Goal: Task Accomplishment & Management: Complete application form

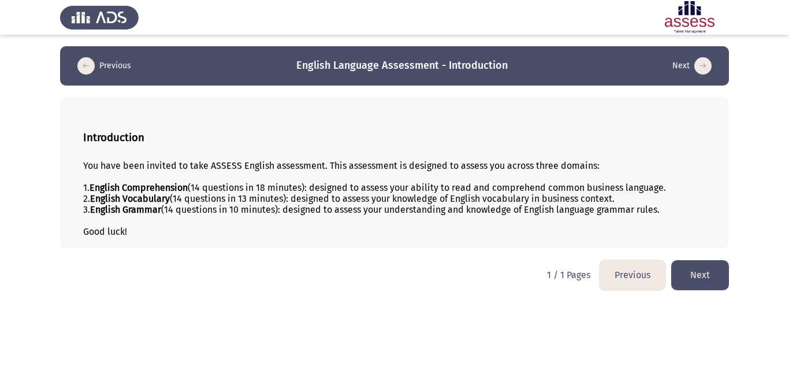
click at [710, 276] on button "Next" at bounding box center [700, 274] width 58 height 29
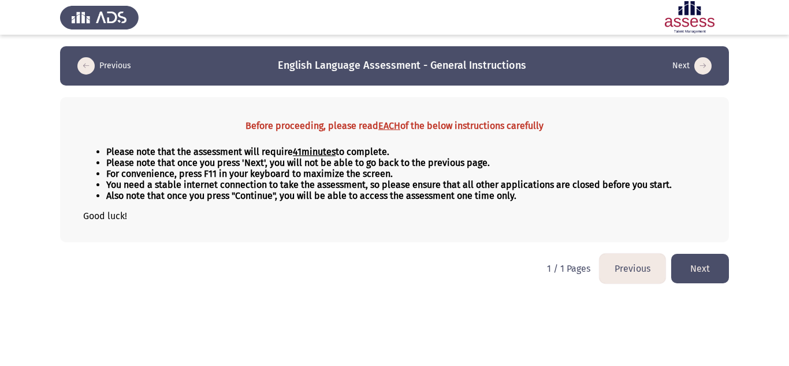
click at [704, 258] on button "Next" at bounding box center [700, 268] width 58 height 29
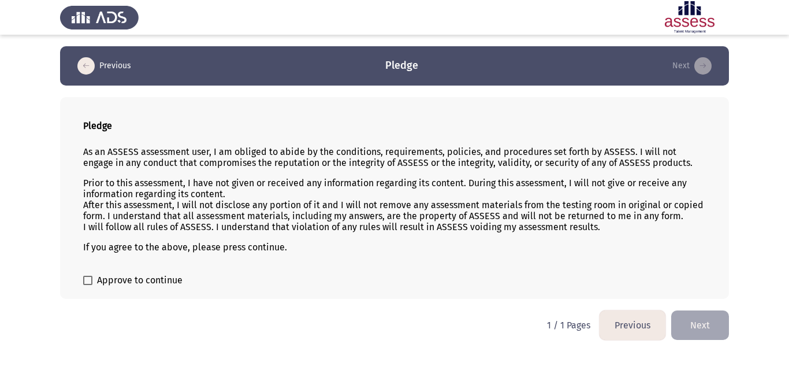
drag, startPoint x: 86, startPoint y: 152, endPoint x: 225, endPoint y: 176, distance: 141.2
click at [225, 176] on div "As an ASSESS assessment user, I am obliged to abide by the conditions, requirem…" at bounding box center [394, 199] width 622 height 125
drag, startPoint x: 86, startPoint y: 148, endPoint x: 238, endPoint y: 167, distance: 153.6
click at [238, 167] on p "As an ASSESS assessment user, I am obliged to abide by the conditions, requirem…" at bounding box center [394, 157] width 622 height 22
drag, startPoint x: 299, startPoint y: 249, endPoint x: 141, endPoint y: 173, distance: 174.3
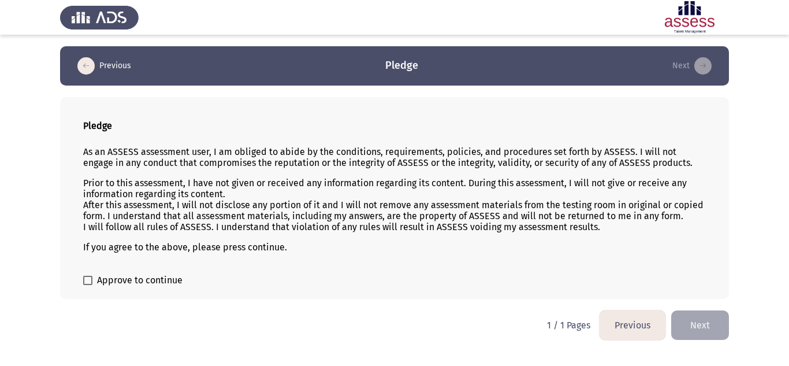
click at [141, 187] on div "As an ASSESS assessment user, I am obliged to abide by the conditions, requirem…" at bounding box center [394, 199] width 622 height 125
drag, startPoint x: 93, startPoint y: 151, endPoint x: 277, endPoint y: 276, distance: 222.3
click at [277, 276] on div "Pledge As an ASSESS assessment user, I am obliged to abide by the conditions, r…" at bounding box center [394, 198] width 669 height 202
click at [135, 281] on span "Approve to continue" at bounding box center [139, 280] width 85 height 14
click at [88, 285] on input "Approve to continue" at bounding box center [87, 285] width 1 height 1
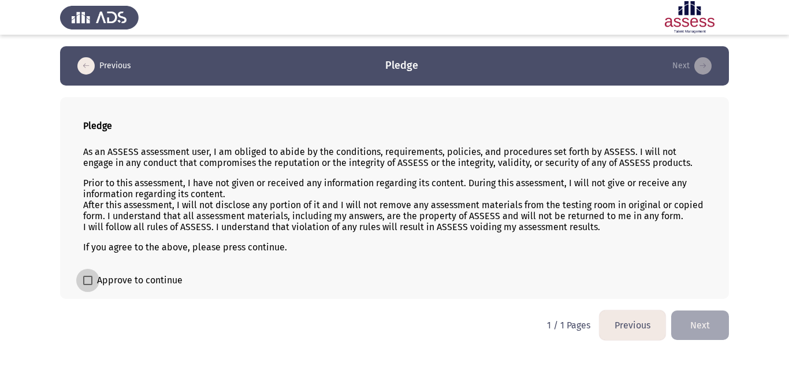
checkbox input "true"
click at [711, 324] on button "Next" at bounding box center [700, 324] width 58 height 29
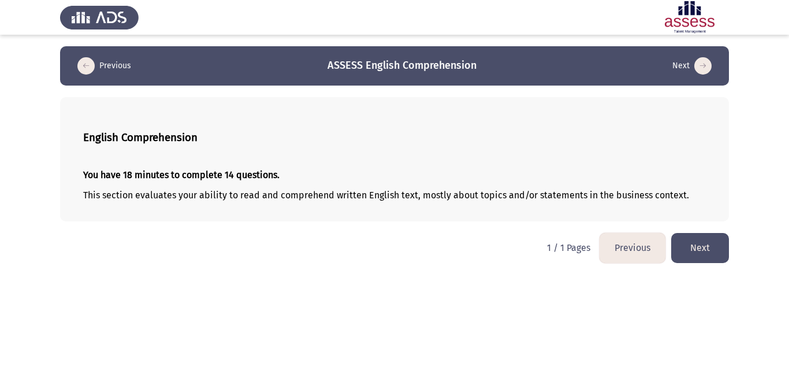
click at [708, 245] on button "Next" at bounding box center [700, 247] width 58 height 29
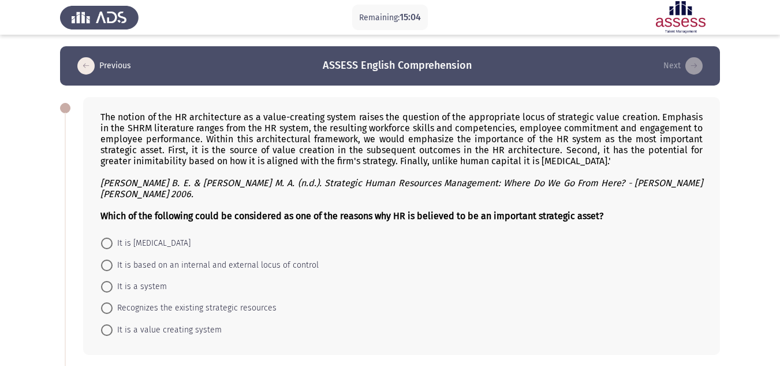
click at [172, 323] on span "It is a value creating system" at bounding box center [167, 330] width 109 height 14
click at [113, 324] on input "It is a value creating system" at bounding box center [107, 330] width 12 height 12
radio input "true"
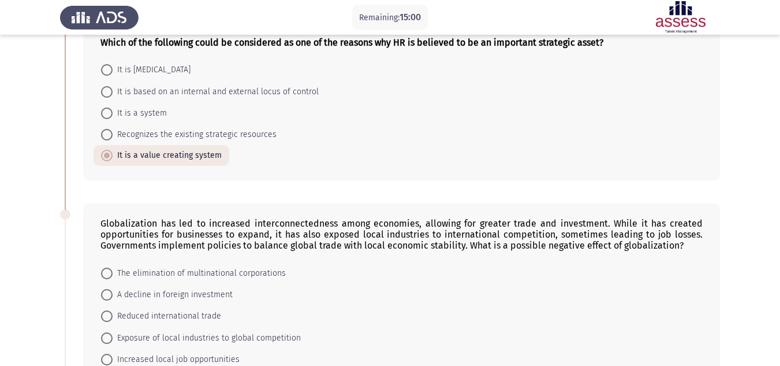
scroll to position [231, 0]
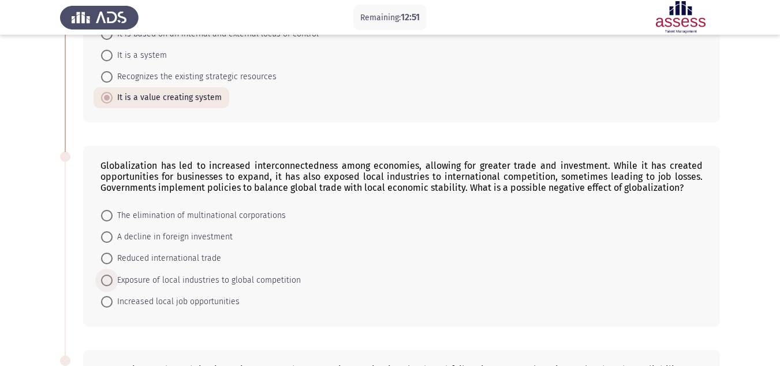
click at [257, 273] on span "Exposure of local industries to global competition" at bounding box center [207, 280] width 188 height 14
click at [113, 274] on input "Exposure of local industries to global competition" at bounding box center [107, 280] width 12 height 12
radio input "true"
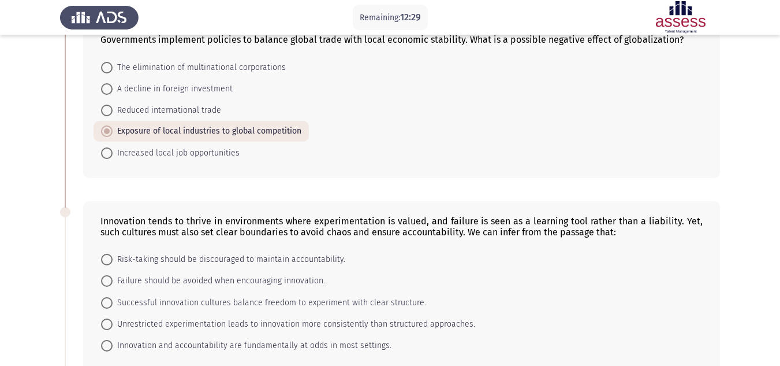
scroll to position [404, 0]
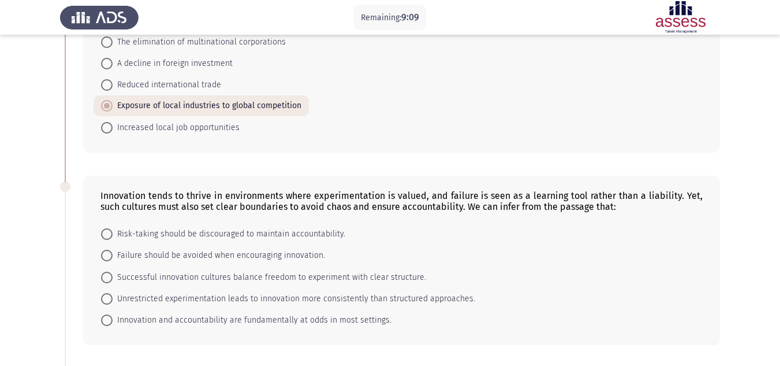
click at [253, 270] on span "Successful innovation cultures balance freedom to experiment with clear structu…" at bounding box center [270, 277] width 314 height 14
click at [113, 271] on input "Successful innovation cultures balance freedom to experiment with clear structu…" at bounding box center [107, 277] width 12 height 12
radio input "true"
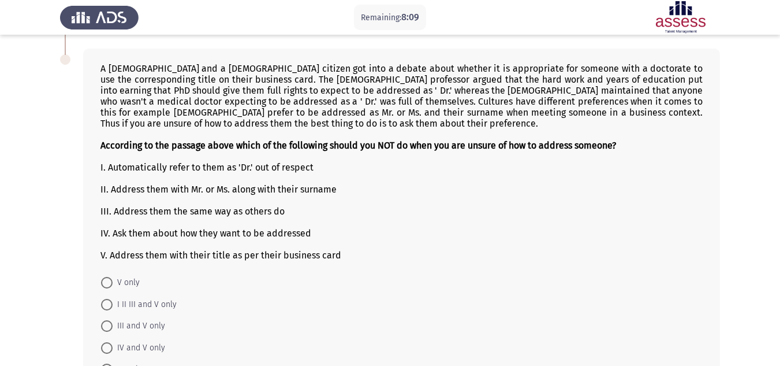
scroll to position [751, 0]
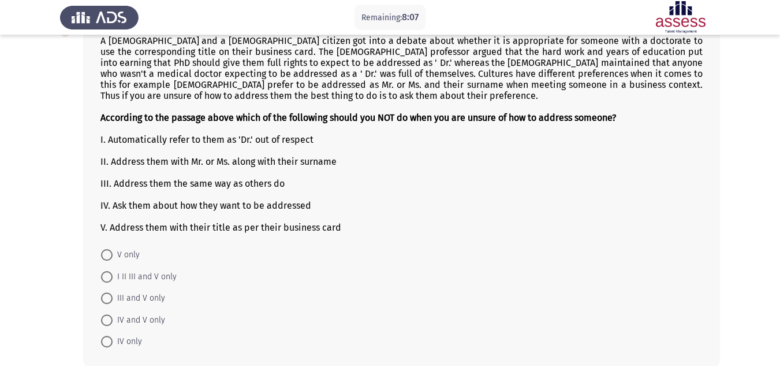
click at [225, 156] on div "II. Address them with Mr. or Ms. along with their surname" at bounding box center [401, 161] width 602 height 11
click at [135, 156] on div "II. Address them with Mr. or Ms. along with their surname" at bounding box center [401, 161] width 602 height 11
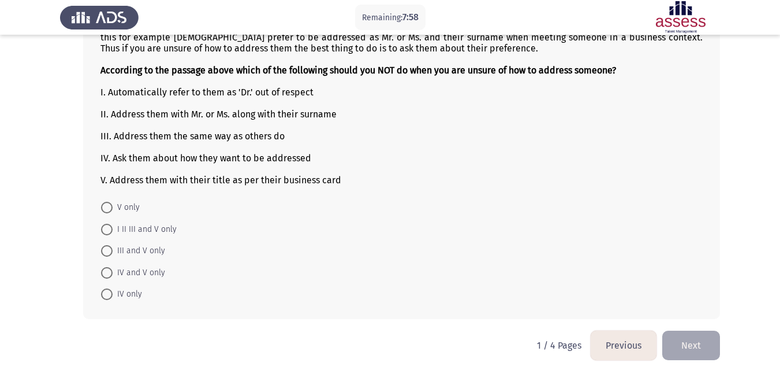
click at [140, 222] on span "I II III and V only" at bounding box center [145, 229] width 64 height 14
click at [113, 223] on input "I II III and V only" at bounding box center [107, 229] width 12 height 12
radio input "true"
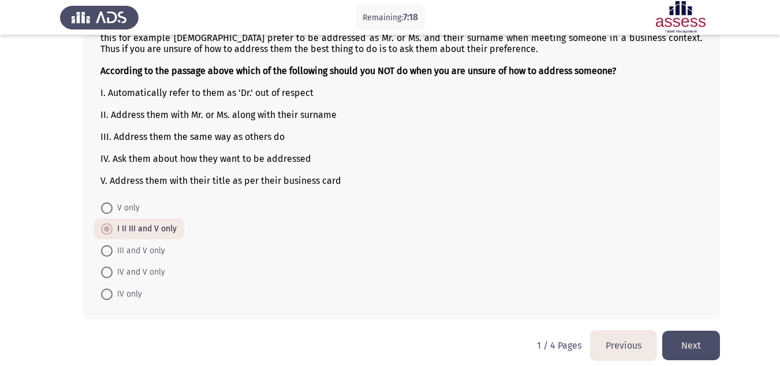
click at [693, 332] on button "Next" at bounding box center [691, 344] width 58 height 29
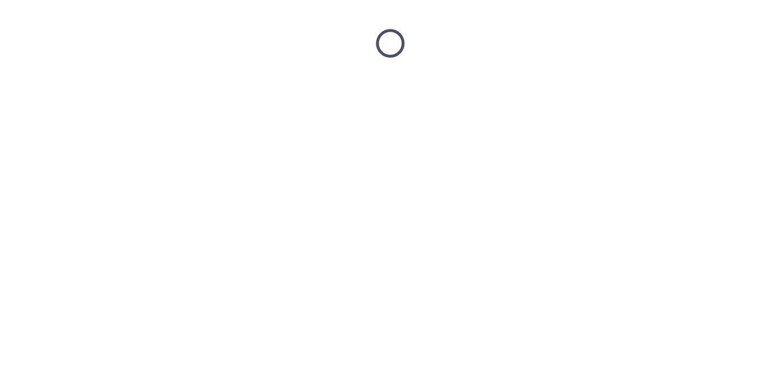
scroll to position [0, 0]
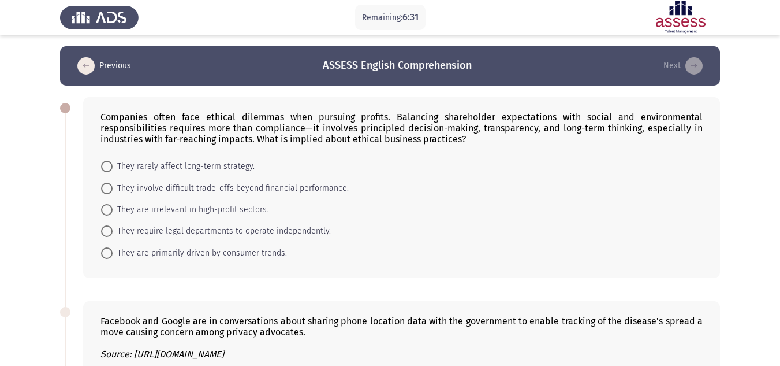
click at [203, 186] on span "They involve difficult trade-offs beyond financial performance." at bounding box center [231, 188] width 236 height 14
click at [113, 186] on input "They involve difficult trade-offs beyond financial performance." at bounding box center [107, 188] width 12 height 12
radio input "true"
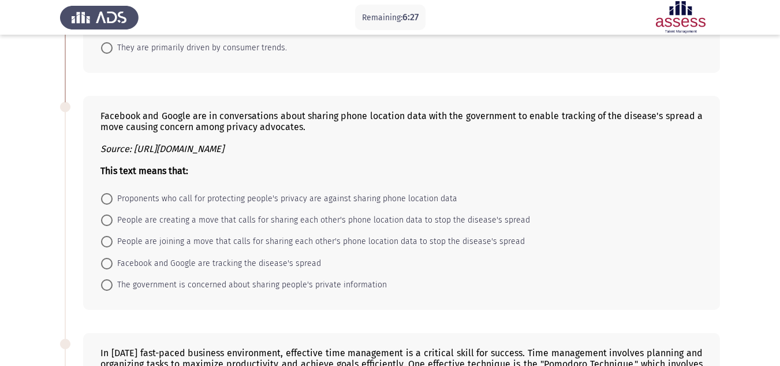
scroll to position [231, 0]
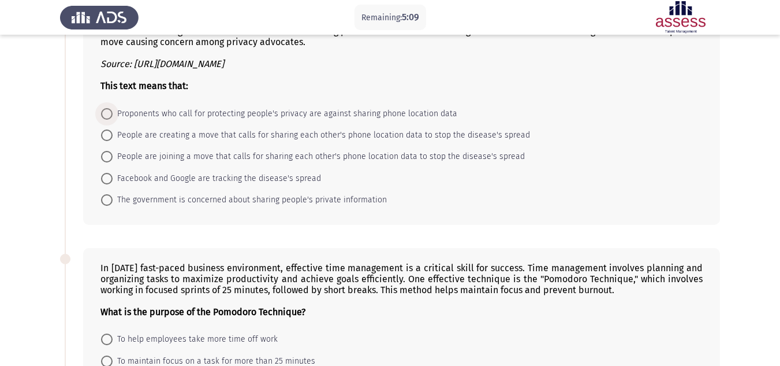
click at [241, 112] on span "Proponents who call for protecting people's privacy are against sharing phone l…" at bounding box center [285, 114] width 345 height 14
click at [113, 112] on input "Proponents who call for protecting people's privacy are against sharing phone l…" at bounding box center [107, 114] width 12 height 12
radio input "true"
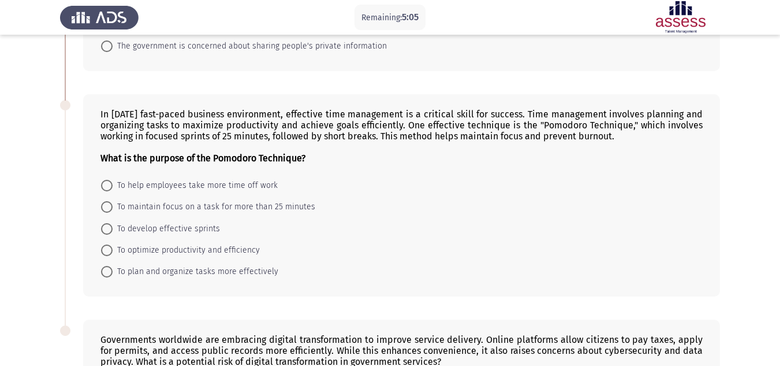
scroll to position [462, 0]
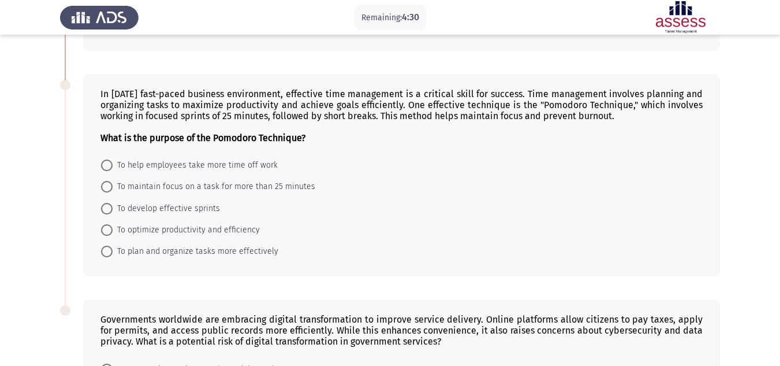
click at [180, 228] on span "To optimize productivity and efficiency" at bounding box center [186, 230] width 147 height 14
click at [113, 228] on input "To optimize productivity and efficiency" at bounding box center [107, 230] width 12 height 12
radio input "true"
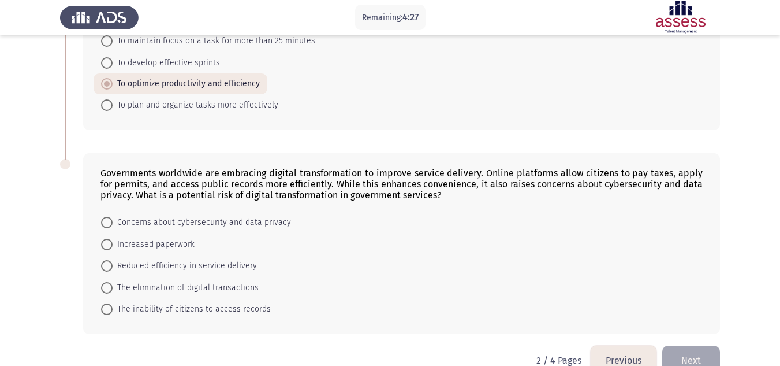
scroll to position [633, 0]
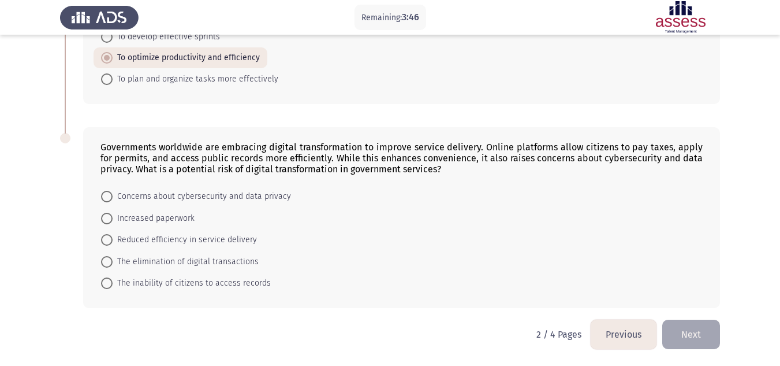
click at [156, 197] on span "Concerns about cybersecurity and data privacy" at bounding box center [202, 196] width 178 height 14
click at [113, 197] on input "Concerns about cybersecurity and data privacy" at bounding box center [107, 197] width 12 height 12
radio input "true"
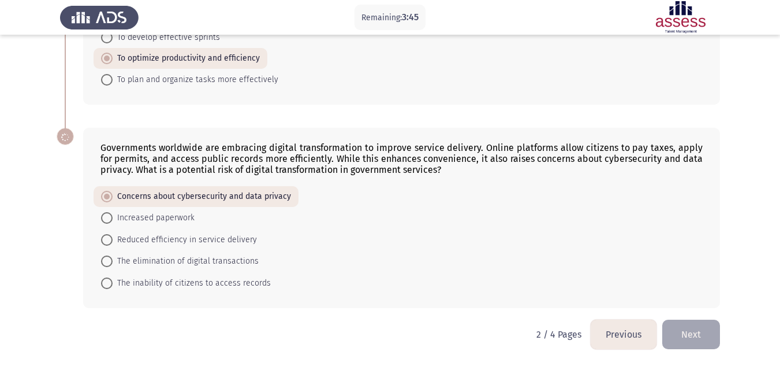
scroll to position [633, 0]
click at [700, 330] on button "Next" at bounding box center [691, 333] width 58 height 29
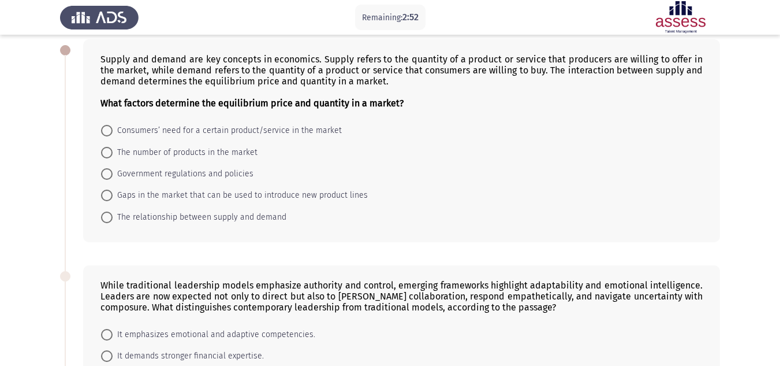
scroll to position [0, 0]
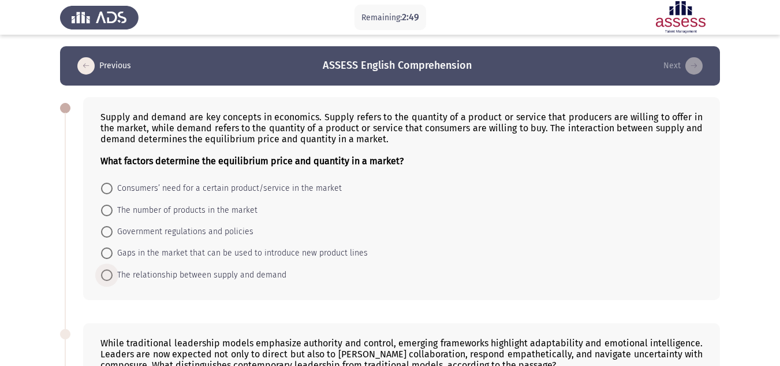
click at [156, 274] on span "The relationship between supply and demand" at bounding box center [200, 275] width 174 height 14
click at [113, 274] on input "The relationship between supply and demand" at bounding box center [107, 275] width 12 height 12
radio input "true"
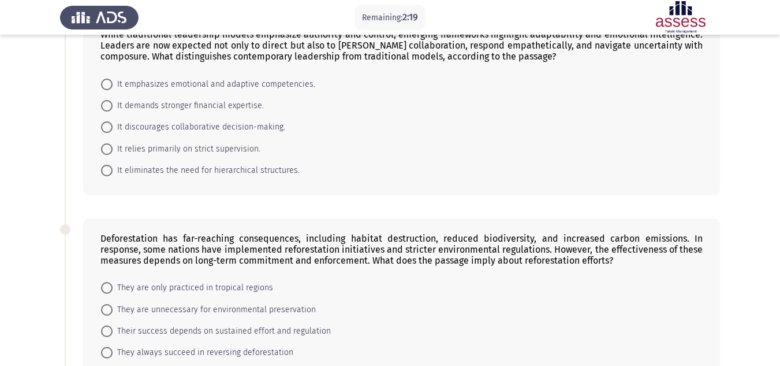
scroll to position [289, 0]
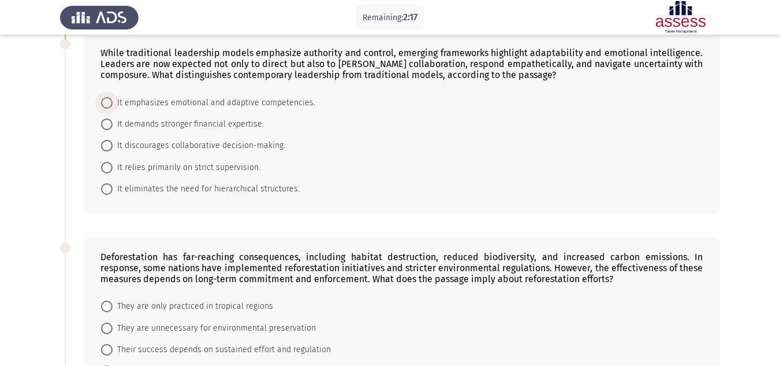
click at [190, 102] on span "It emphasizes emotional and adaptive competencies." at bounding box center [214, 103] width 203 height 14
click at [113, 102] on input "It emphasizes emotional and adaptive competencies." at bounding box center [107, 103] width 12 height 12
radio input "true"
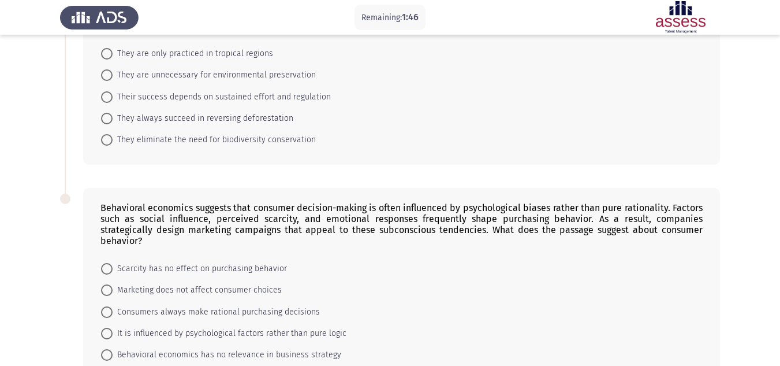
scroll to position [520, 0]
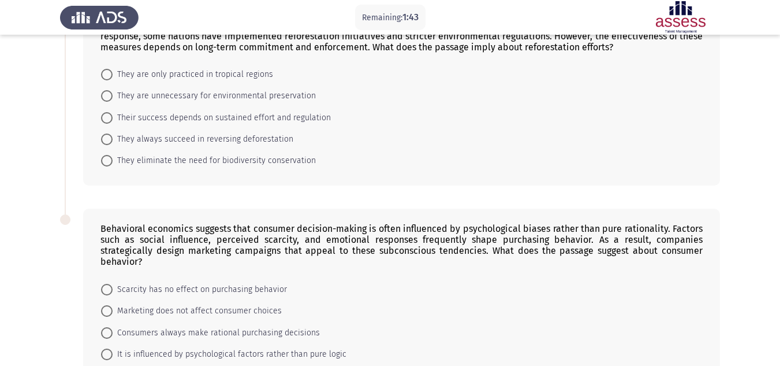
click at [161, 116] on span "Their success depends on sustained effort and regulation" at bounding box center [222, 118] width 218 height 14
click at [113, 116] on input "Their success depends on sustained effort and regulation" at bounding box center [107, 118] width 12 height 12
radio input "true"
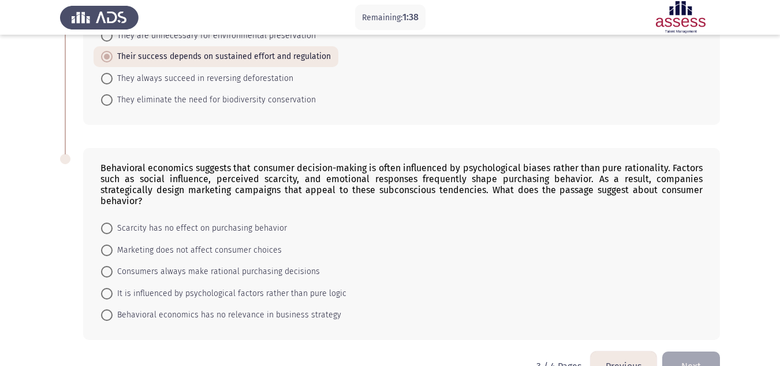
scroll to position [601, 0]
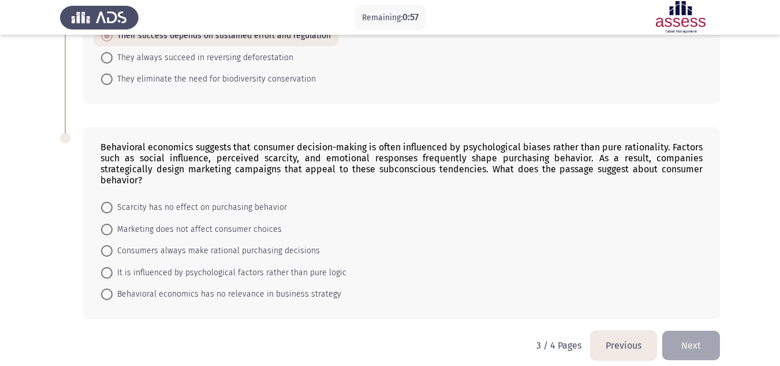
click at [160, 266] on span "It is influenced by psychological factors rather than pure logic" at bounding box center [230, 273] width 234 height 14
click at [113, 267] on input "It is influenced by psychological factors rather than pure logic" at bounding box center [107, 273] width 12 height 12
radio input "true"
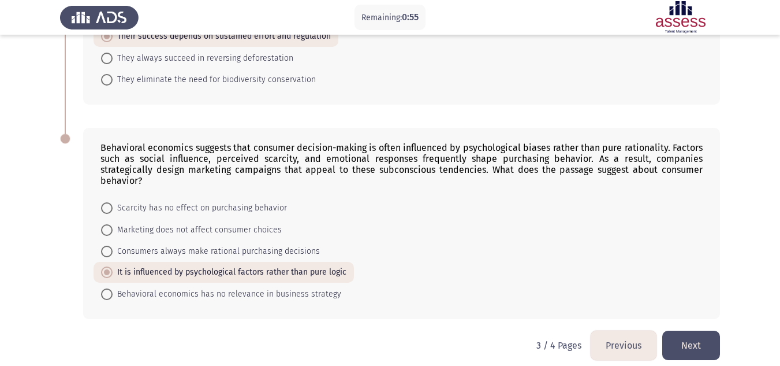
click at [696, 332] on button "Next" at bounding box center [691, 344] width 58 height 29
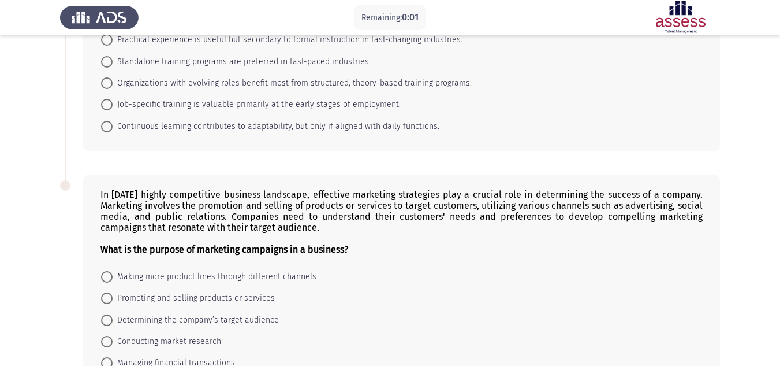
scroll to position [58, 0]
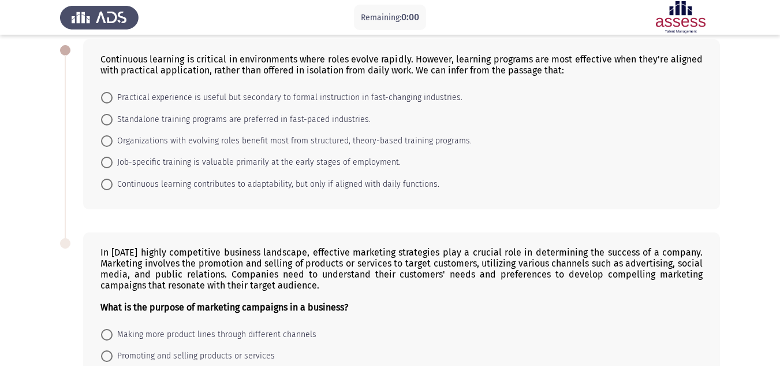
click at [210, 180] on span "Continuous learning contributes to adaptability, but only if aligned with daily…" at bounding box center [276, 184] width 327 height 14
click at [113, 180] on input "Continuous learning contributes to adaptability, but only if aligned with daily…" at bounding box center [107, 184] width 12 height 12
radio input "true"
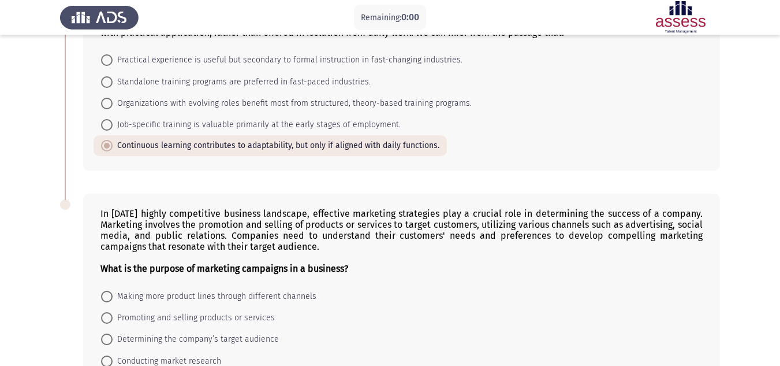
scroll to position [0, 0]
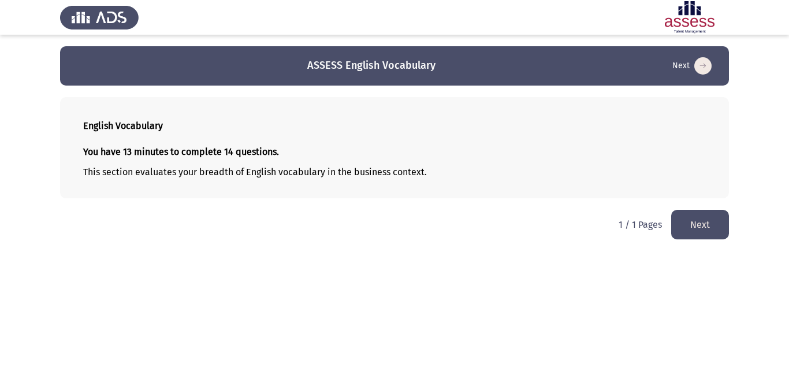
click at [711, 223] on button "Next" at bounding box center [700, 224] width 58 height 29
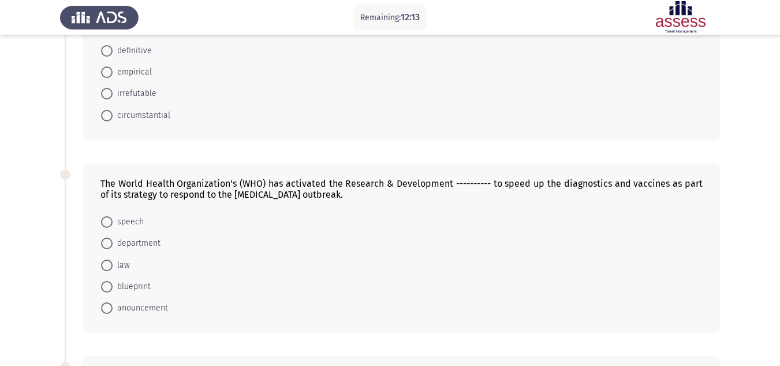
scroll to position [58, 0]
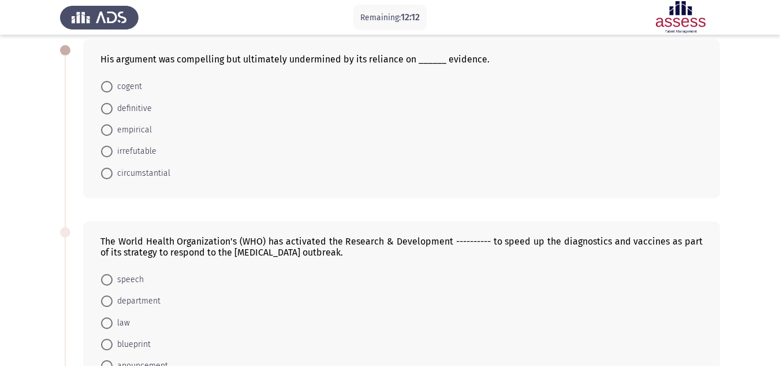
click at [149, 86] on form "cogent definitive empirical irrefutable circumstantial" at bounding box center [401, 130] width 602 height 108
drag, startPoint x: 111, startPoint y: 84, endPoint x: 115, endPoint y: 90, distance: 7.5
click at [111, 84] on span at bounding box center [107, 87] width 12 height 12
click at [111, 84] on input "cogent" at bounding box center [107, 87] width 12 height 12
radio input "true"
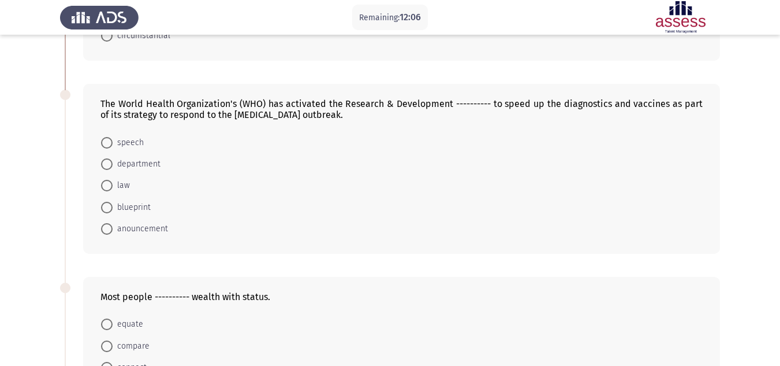
scroll to position [173, 0]
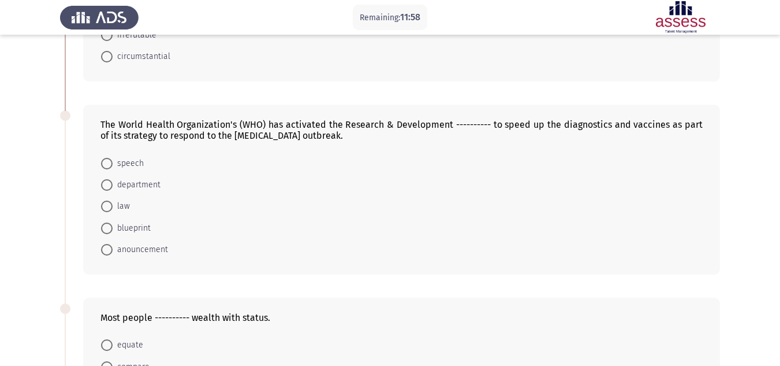
click at [129, 207] on span "law" at bounding box center [121, 206] width 17 height 14
click at [113, 207] on input "law" at bounding box center [107, 206] width 12 height 12
radio input "true"
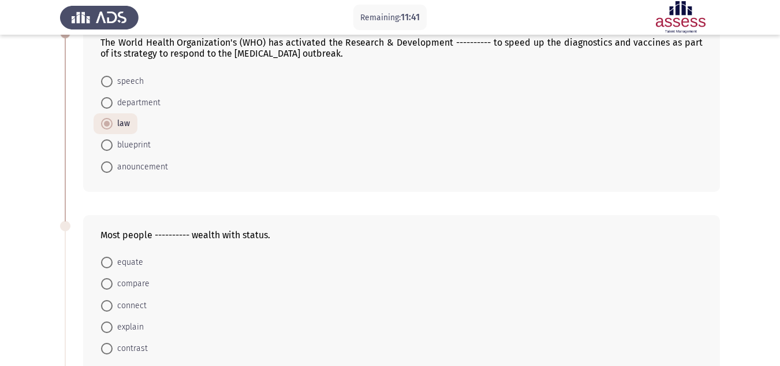
scroll to position [231, 0]
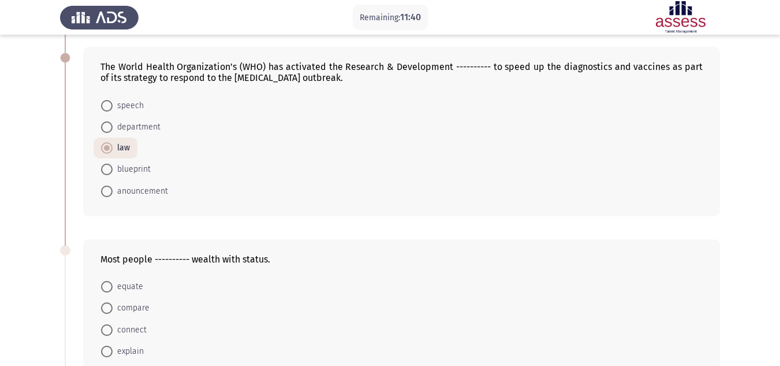
click at [158, 192] on span "anouncement" at bounding box center [140, 191] width 55 height 14
click at [113, 192] on input "anouncement" at bounding box center [107, 191] width 12 height 12
radio input "true"
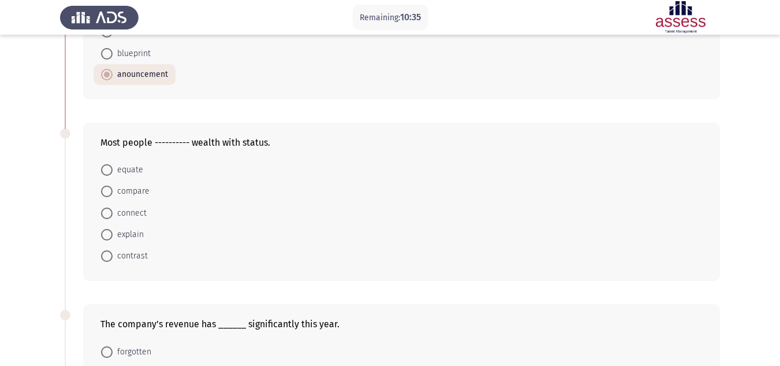
scroll to position [346, 0]
click at [146, 211] on mat-radio-button "connect" at bounding box center [124, 213] width 61 height 21
click at [129, 212] on span "connect" at bounding box center [130, 214] width 34 height 14
click at [113, 212] on input "connect" at bounding box center [107, 214] width 12 height 12
radio input "true"
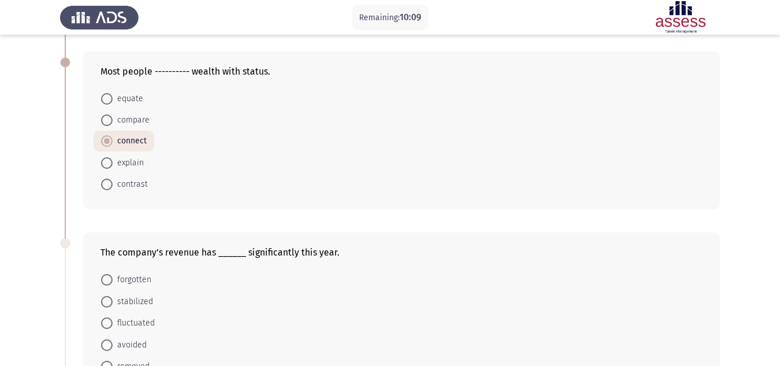
scroll to position [462, 0]
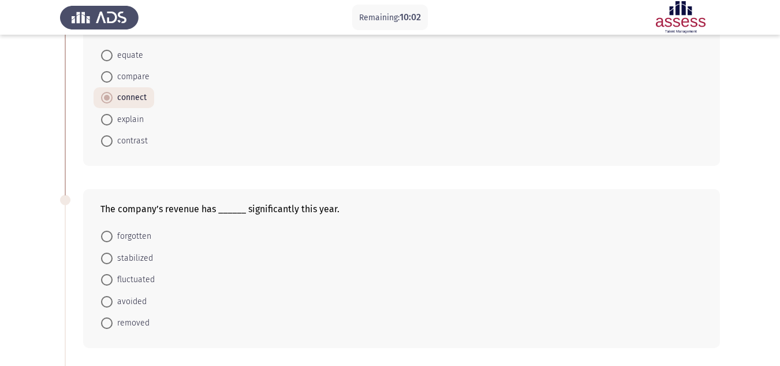
click at [152, 256] on mat-radio-button "stabilized" at bounding box center [127, 257] width 67 height 21
click at [143, 256] on span "stabilized" at bounding box center [133, 258] width 40 height 14
click at [113, 256] on input "stabilized" at bounding box center [107, 258] width 12 height 12
radio input "true"
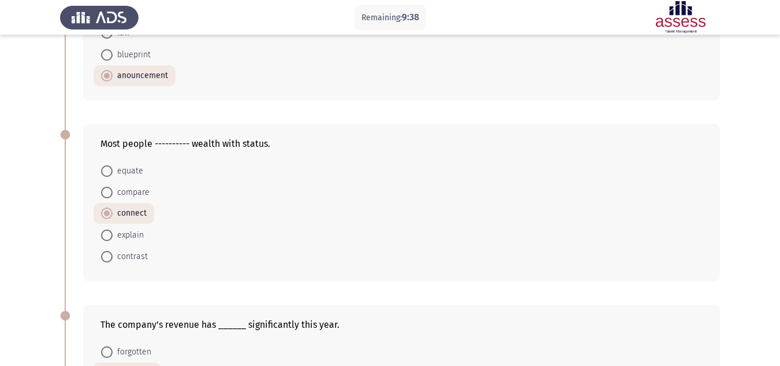
scroll to position [404, 0]
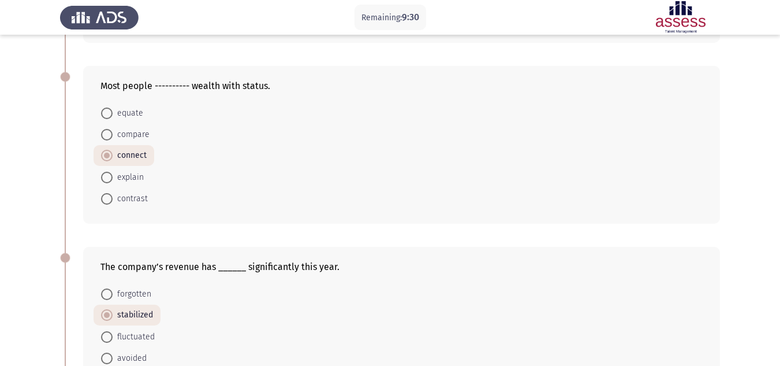
click at [138, 111] on span "equate" at bounding box center [128, 113] width 31 height 14
click at [113, 111] on input "equate" at bounding box center [107, 113] width 12 height 12
radio input "true"
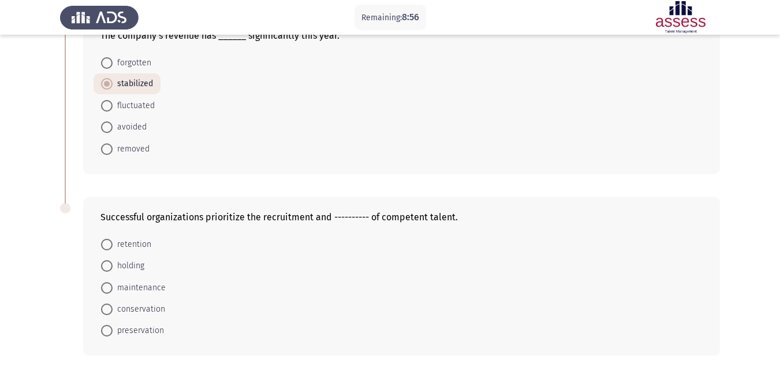
scroll to position [683, 0]
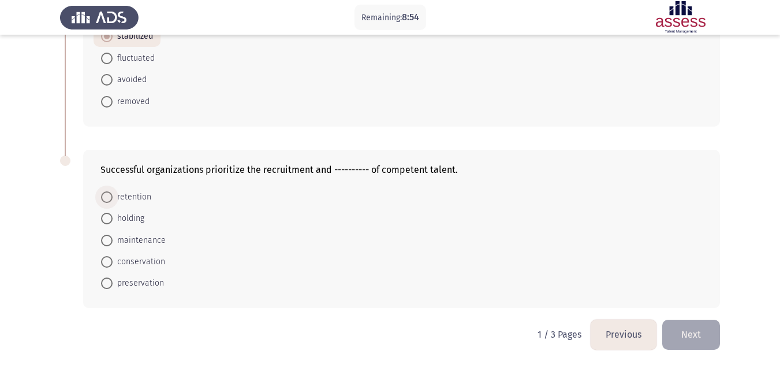
click at [150, 202] on span "retention" at bounding box center [132, 197] width 39 height 14
click at [113, 202] on input "retention" at bounding box center [107, 197] width 12 height 12
radio input "true"
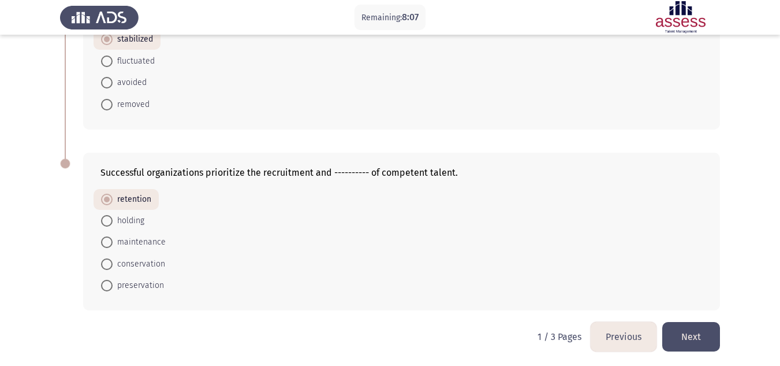
scroll to position [682, 0]
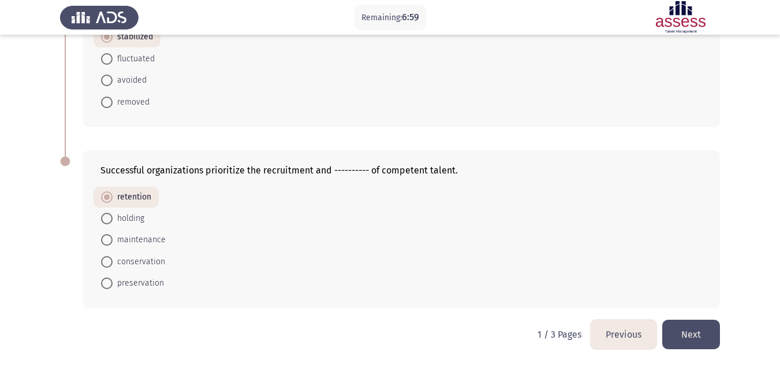
click at [693, 332] on button "Next" at bounding box center [691, 333] width 58 height 29
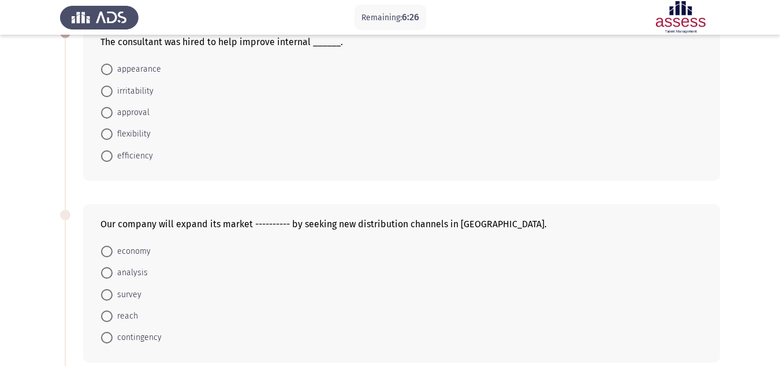
scroll to position [58, 0]
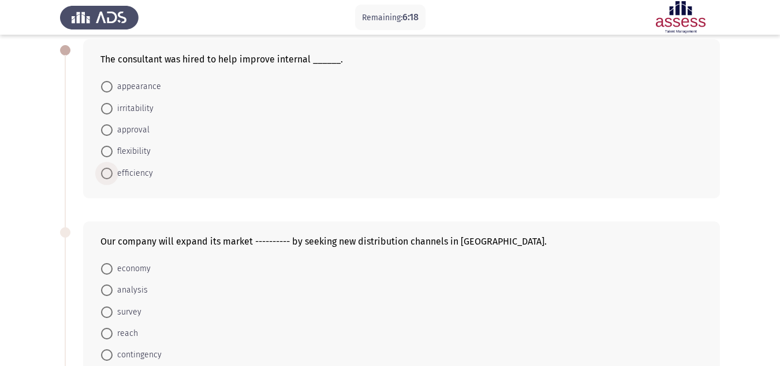
click at [139, 173] on span "efficiency" at bounding box center [133, 173] width 40 height 14
click at [113, 173] on input "efficiency" at bounding box center [107, 173] width 12 height 12
radio input "true"
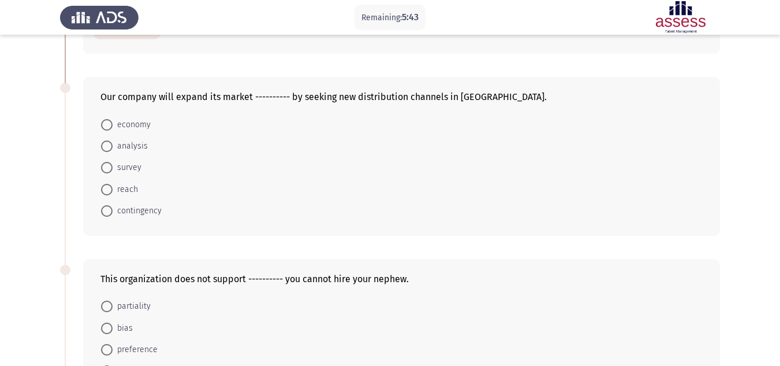
scroll to position [173, 0]
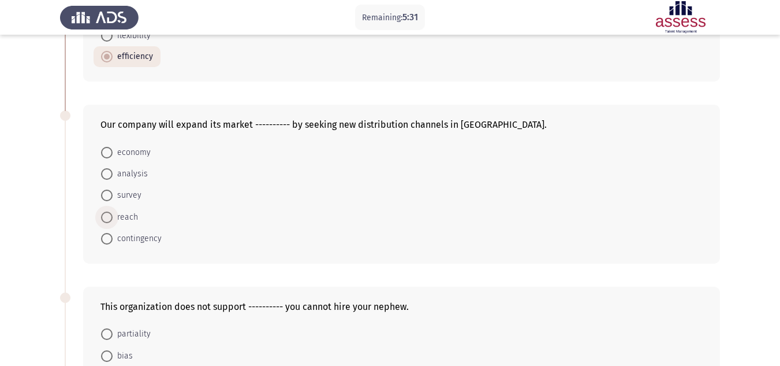
click at [133, 217] on span "reach" at bounding box center [125, 217] width 25 height 14
click at [113, 217] on input "reach" at bounding box center [107, 217] width 12 height 12
radio input "true"
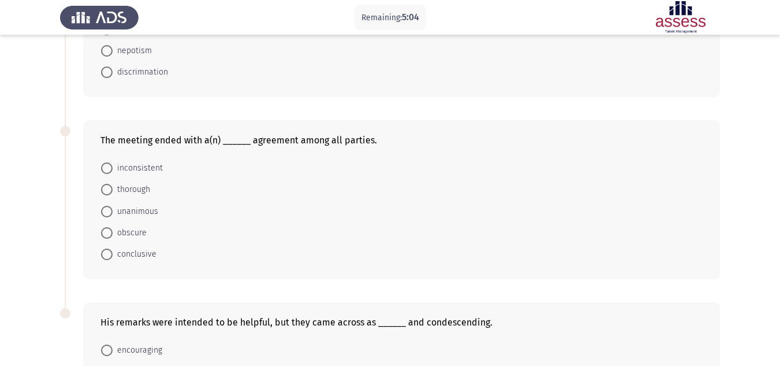
scroll to position [500, 0]
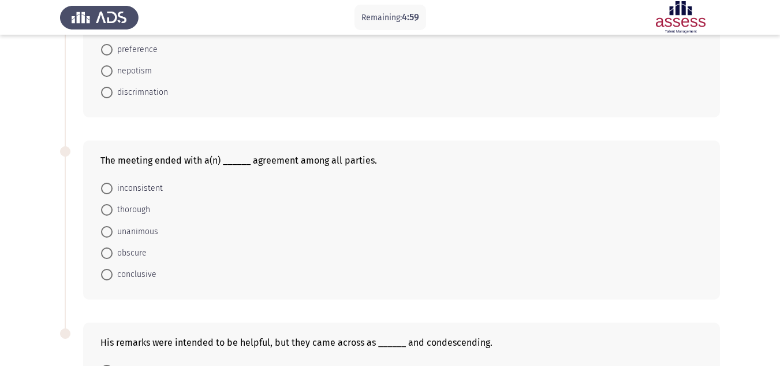
click at [146, 230] on span "unanimous" at bounding box center [136, 232] width 46 height 14
click at [113, 230] on input "unanimous" at bounding box center [107, 232] width 12 height 12
radio input "true"
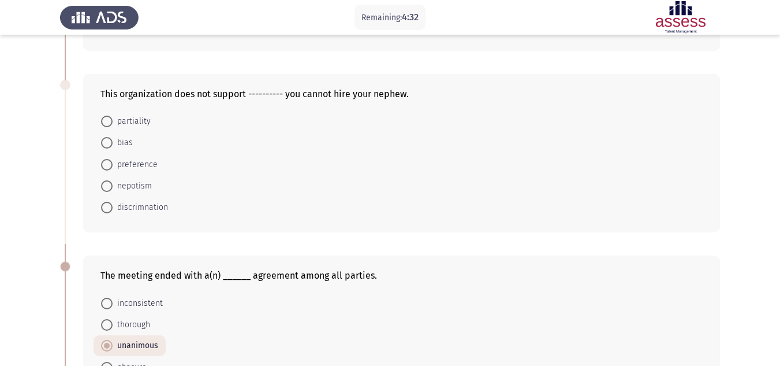
scroll to position [384, 0]
click at [161, 185] on form "partiality bias preference nepotism discrimnation" at bounding box center [401, 165] width 602 height 108
click at [129, 187] on span "nepotism" at bounding box center [132, 187] width 39 height 14
click at [113, 187] on input "nepotism" at bounding box center [107, 187] width 12 height 12
radio input "true"
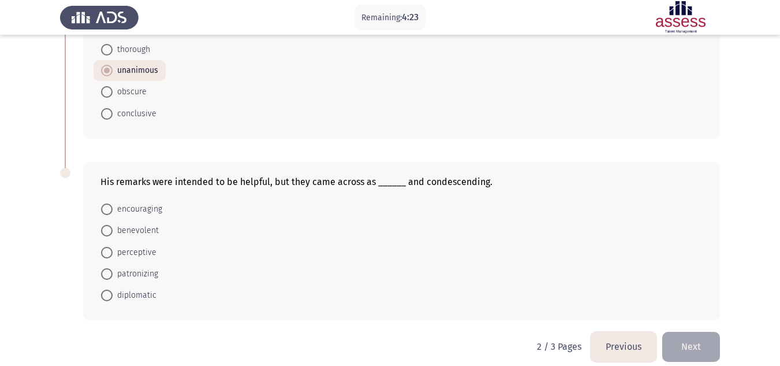
scroll to position [672, 0]
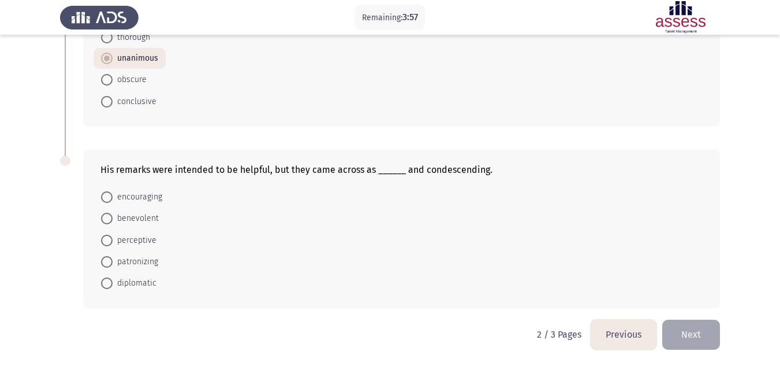
click at [139, 260] on span "patronizing" at bounding box center [136, 262] width 46 height 14
click at [113, 260] on input "patronizing" at bounding box center [107, 262] width 12 height 12
radio input "true"
click at [688, 330] on button "Next" at bounding box center [691, 333] width 58 height 29
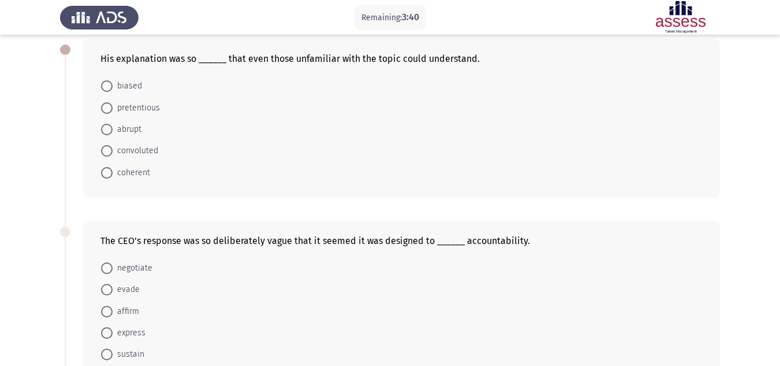
scroll to position [115, 0]
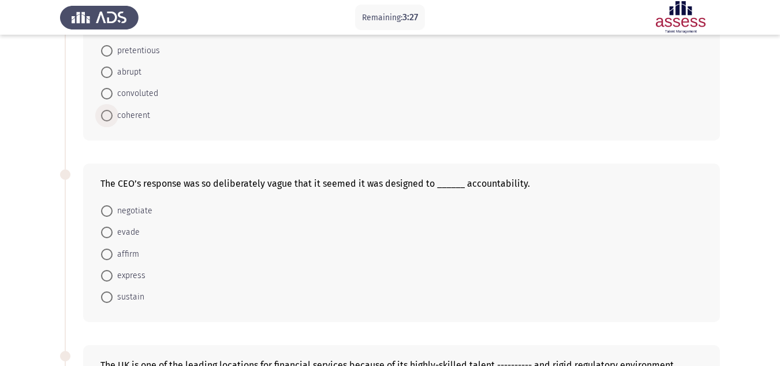
click at [141, 114] on span "coherent" at bounding box center [132, 116] width 38 height 14
click at [113, 114] on input "coherent" at bounding box center [107, 116] width 12 height 12
radio input "true"
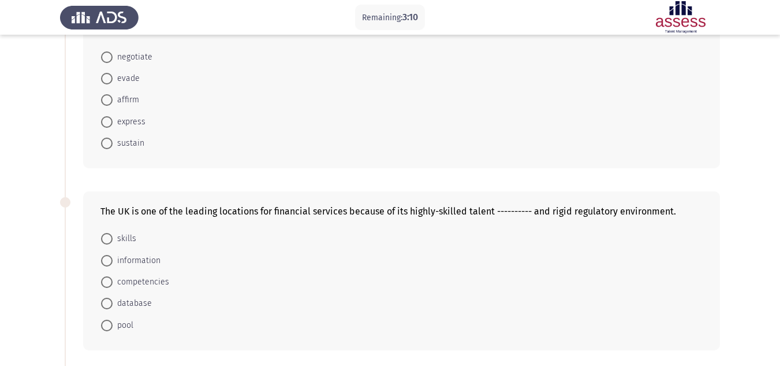
scroll to position [289, 0]
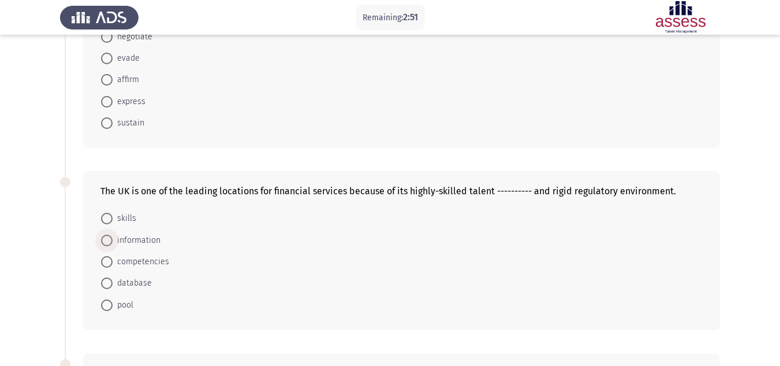
click at [155, 236] on span "information" at bounding box center [137, 240] width 48 height 14
click at [113, 236] on input "information" at bounding box center [107, 240] width 12 height 12
radio input "true"
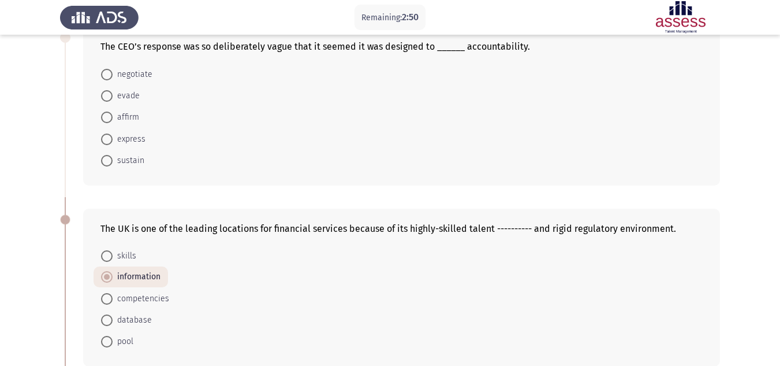
scroll to position [231, 0]
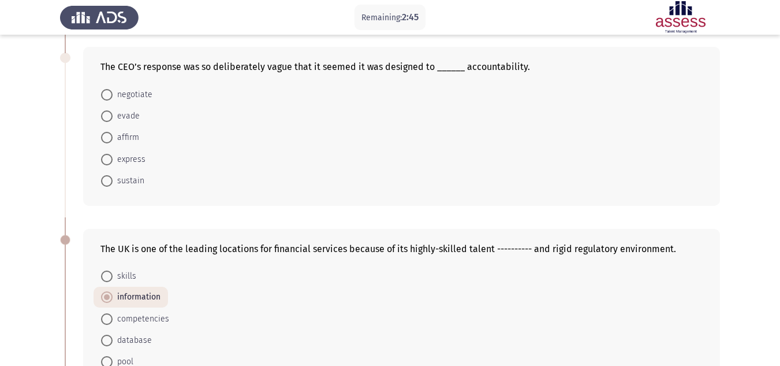
click at [143, 115] on mat-radio-button "evade" at bounding box center [121, 115] width 54 height 21
click at [99, 115] on mat-radio-button "evade" at bounding box center [121, 115] width 54 height 21
click at [109, 118] on span at bounding box center [107, 116] width 12 height 12
click at [109, 118] on input "evade" at bounding box center [107, 116] width 12 height 12
radio input "true"
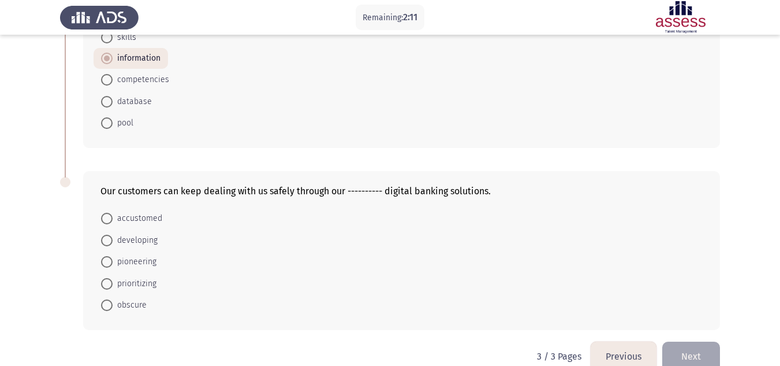
scroll to position [491, 0]
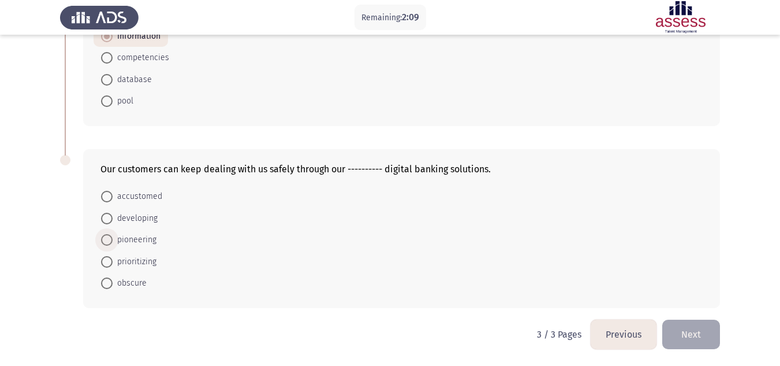
click at [142, 241] on span "pioneering" at bounding box center [135, 240] width 44 height 14
click at [113, 241] on input "pioneering" at bounding box center [107, 240] width 12 height 12
radio input "true"
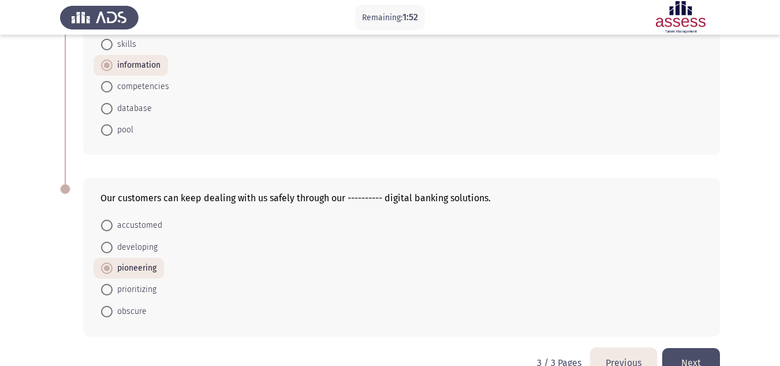
scroll to position [490, 0]
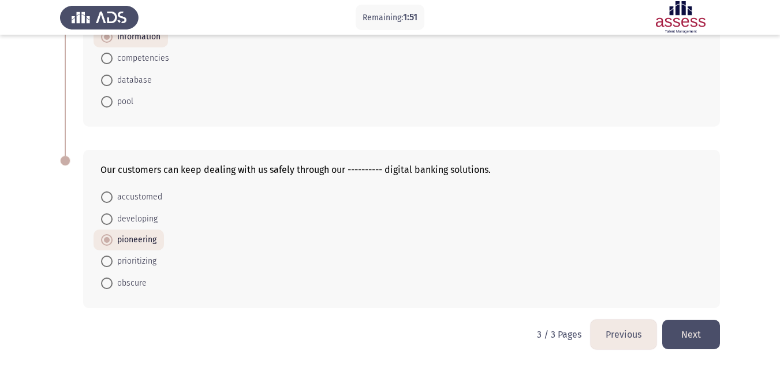
click at [697, 330] on button "Next" at bounding box center [691, 333] width 58 height 29
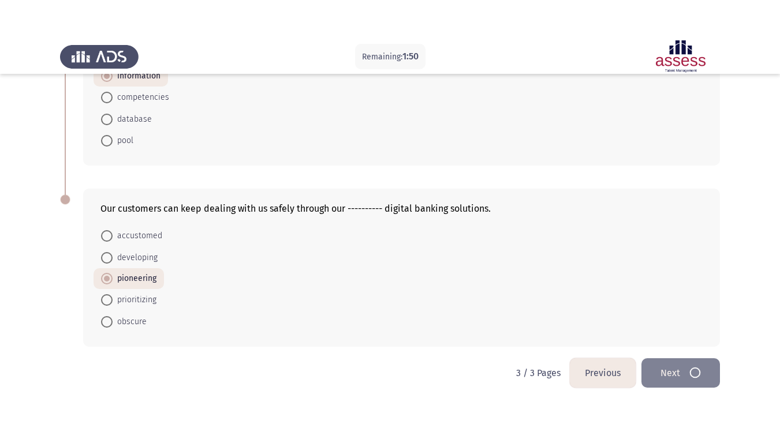
scroll to position [0, 0]
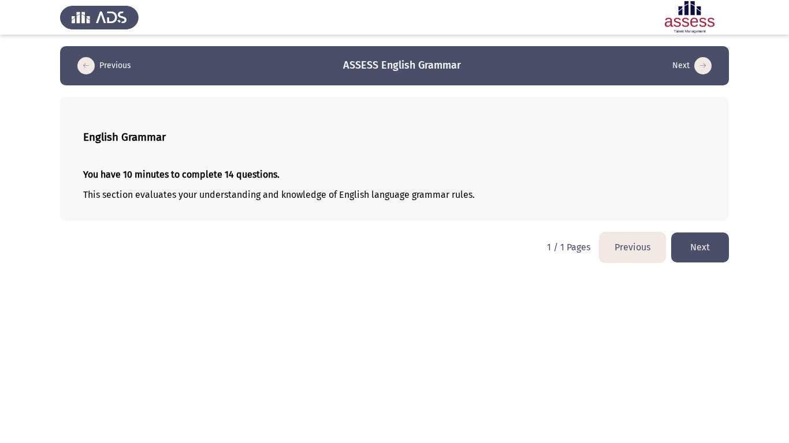
click at [709, 249] on button "Next" at bounding box center [700, 247] width 58 height 29
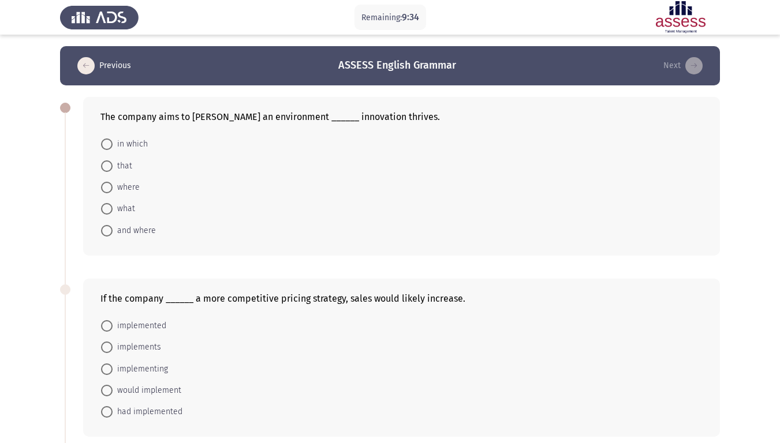
click at [141, 143] on span "in which" at bounding box center [130, 144] width 35 height 14
click at [113, 143] on input "in which" at bounding box center [107, 145] width 12 height 12
radio input "true"
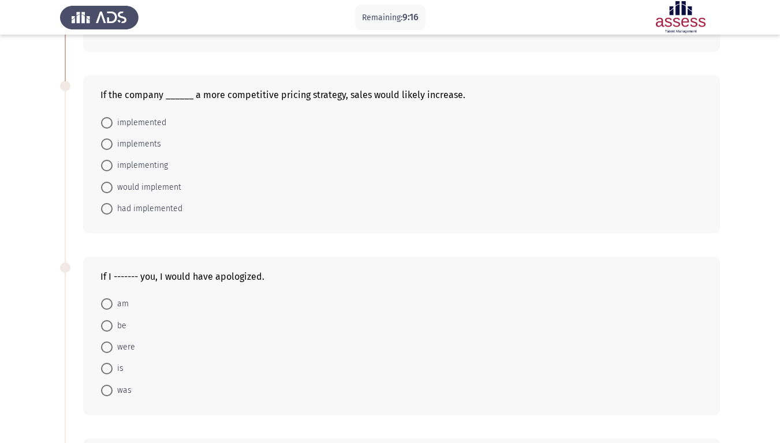
scroll to position [231, 0]
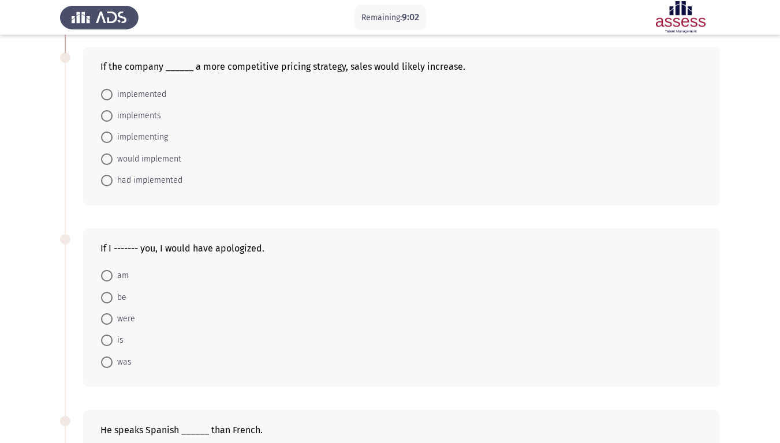
click at [153, 97] on span "implemented" at bounding box center [140, 95] width 54 height 14
click at [113, 97] on input "implemented" at bounding box center [107, 95] width 12 height 12
radio input "true"
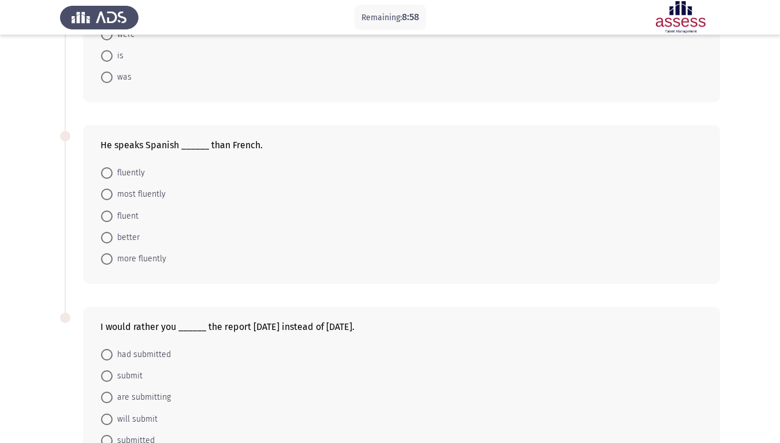
scroll to position [520, 0]
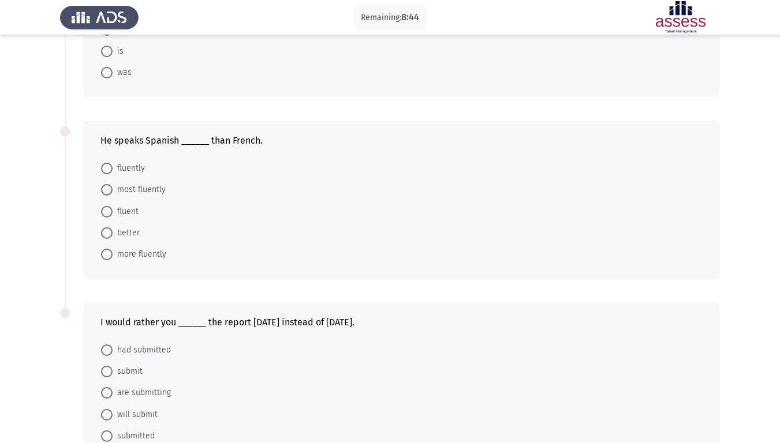
click at [138, 234] on span "better" at bounding box center [126, 233] width 27 height 14
click at [113, 234] on input "better" at bounding box center [107, 234] width 12 height 12
radio input "true"
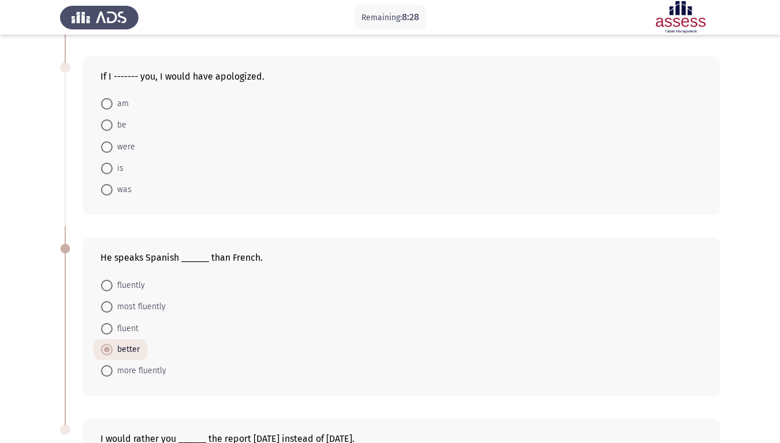
scroll to position [404, 0]
click at [159, 365] on span "more fluently" at bounding box center [140, 370] width 54 height 14
click at [113, 365] on input "more fluently" at bounding box center [107, 370] width 12 height 12
radio input "true"
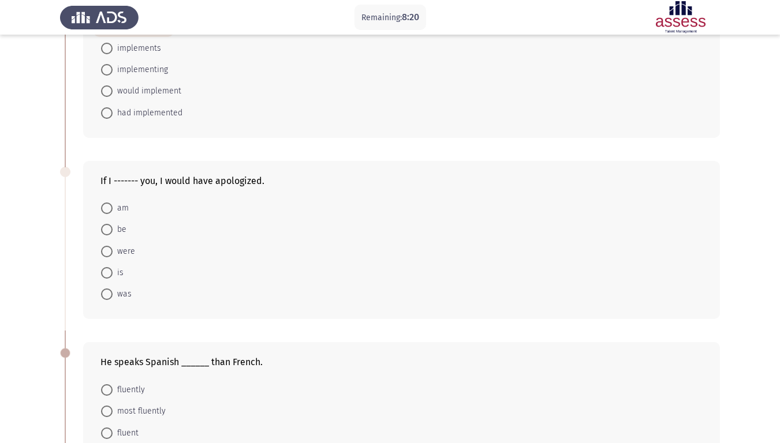
scroll to position [289, 0]
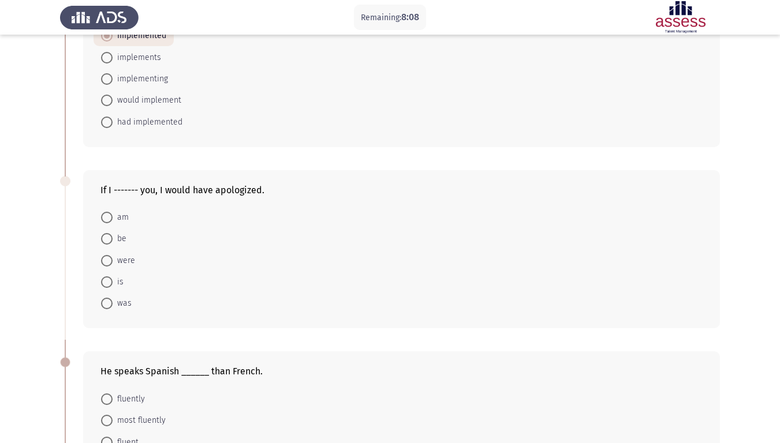
click at [131, 303] on span "was" at bounding box center [122, 304] width 19 height 14
click at [113, 303] on input "was" at bounding box center [107, 304] width 12 height 12
radio input "true"
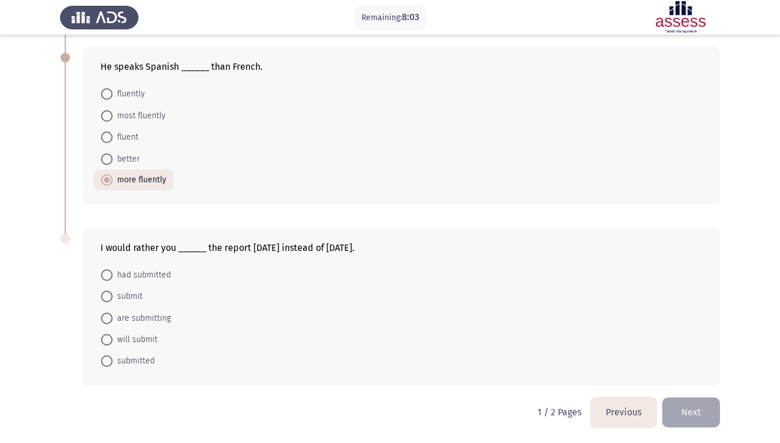
scroll to position [594, 0]
click at [151, 336] on span "will submit" at bounding box center [135, 340] width 45 height 14
click at [113, 336] on input "will submit" at bounding box center [107, 340] width 12 height 12
radio input "true"
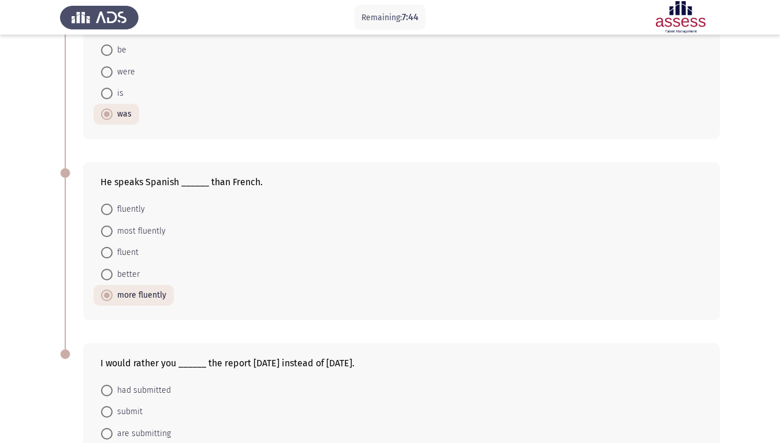
scroll to position [420, 0]
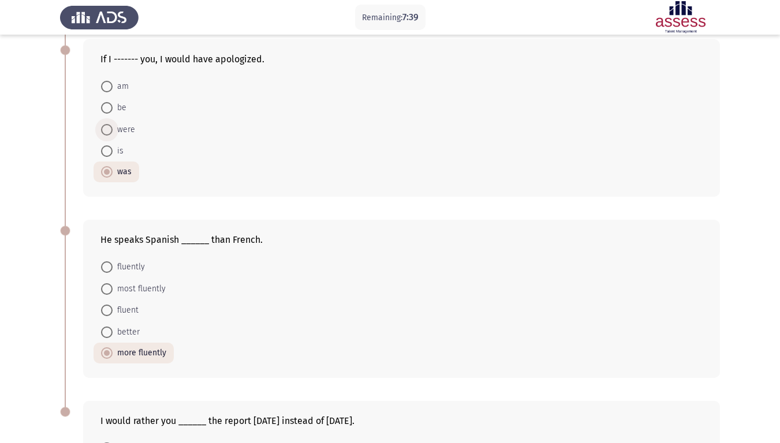
click at [132, 132] on span "were" at bounding box center [124, 130] width 23 height 14
click at [113, 132] on input "were" at bounding box center [107, 130] width 12 height 12
radio input "true"
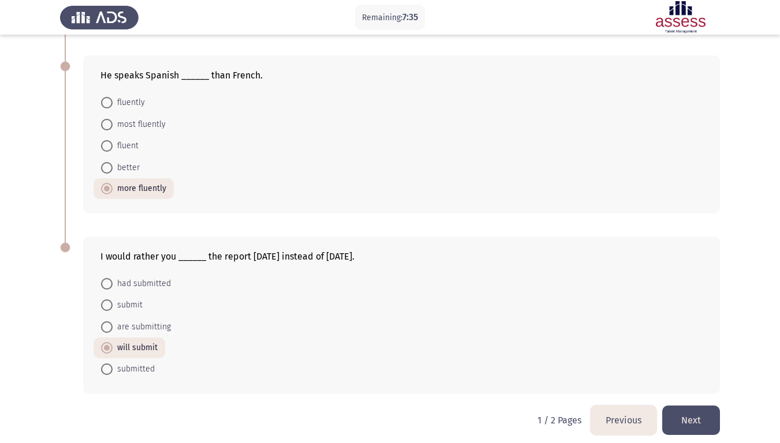
scroll to position [593, 0]
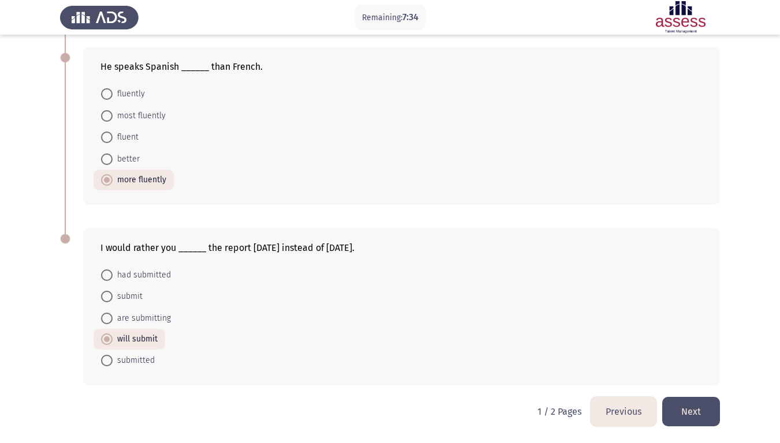
click at [689, 365] on button "Next" at bounding box center [691, 411] width 58 height 29
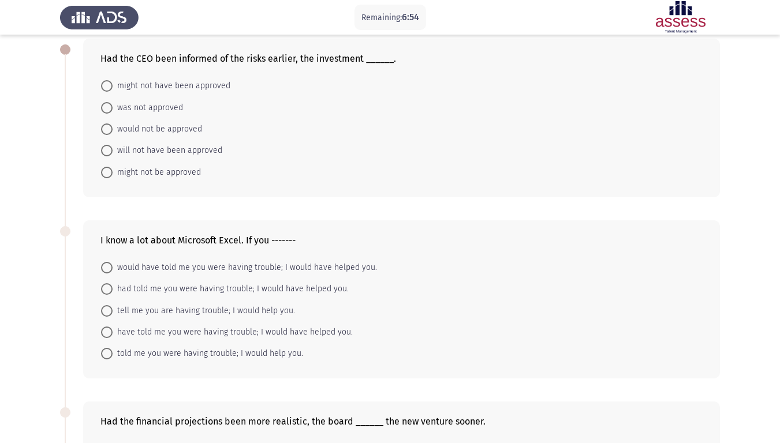
scroll to position [58, 0]
click at [140, 109] on span "was not approved" at bounding box center [148, 109] width 70 height 14
click at [113, 109] on input "was not approved" at bounding box center [107, 109] width 12 height 12
radio input "true"
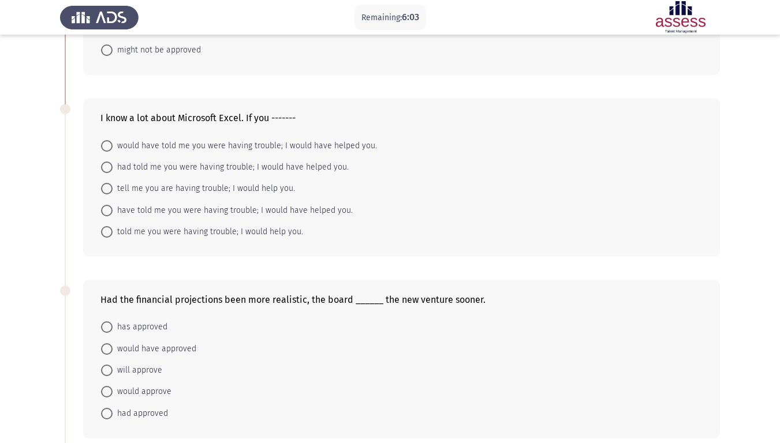
scroll to position [173, 0]
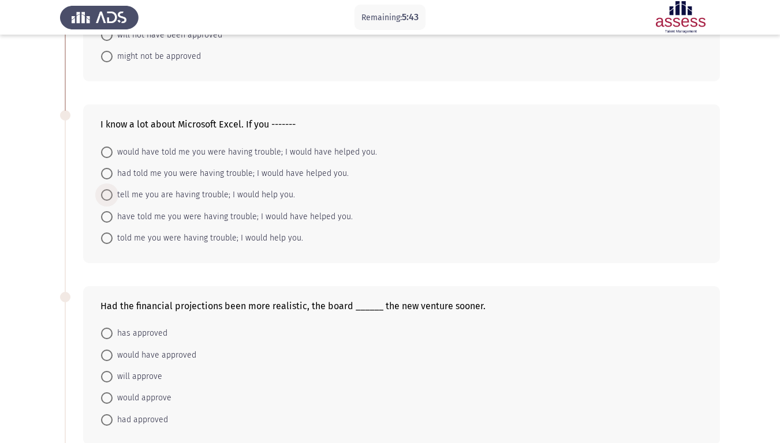
click at [255, 197] on span "tell me you are having trouble; I would help you." at bounding box center [204, 195] width 182 height 14
click at [113, 197] on input "tell me you are having trouble; I would help you." at bounding box center [107, 195] width 12 height 12
radio input "true"
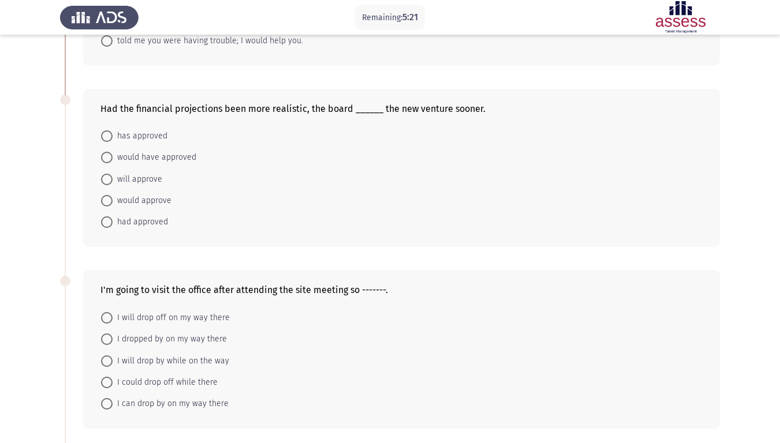
scroll to position [404, 0]
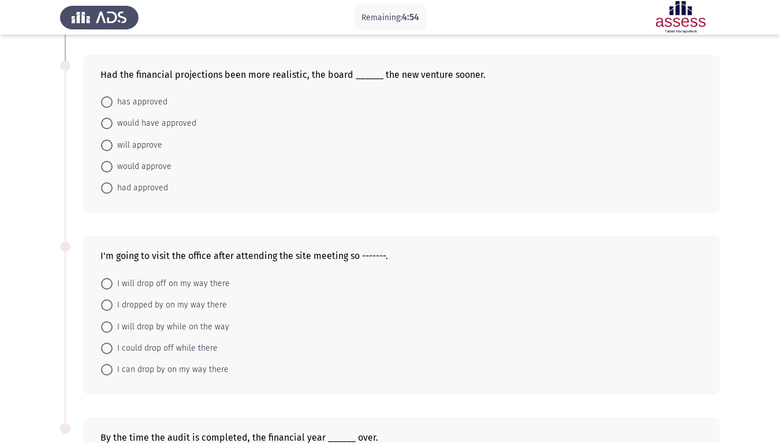
click at [161, 327] on span "I will drop by while on the way" at bounding box center [171, 327] width 117 height 14
click at [113, 327] on input "I will drop by while on the way" at bounding box center [107, 328] width 12 height 12
radio input "true"
click at [139, 122] on span "would have approved" at bounding box center [155, 124] width 84 height 14
click at [113, 122] on input "would have approved" at bounding box center [107, 124] width 12 height 12
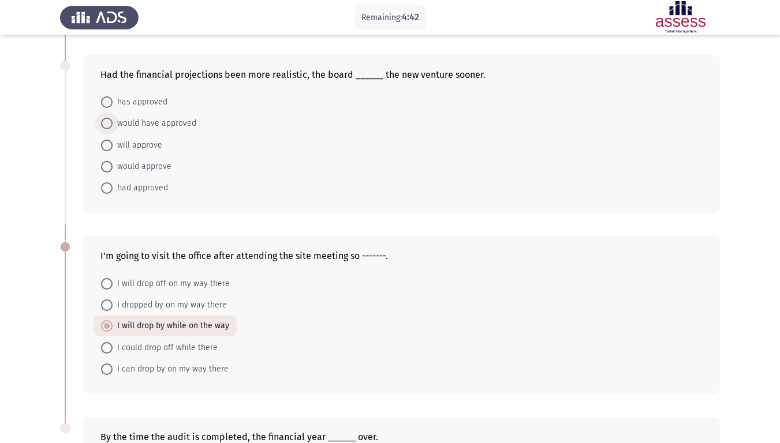
radio input "true"
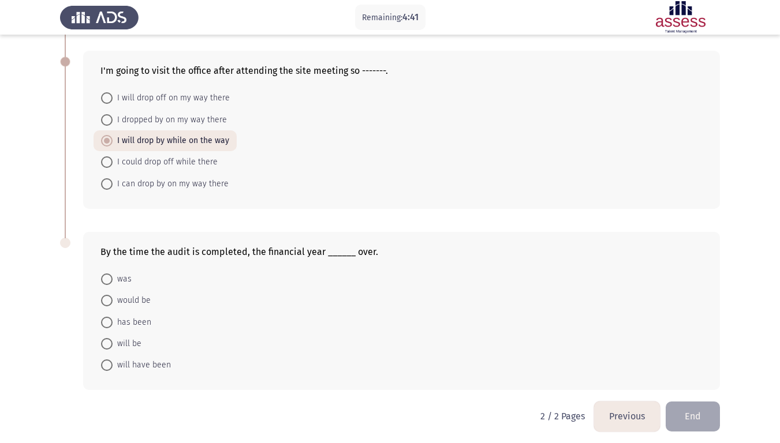
scroll to position [594, 0]
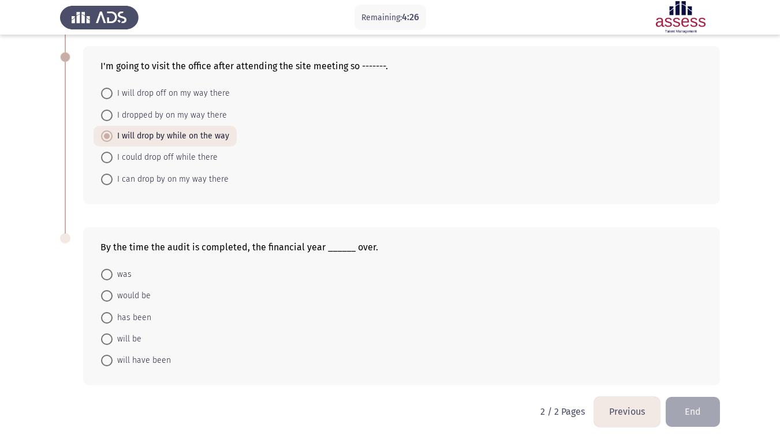
click at [132, 340] on span "will be" at bounding box center [127, 340] width 29 height 14
click at [113, 340] on input "will be" at bounding box center [107, 340] width 12 height 12
radio input "true"
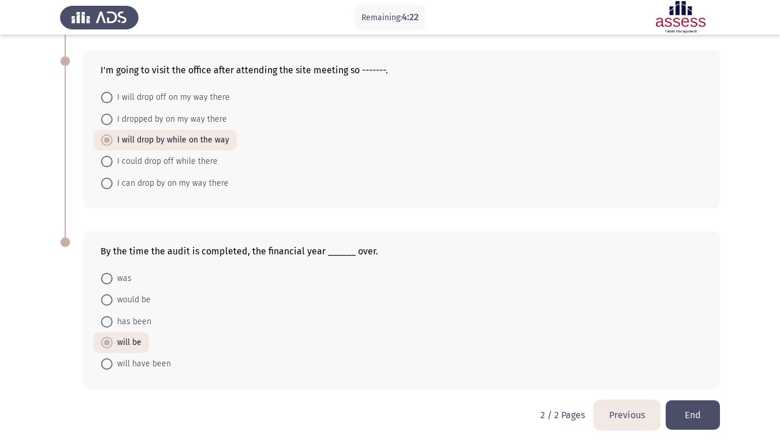
scroll to position [593, 0]
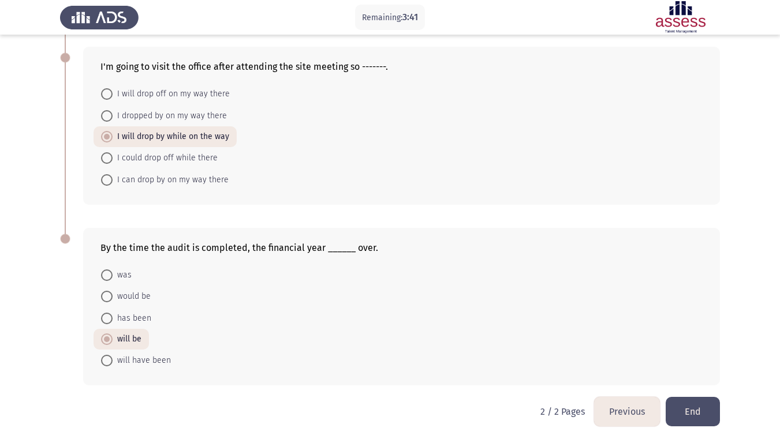
click at [141, 358] on span "will have been" at bounding box center [142, 361] width 58 height 14
click at [113, 358] on input "will have been" at bounding box center [107, 361] width 12 height 12
radio input "true"
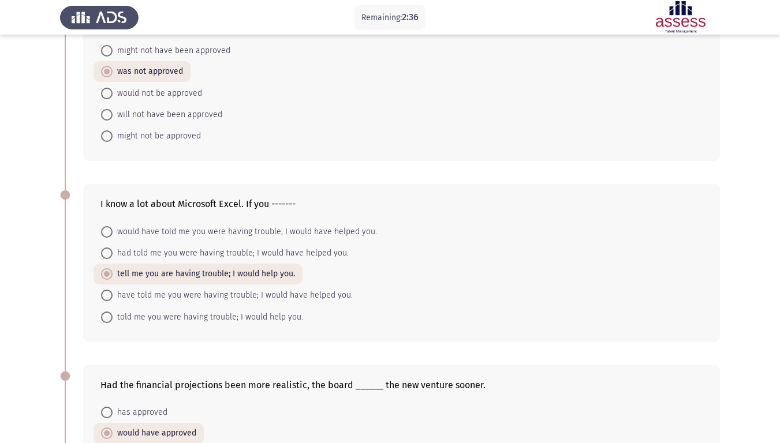
scroll to position [73, 0]
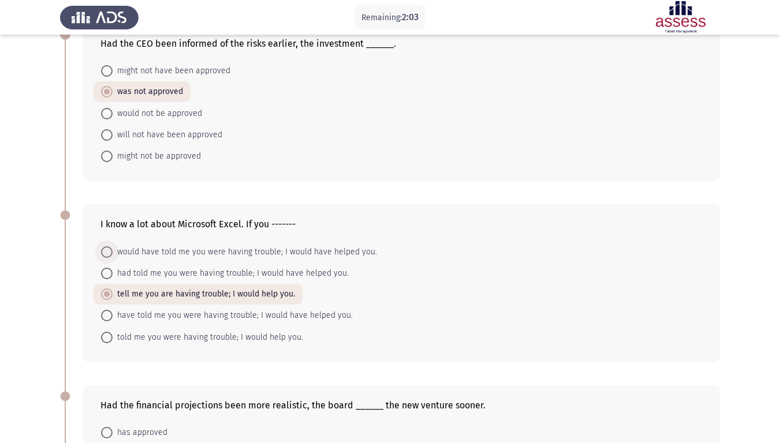
click at [154, 255] on span "would have told me you were having trouble; I would have helped you." at bounding box center [245, 252] width 264 height 14
click at [113, 255] on input "would have told me you were having trouble; I would have helped you." at bounding box center [107, 253] width 12 height 12
radio input "true"
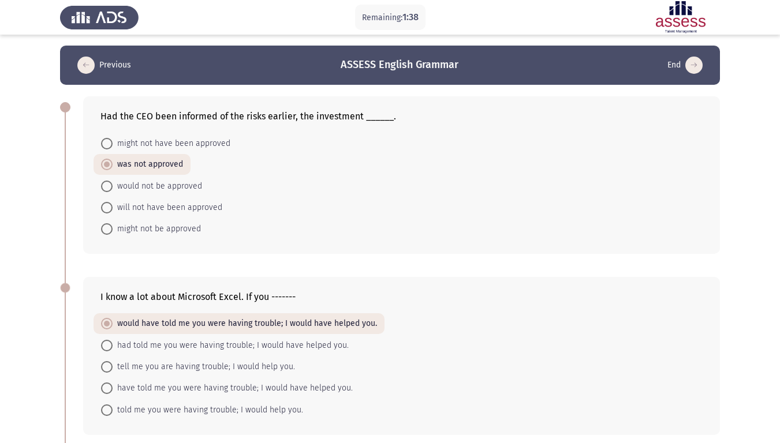
scroll to position [0, 0]
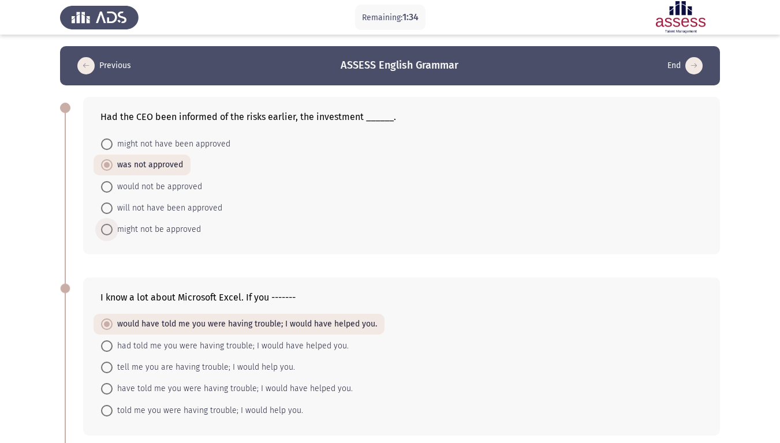
click at [156, 229] on span "might not be approved" at bounding box center [157, 230] width 88 height 14
click at [113, 229] on input "might not be approved" at bounding box center [107, 230] width 12 height 12
radio input "true"
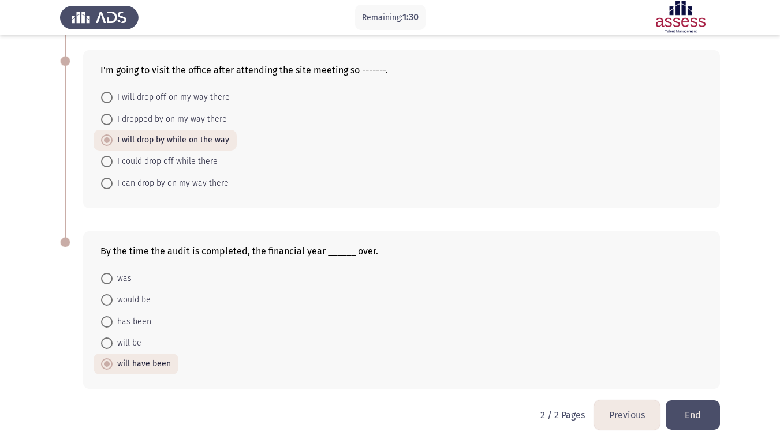
scroll to position [593, 0]
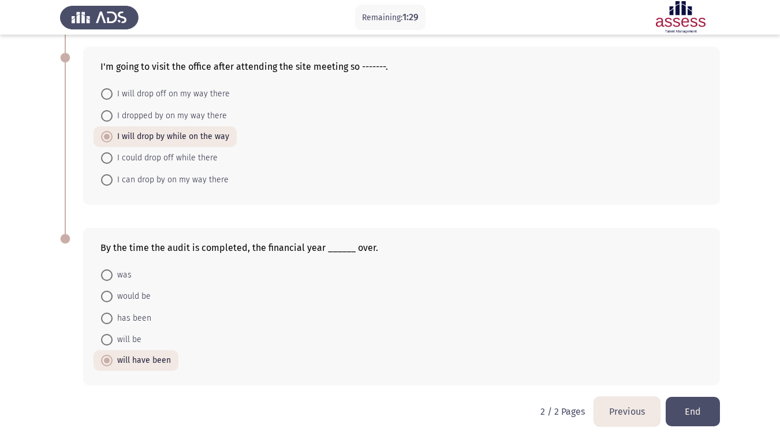
click at [703, 365] on button "End" at bounding box center [693, 411] width 54 height 29
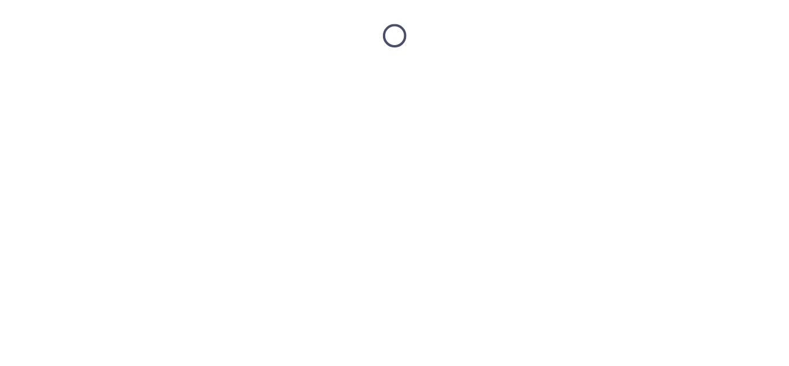
scroll to position [0, 0]
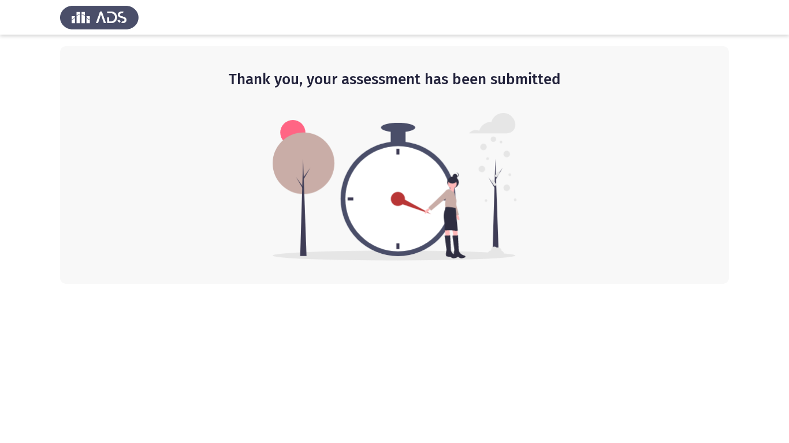
click at [762, 16] on div at bounding box center [394, 17] width 789 height 35
click at [422, 9] on div at bounding box center [394, 17] width 789 height 35
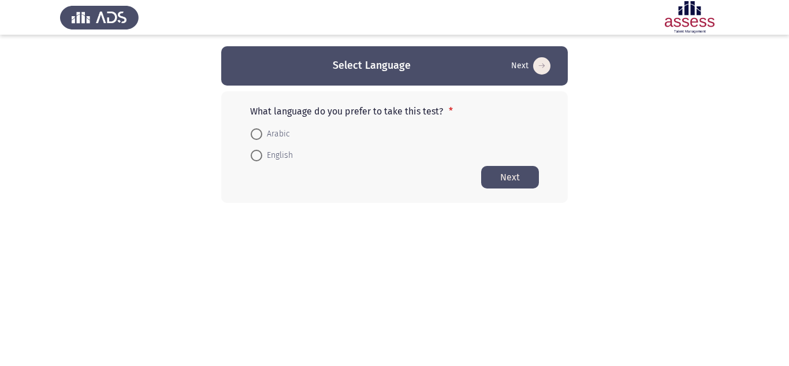
click at [274, 134] on span "Arabic" at bounding box center [276, 134] width 28 height 14
click at [262, 134] on input "Arabic" at bounding box center [257, 134] width 12 height 12
radio input "true"
click at [516, 172] on button "Next" at bounding box center [510, 176] width 58 height 23
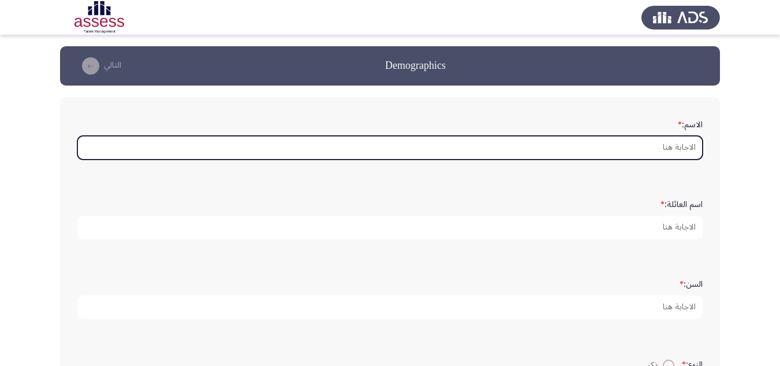
click at [683, 149] on input "الاسم: *" at bounding box center [389, 148] width 625 height 24
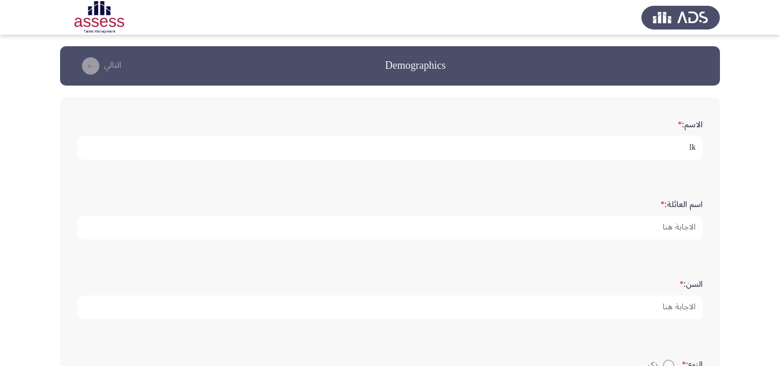
type input "l"
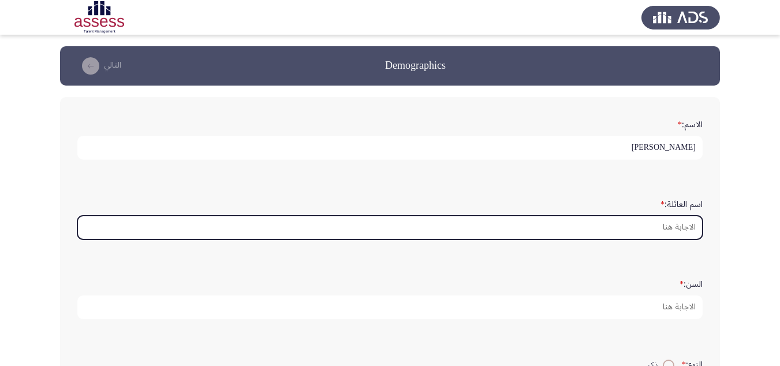
click at [661, 225] on input "اسم العائلة: *" at bounding box center [389, 227] width 625 height 24
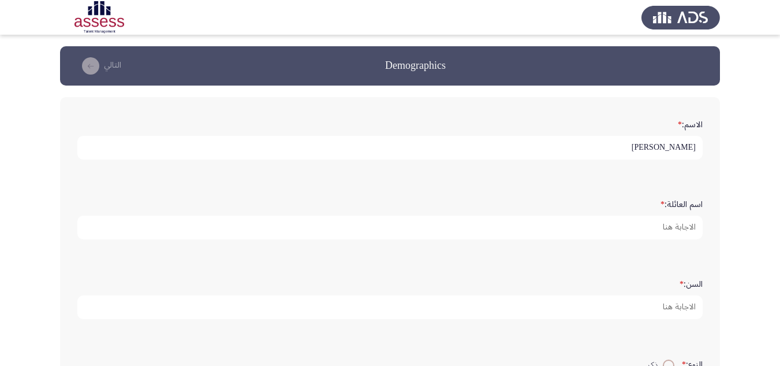
click at [623, 147] on input "منال ابراهيم جاب الله" at bounding box center [389, 148] width 625 height 24
type input "منال ابراهيم"
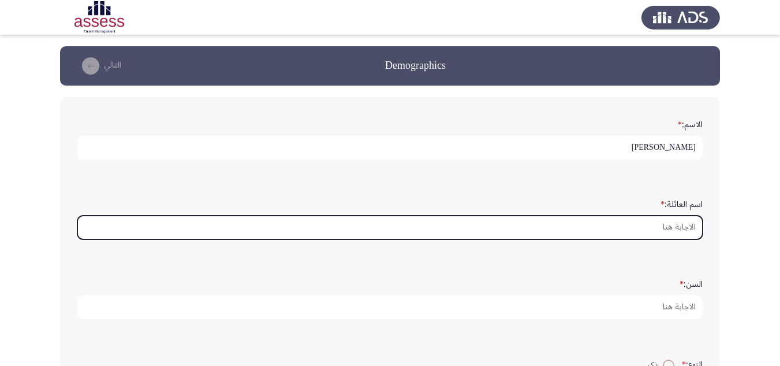
click at [660, 226] on input "اسم العائلة: *" at bounding box center [389, 227] width 625 height 24
click at [674, 228] on input "اسم العائلة: *" at bounding box center [389, 227] width 625 height 24
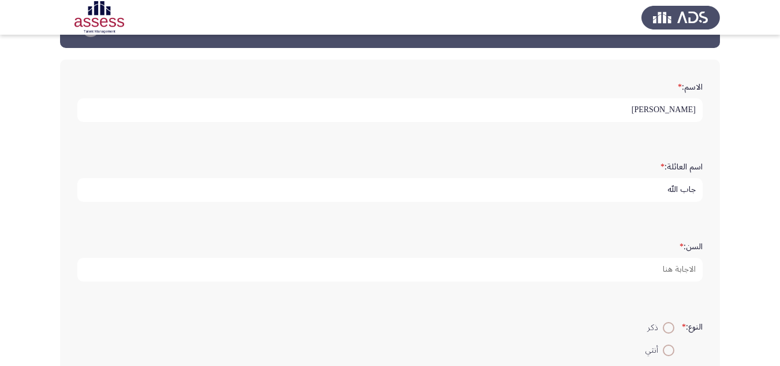
scroll to position [58, 0]
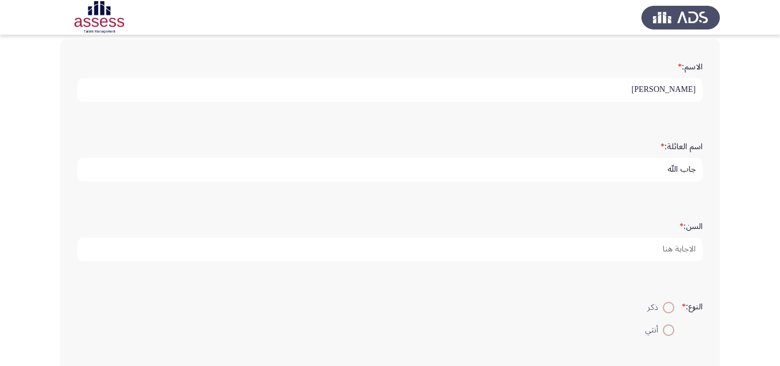
type input "جاب الله"
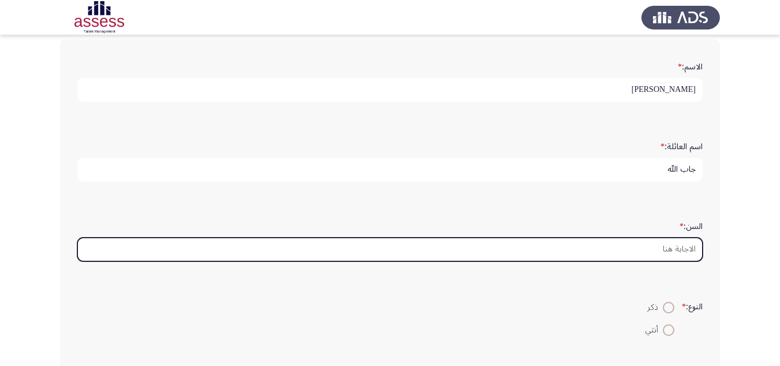
click at [679, 253] on input "السن: *" at bounding box center [389, 249] width 625 height 24
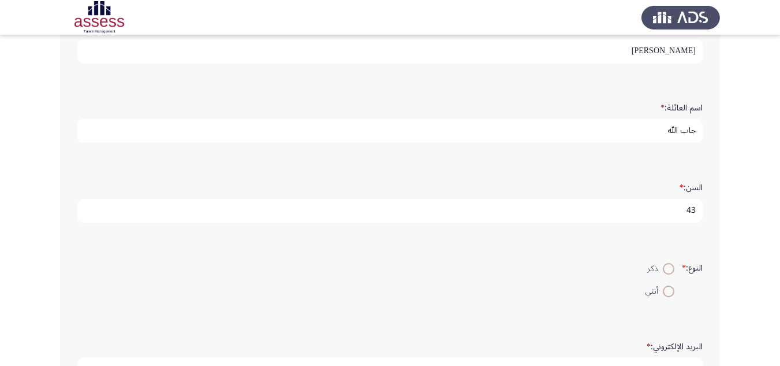
scroll to position [115, 0]
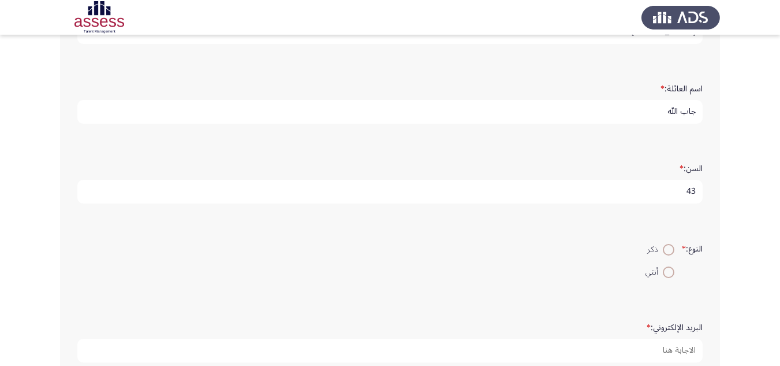
type input "43"
click at [655, 270] on span "أنثي" at bounding box center [654, 272] width 17 height 14
click at [663, 270] on input "أنثي" at bounding box center [669, 272] width 12 height 12
radio input "true"
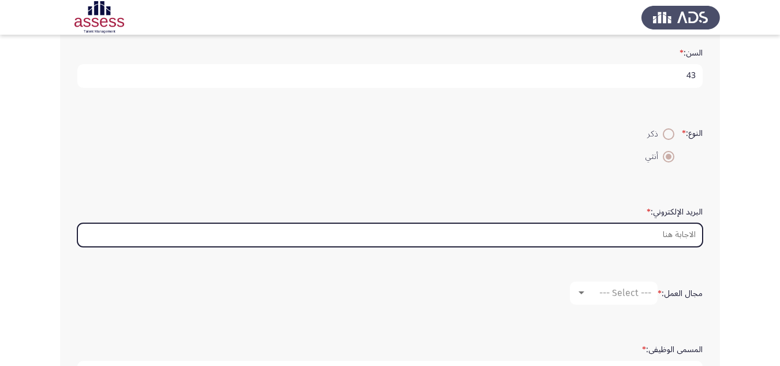
click at [660, 231] on input "البريد الإلكتروني: *" at bounding box center [389, 235] width 625 height 24
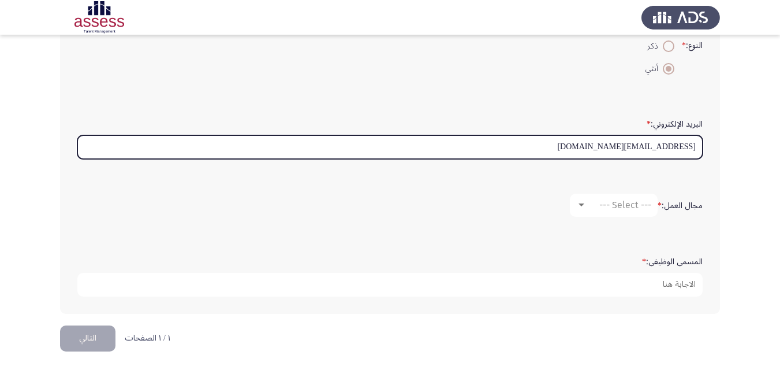
scroll to position [325, 0]
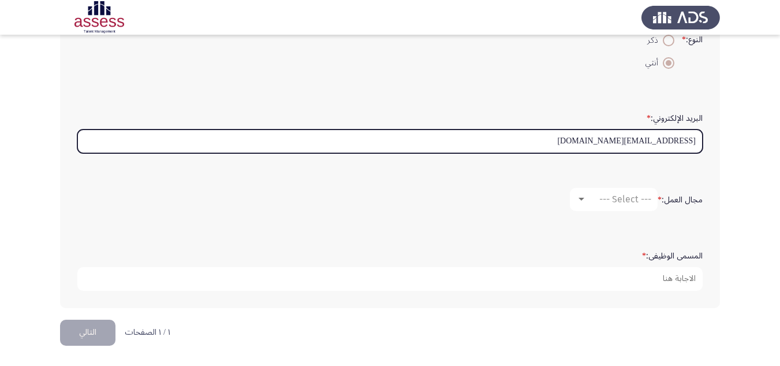
type input "Manal.ibrahim@evapharma.com"
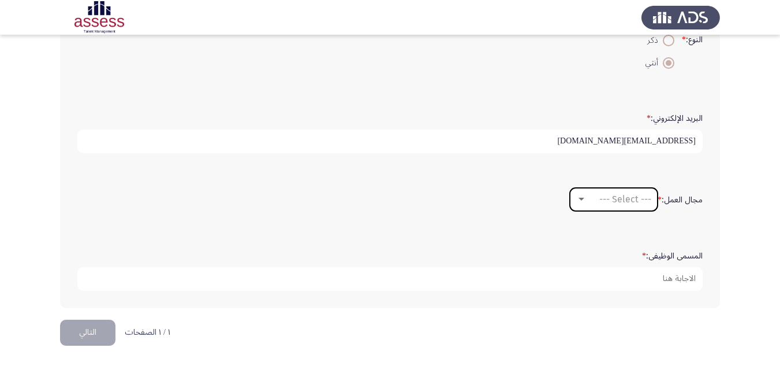
click at [580, 196] on div at bounding box center [581, 199] width 10 height 9
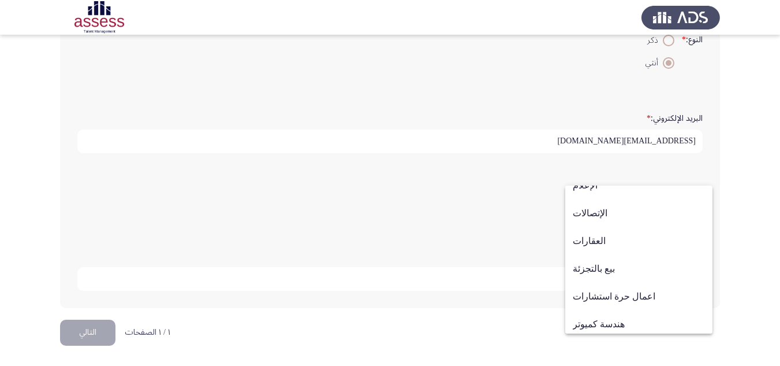
scroll to position [379, 0]
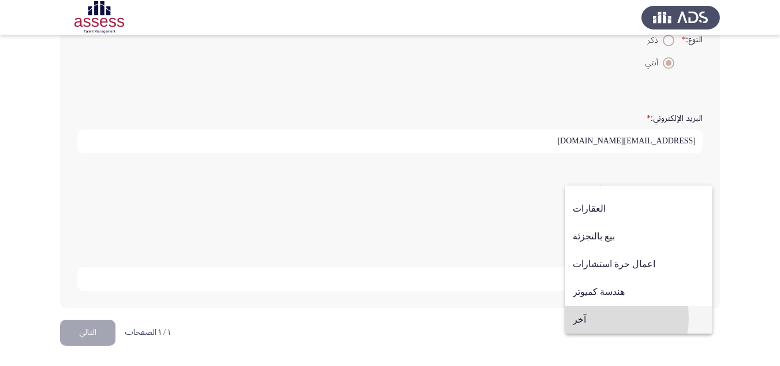
click at [595, 318] on span "آخر" at bounding box center [639, 319] width 132 height 28
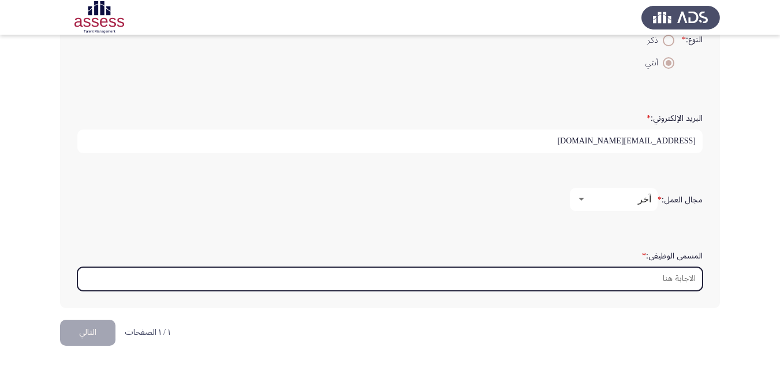
click at [669, 275] on input "المسمى الوظيفى: *" at bounding box center [389, 279] width 625 height 24
click at [659, 276] on input "المسمى الوظيفى: *" at bounding box center [389, 279] width 625 height 24
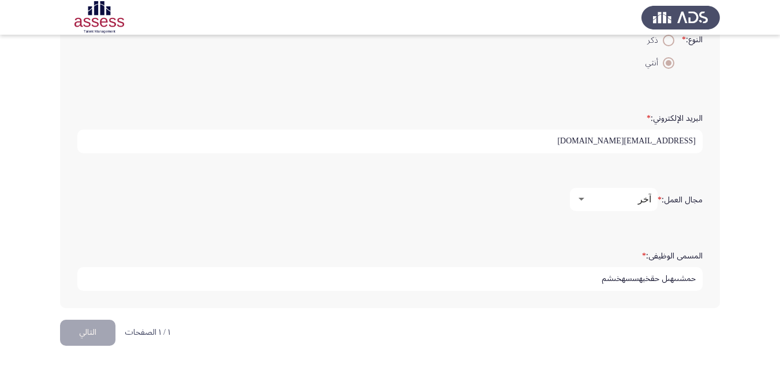
drag, startPoint x: 598, startPoint y: 277, endPoint x: 700, endPoint y: 277, distance: 102.2
click at [700, 277] on input "حمشىىهىل حقخبهسسهخىشم" at bounding box center [389, 279] width 625 height 24
type input "Planning profissional"
click at [686, 281] on input "Planning profissional" at bounding box center [389, 279] width 625 height 24
click at [650, 278] on input "Planning profissional" at bounding box center [389, 279] width 625 height 24
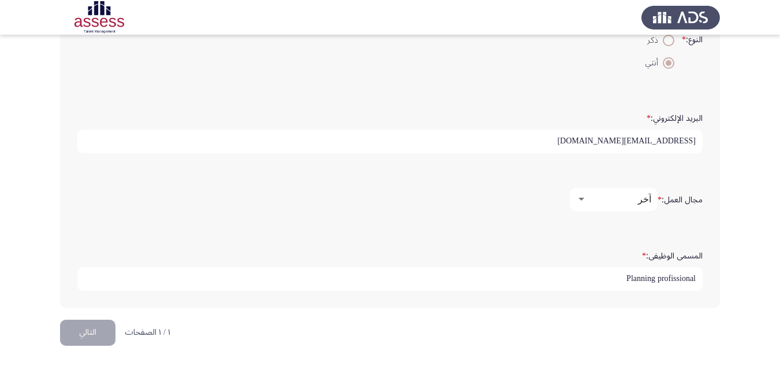
click at [88, 333] on button "التالي" at bounding box center [87, 332] width 55 height 26
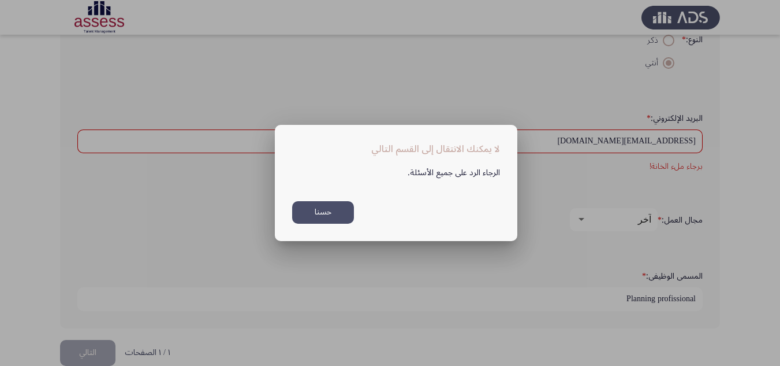
scroll to position [0, 0]
click at [317, 206] on button "حسنا" at bounding box center [323, 212] width 62 height 23
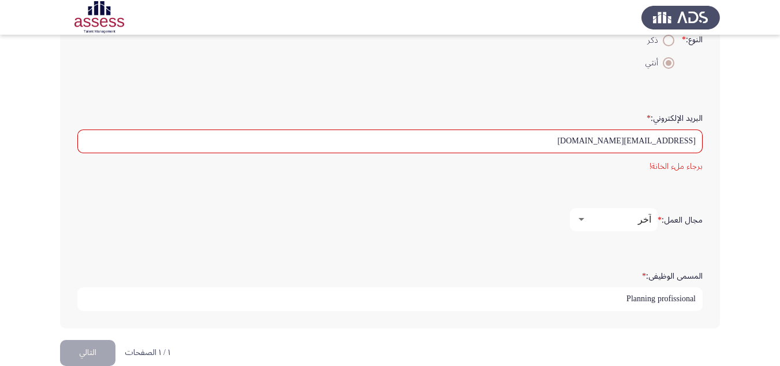
click at [657, 186] on div "البريد الإلكتروني: * Manal.ibrahim@evapharma.com برجاء ملء الخانة!" at bounding box center [390, 141] width 637 height 100
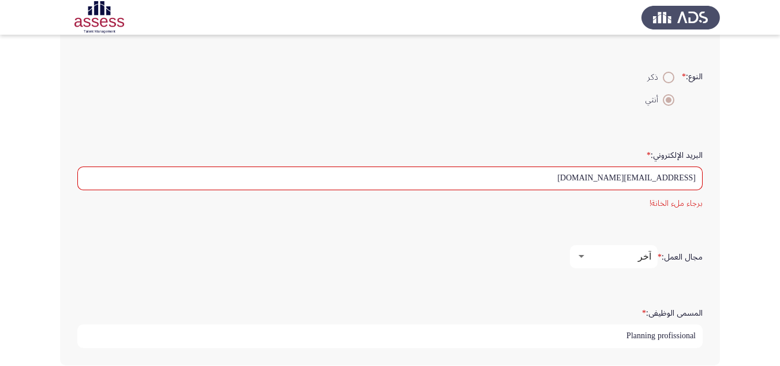
scroll to position [289, 0]
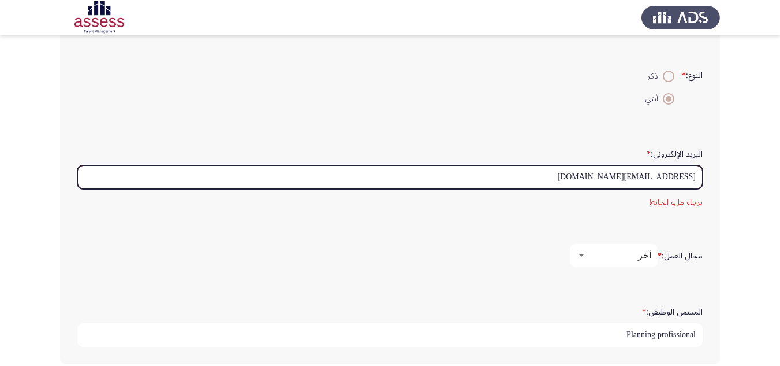
click at [587, 178] on input "Manal.ibrahim@evapharma.com" at bounding box center [389, 177] width 625 height 24
click at [685, 181] on input "Manal.ibrahim@evapharma.com" at bounding box center [389, 177] width 625 height 24
drag, startPoint x: 697, startPoint y: 178, endPoint x: 565, endPoint y: 169, distance: 132.5
click at [565, 169] on input "Manal.ibrahim@evapharma.com" at bounding box center [389, 177] width 625 height 24
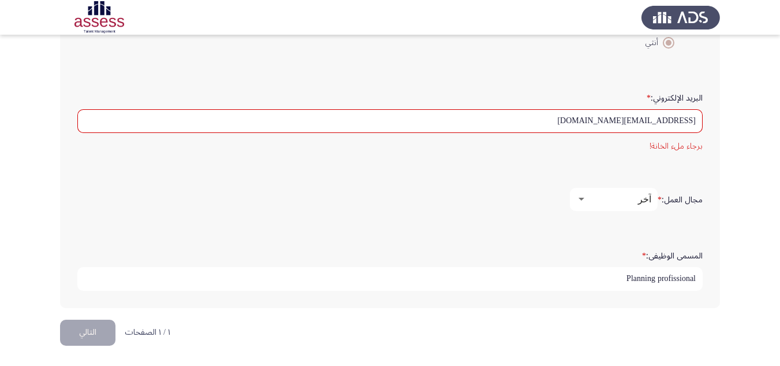
click at [83, 328] on button "التالي" at bounding box center [87, 332] width 55 height 26
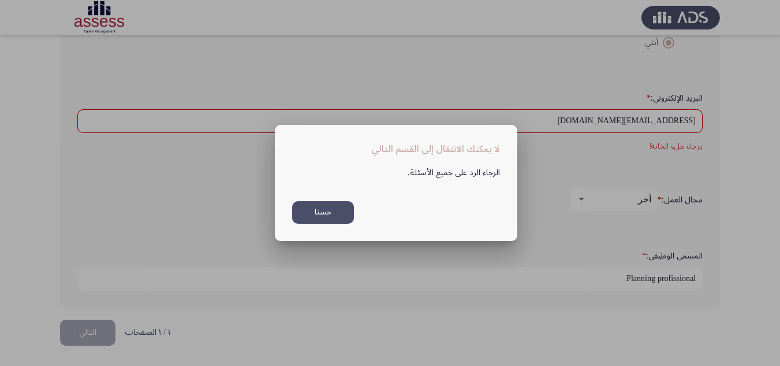
scroll to position [0, 0]
click at [319, 210] on button "حسنا" at bounding box center [323, 212] width 62 height 23
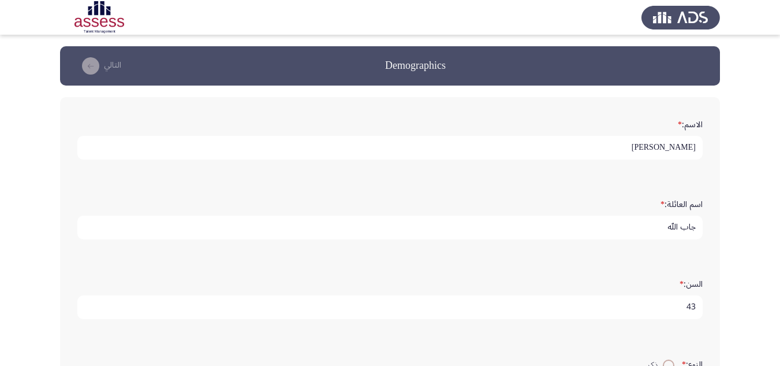
scroll to position [345, 0]
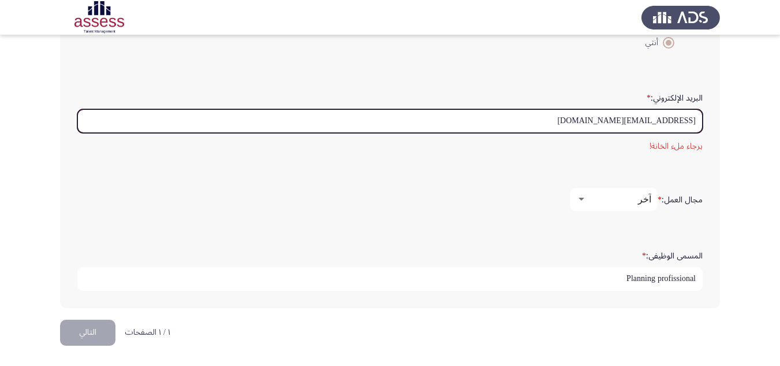
click at [700, 122] on input "manal.ibrahim@evapharma.com" at bounding box center [389, 121] width 625 height 24
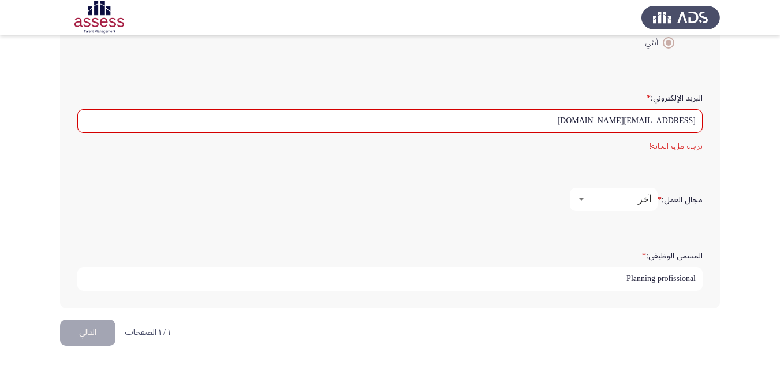
click at [75, 333] on button "التالي" at bounding box center [87, 332] width 55 height 26
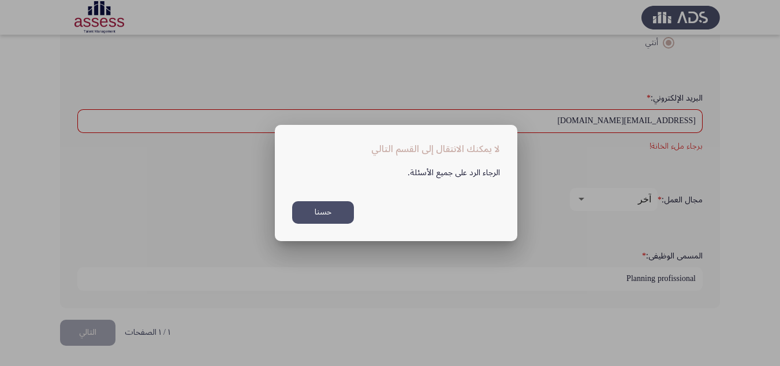
click at [317, 212] on button "حسنا" at bounding box center [323, 212] width 62 height 23
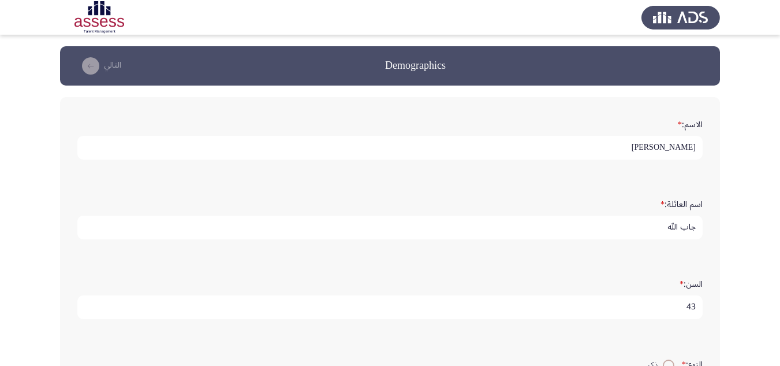
scroll to position [345, 0]
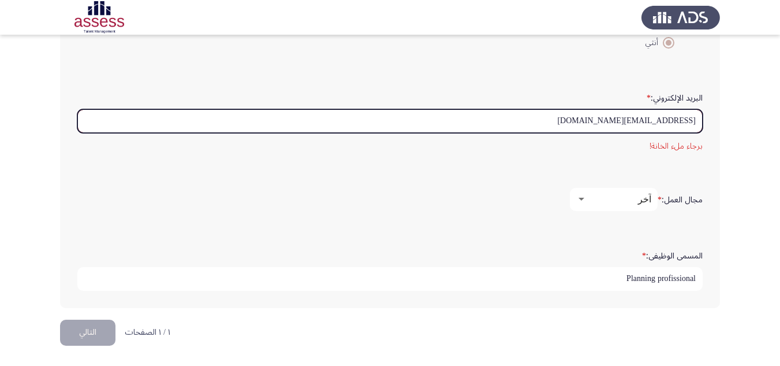
click at [596, 122] on input "nal.ibrahim@evapharma.com" at bounding box center [389, 121] width 625 height 24
click at [599, 123] on input "nal.ibrahim@evapharma.com" at bounding box center [389, 121] width 625 height 24
type input "n"
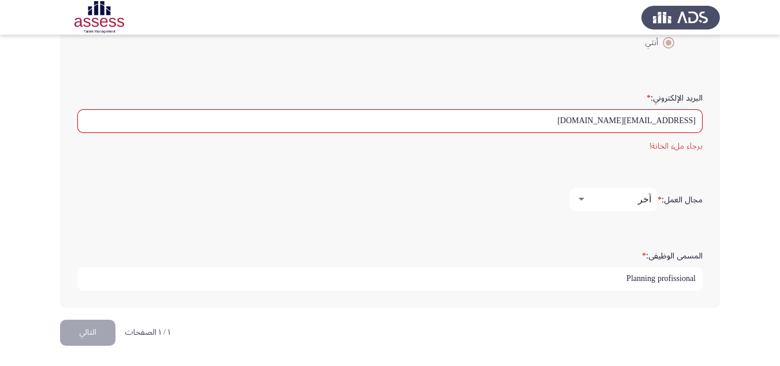
click at [92, 335] on button "التالي" at bounding box center [87, 332] width 55 height 26
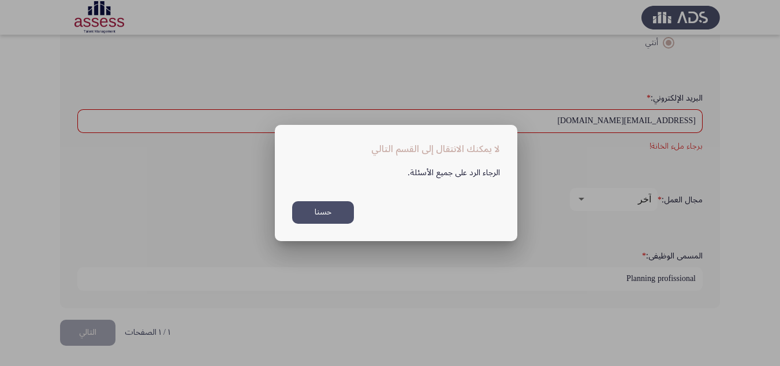
scroll to position [0, 0]
click at [315, 208] on button "حسنا" at bounding box center [323, 212] width 62 height 23
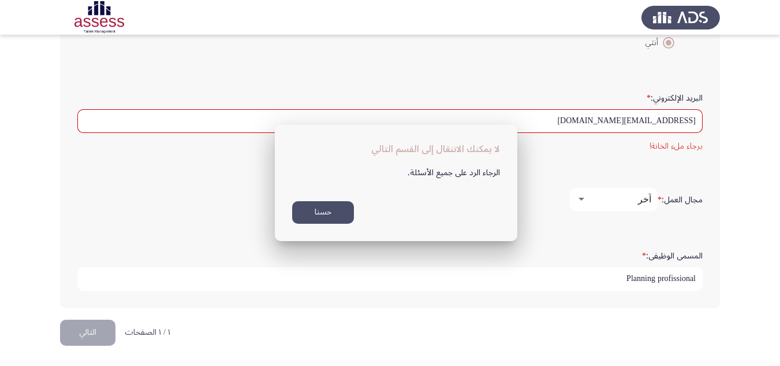
scroll to position [345, 0]
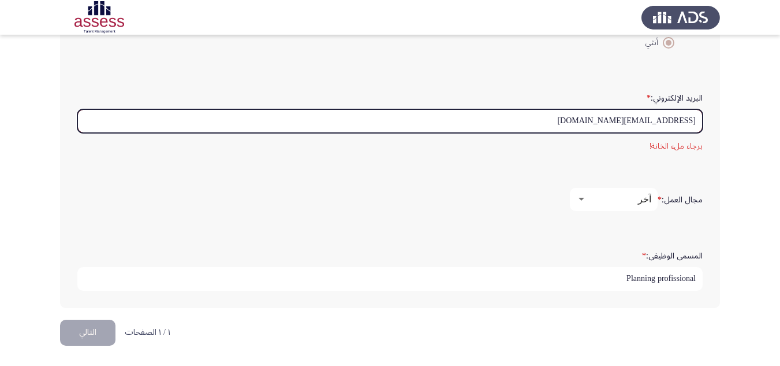
drag, startPoint x: 588, startPoint y: 121, endPoint x: 709, endPoint y: 126, distance: 120.8
click at [709, 126] on div "الاسم: * منال ابراهيم اسم العائلة: * جاب الله السن: * 43 النوع: * ذكر أنثي البر…" at bounding box center [390, 30] width 660 height 556
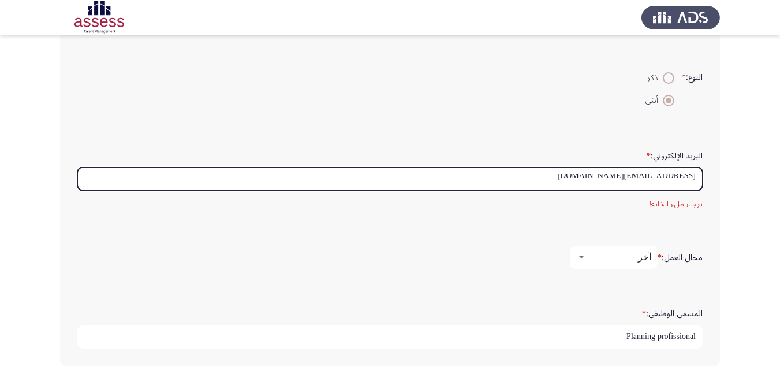
scroll to position [229, 0]
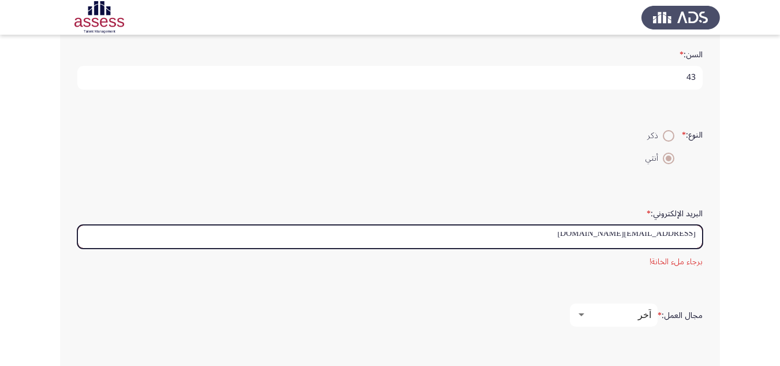
click at [590, 235] on input "manal.ibrahim@evapharma.com" at bounding box center [389, 237] width 625 height 24
click at [590, 234] on input "manal.ibrahim@evapharma.com" at bounding box center [389, 237] width 625 height 24
type input "manal.i brahim@evapharma.com"
drag, startPoint x: 614, startPoint y: 235, endPoint x: 709, endPoint y: 241, distance: 94.9
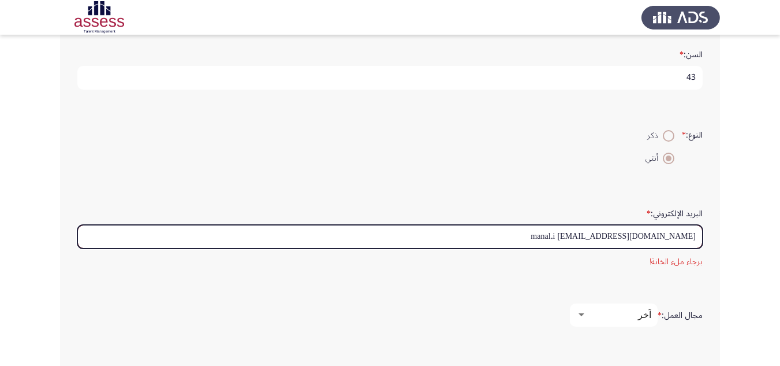
click at [709, 241] on div "الاسم: * منال ابراهيم اسم العائلة: * جاب الله السن: * 43 النوع: * ذكر أنثي البر…" at bounding box center [390, 146] width 660 height 556
click at [635, 238] on input "البريد الإلكتروني: *" at bounding box center [389, 237] width 625 height 24
click at [682, 236] on input "البريد الإلكتروني: *" at bounding box center [389, 237] width 625 height 24
click at [653, 234] on input "البريد الإلكتروني: *" at bounding box center [389, 237] width 625 height 24
click at [619, 240] on input "البريد الإلكتروني: *" at bounding box center [389, 237] width 625 height 24
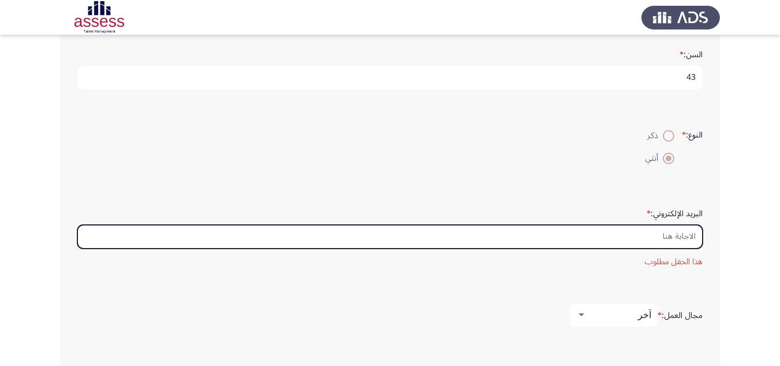
click at [625, 232] on input "البريد الإلكتروني: *" at bounding box center [389, 237] width 625 height 24
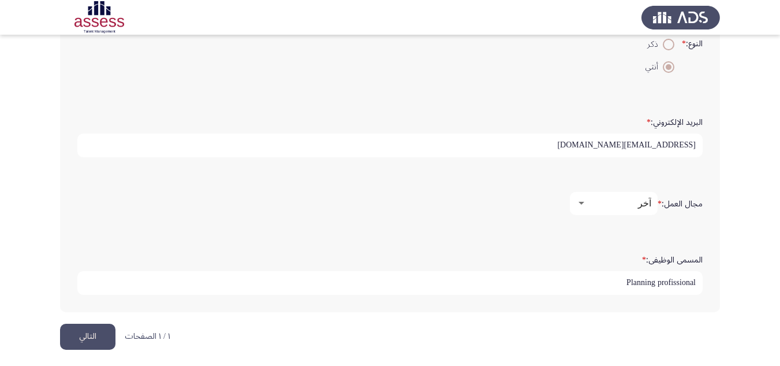
scroll to position [325, 0]
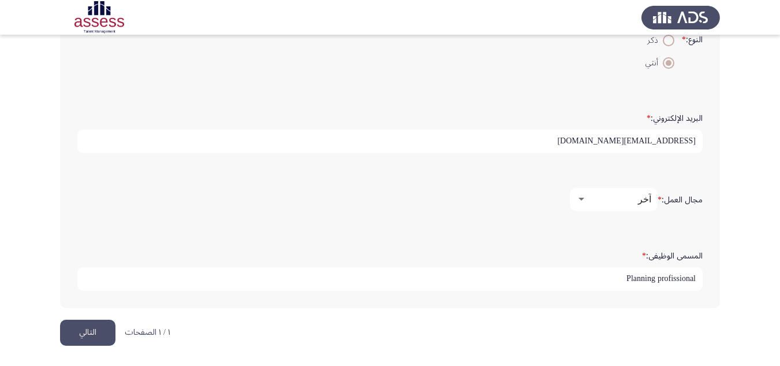
type input "manal.ibrahim@evapharma.com"
click at [92, 327] on button "التالي" at bounding box center [87, 332] width 55 height 26
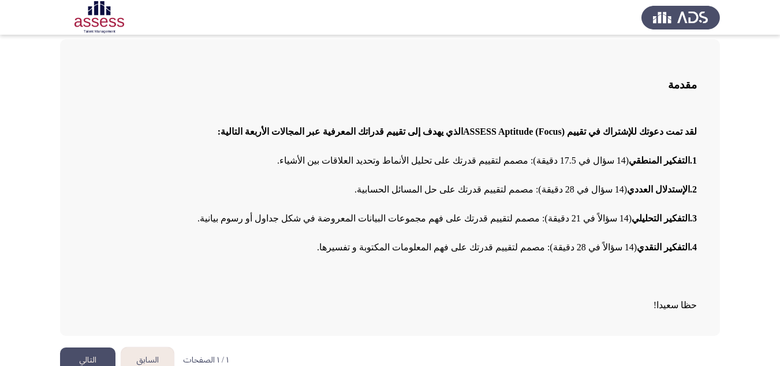
scroll to position [77, 0]
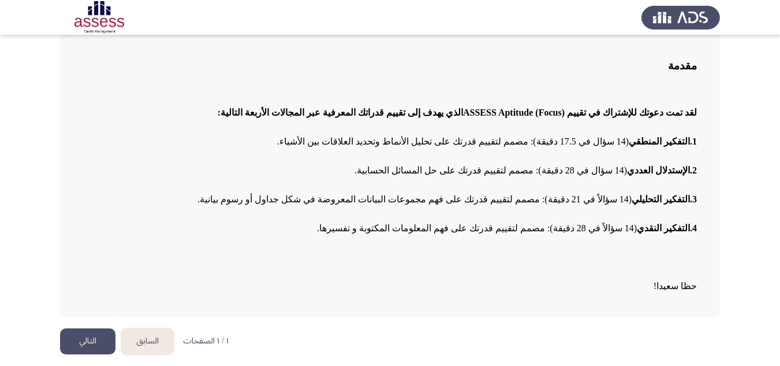
click at [87, 338] on button "التالي" at bounding box center [87, 341] width 55 height 26
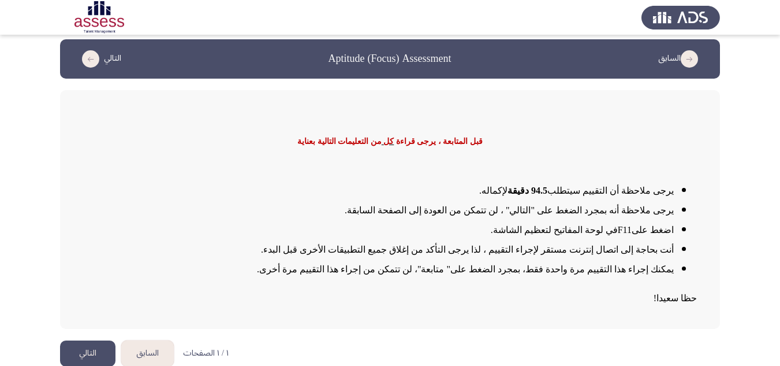
scroll to position [19, 0]
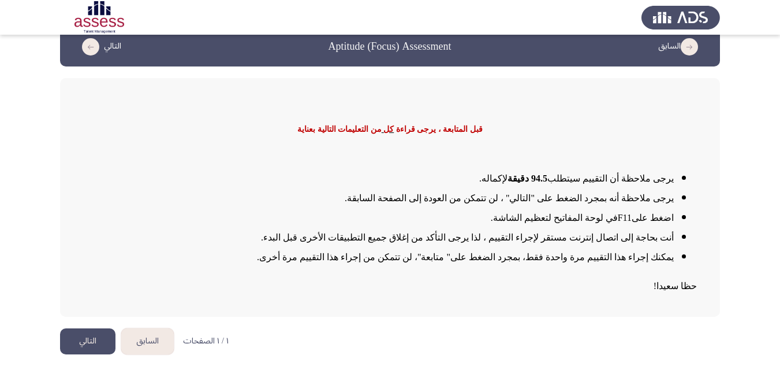
click at [87, 338] on button "التالي" at bounding box center [87, 341] width 55 height 26
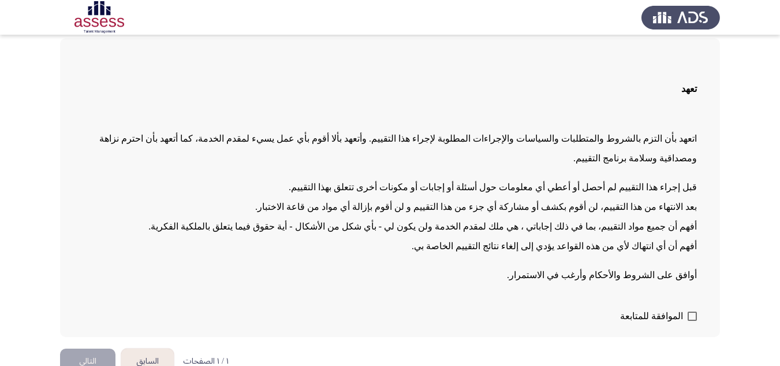
scroll to position [59, 0]
click at [691, 311] on span at bounding box center [692, 315] width 9 height 9
click at [692, 320] on input "الموافقة للمتابعة" at bounding box center [692, 320] width 1 height 1
checkbox input "true"
click at [82, 348] on button "التالي" at bounding box center [87, 361] width 55 height 26
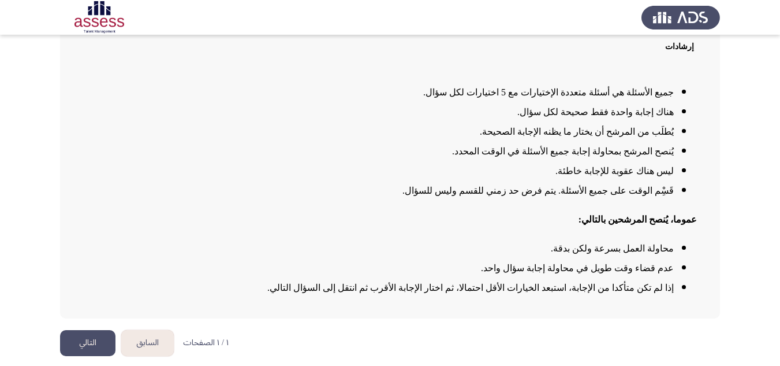
scroll to position [99, 0]
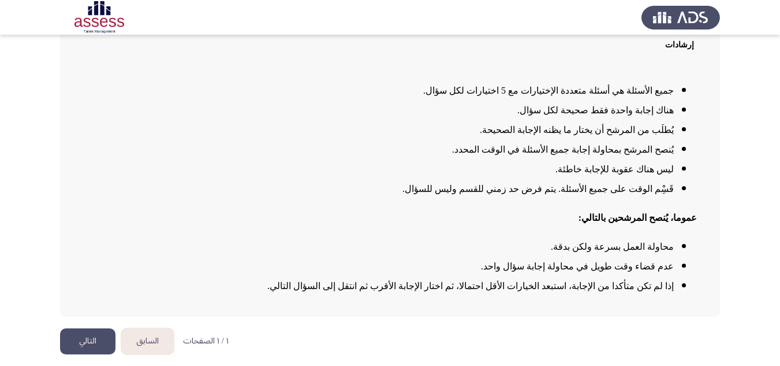
click at [83, 339] on button "التالي" at bounding box center [87, 341] width 55 height 26
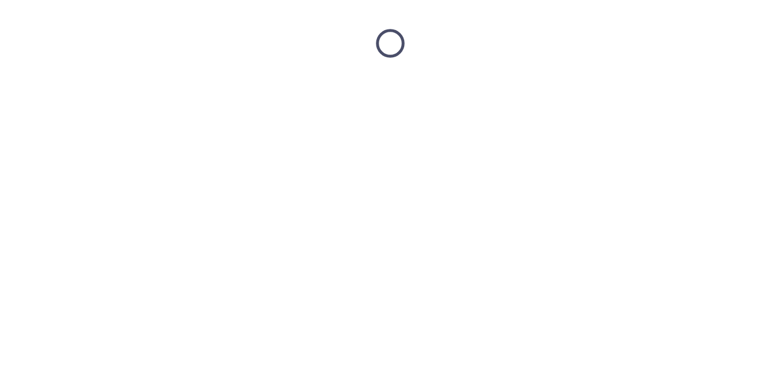
scroll to position [0, 0]
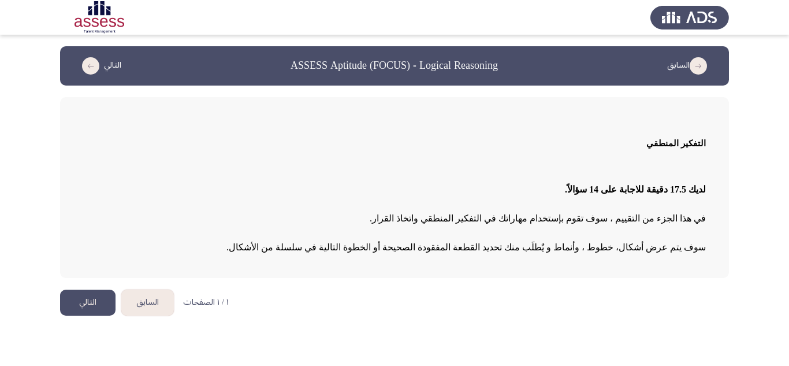
click at [83, 301] on button "التالي" at bounding box center [87, 302] width 55 height 26
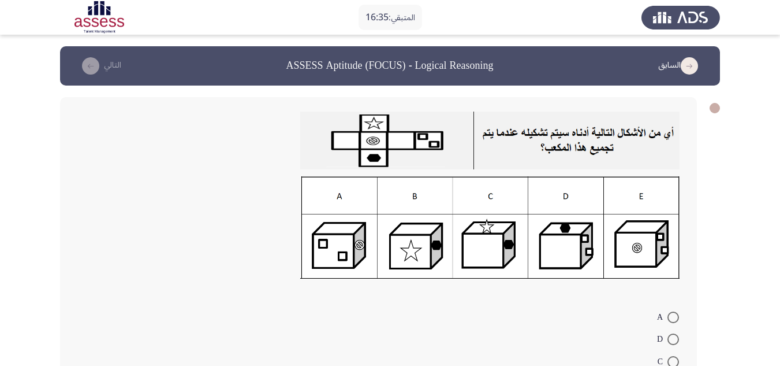
click at [633, 249] on img at bounding box center [489, 227] width 379 height 102
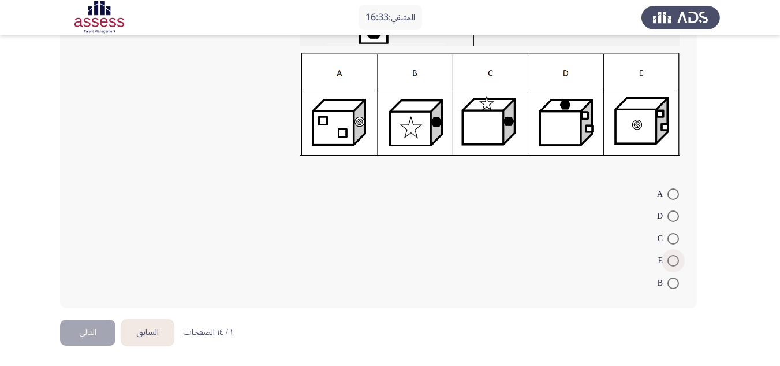
click at [671, 261] on span at bounding box center [674, 261] width 12 height 12
click at [671, 261] on input "E" at bounding box center [674, 261] width 12 height 12
radio input "true"
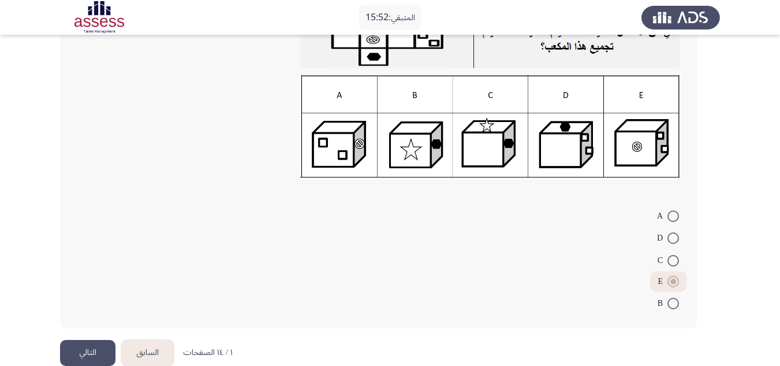
scroll to position [121, 0]
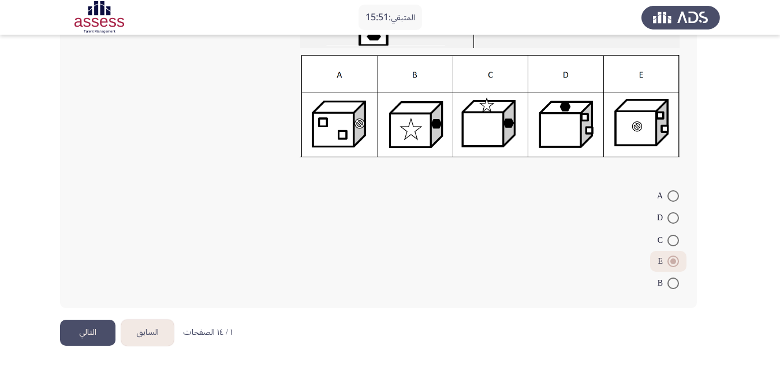
click at [86, 332] on button "التالي" at bounding box center [87, 332] width 55 height 26
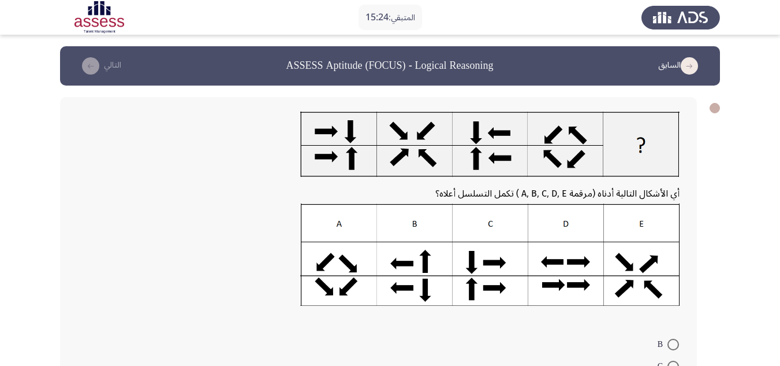
scroll to position [58, 0]
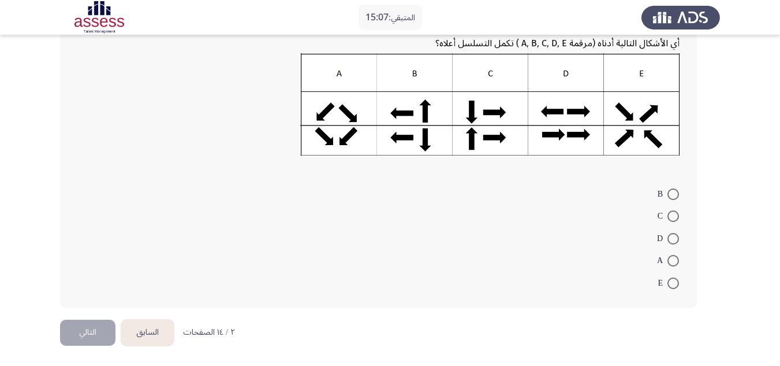
click at [672, 213] on span at bounding box center [674, 216] width 12 height 12
click at [672, 213] on input "C" at bounding box center [674, 216] width 12 height 12
radio input "true"
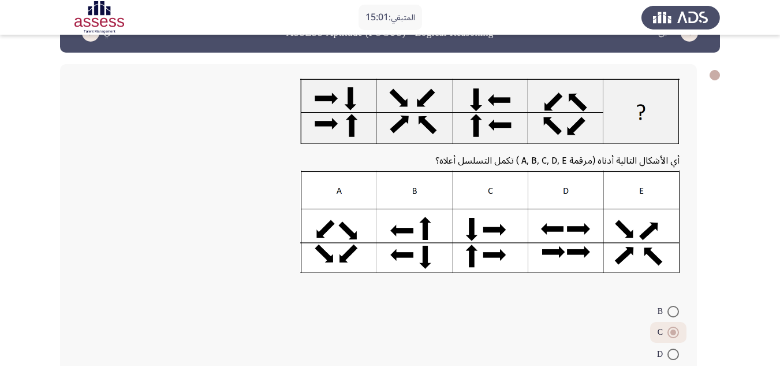
scroll to position [148, 0]
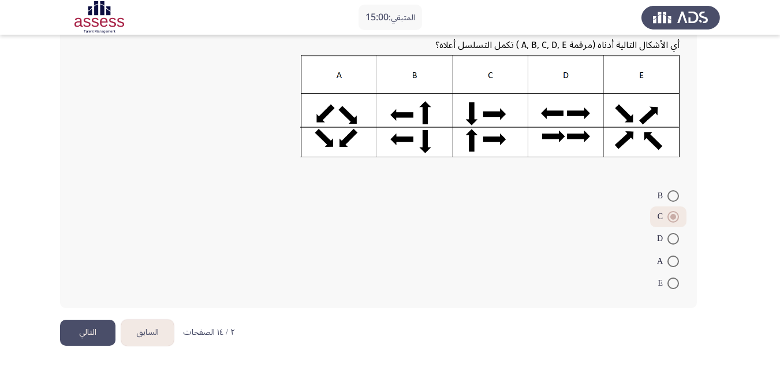
click at [92, 327] on button "التالي" at bounding box center [87, 332] width 55 height 26
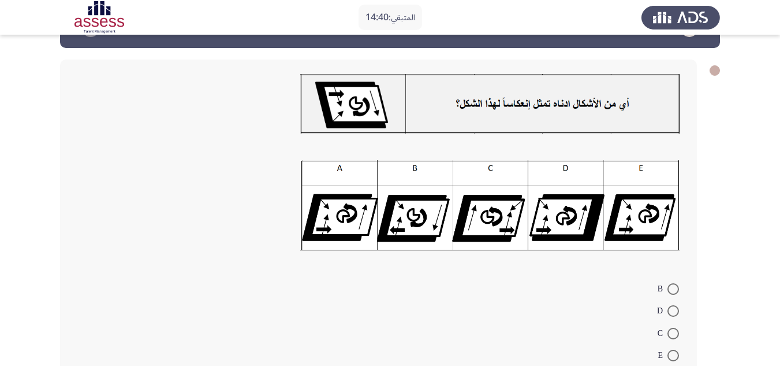
scroll to position [58, 0]
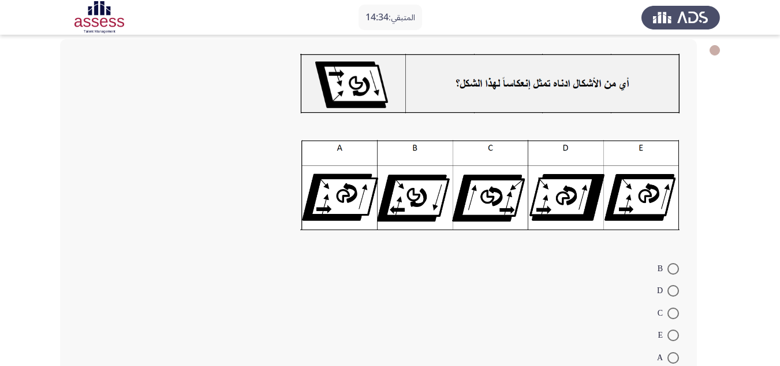
click at [674, 356] on span at bounding box center [674, 358] width 12 height 12
click at [674, 356] on input "A" at bounding box center [674, 358] width 12 height 12
radio input "true"
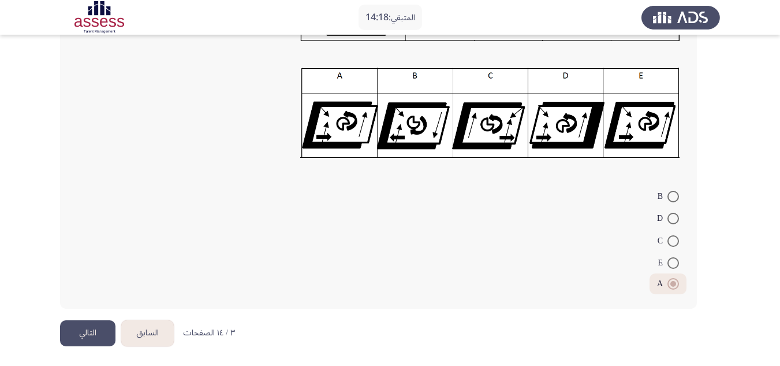
scroll to position [131, 0]
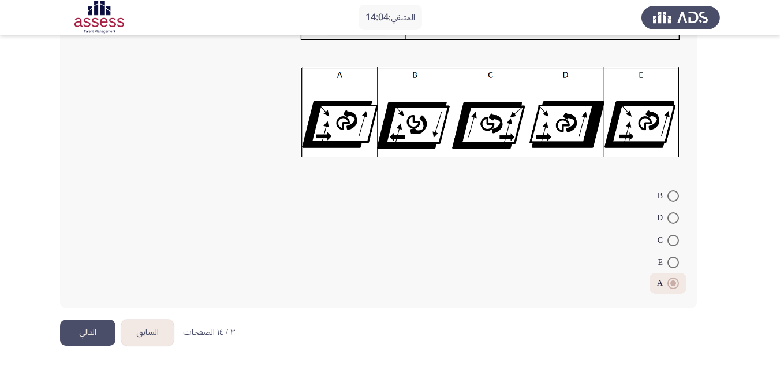
click at [85, 331] on button "التالي" at bounding box center [87, 332] width 55 height 26
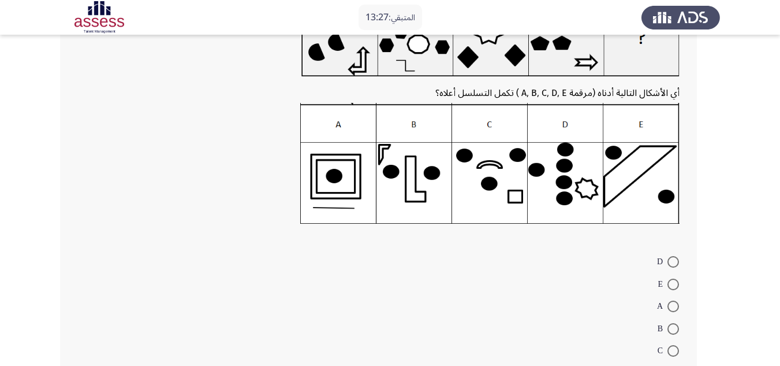
scroll to position [173, 0]
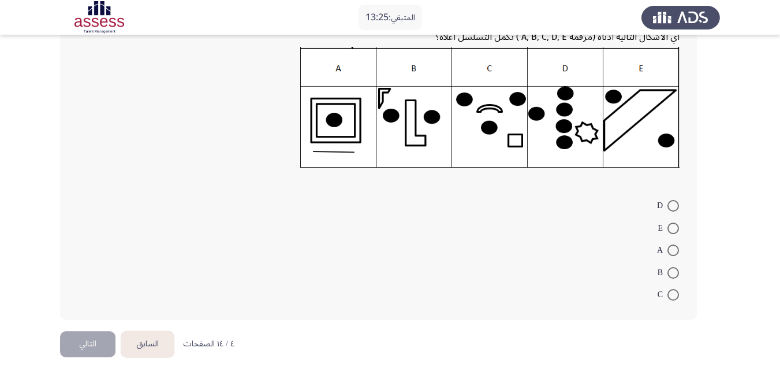
click at [672, 207] on span at bounding box center [674, 206] width 12 height 12
click at [672, 207] on input "D" at bounding box center [674, 206] width 12 height 12
radio input "true"
click at [77, 342] on button "التالي" at bounding box center [87, 343] width 55 height 26
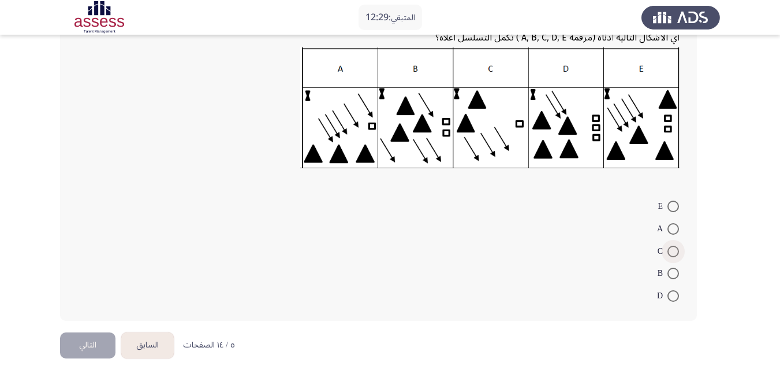
click at [675, 253] on span at bounding box center [674, 251] width 12 height 12
click at [675, 253] on input "C" at bounding box center [674, 251] width 12 height 12
radio input "true"
click at [92, 341] on button "التالي" at bounding box center [87, 343] width 55 height 26
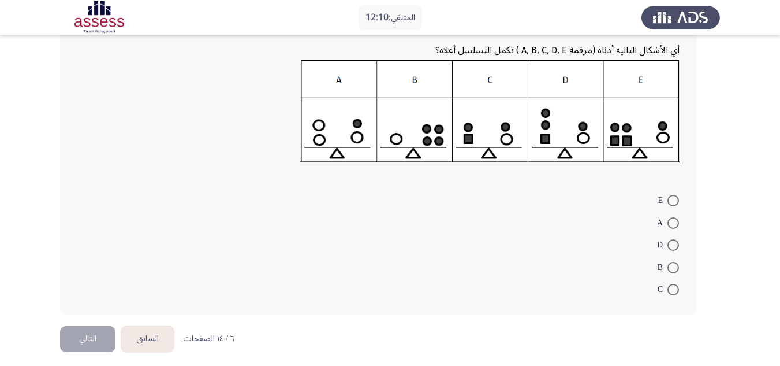
scroll to position [150, 0]
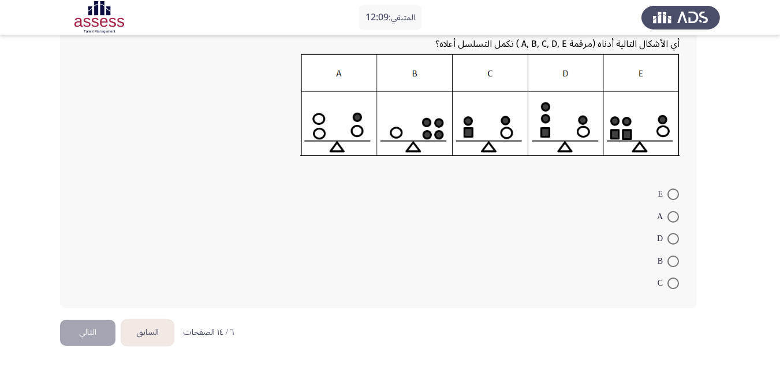
click at [163, 333] on button "السابق" at bounding box center [147, 332] width 53 height 26
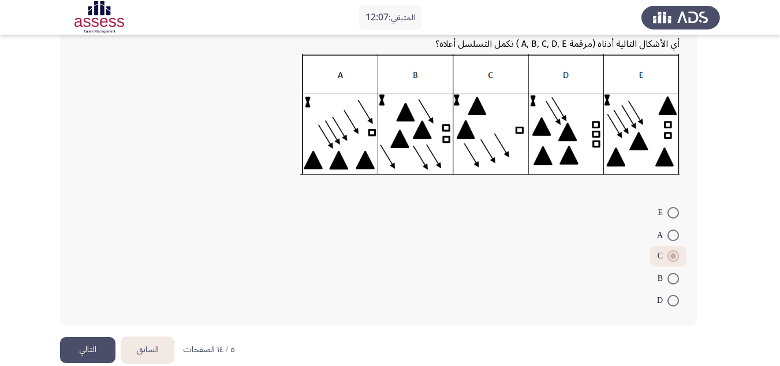
scroll to position [184, 0]
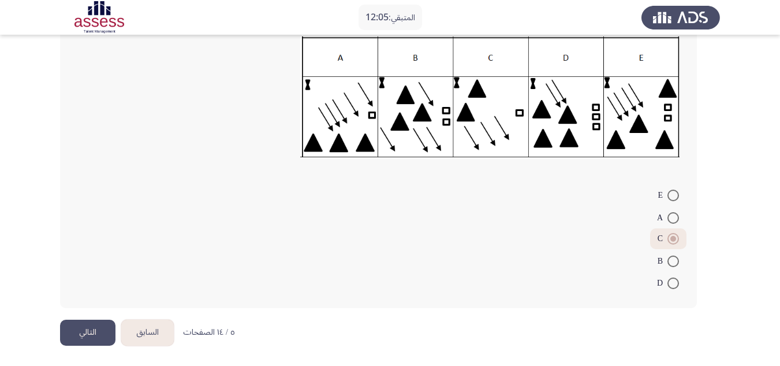
click at [676, 257] on span at bounding box center [674, 261] width 12 height 12
click at [676, 257] on input "B" at bounding box center [674, 261] width 12 height 12
radio input "true"
click at [87, 331] on button "التالي" at bounding box center [87, 332] width 55 height 26
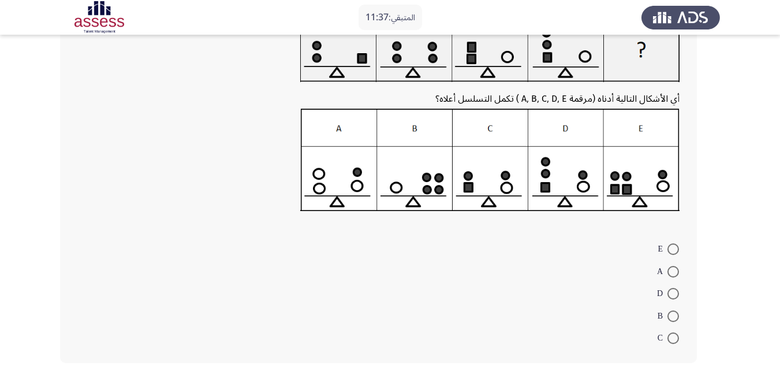
scroll to position [115, 0]
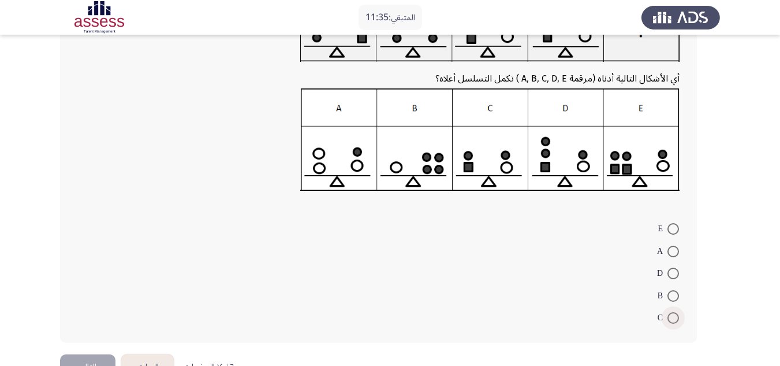
click at [670, 316] on span at bounding box center [674, 318] width 12 height 12
click at [670, 316] on input "C" at bounding box center [674, 318] width 12 height 12
radio input "true"
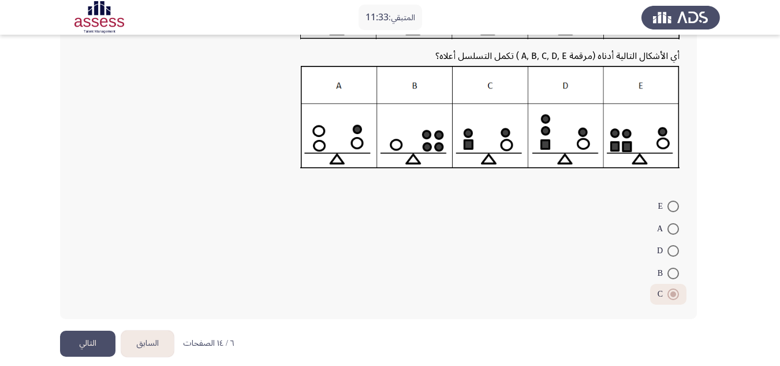
scroll to position [149, 0]
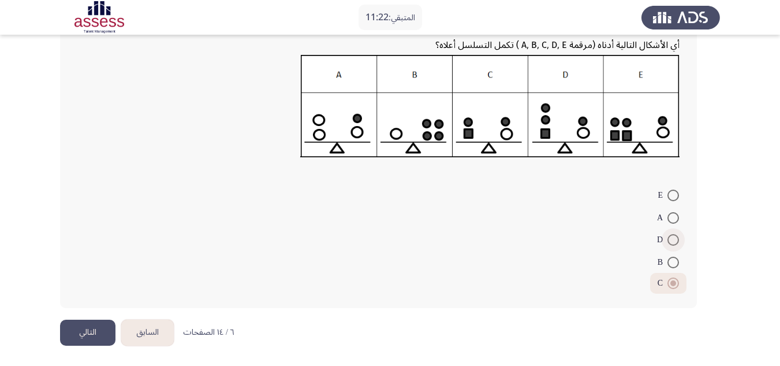
click at [678, 240] on span at bounding box center [674, 240] width 12 height 12
click at [678, 240] on input "D" at bounding box center [674, 240] width 12 height 12
radio input "true"
click at [81, 332] on button "التالي" at bounding box center [87, 332] width 55 height 26
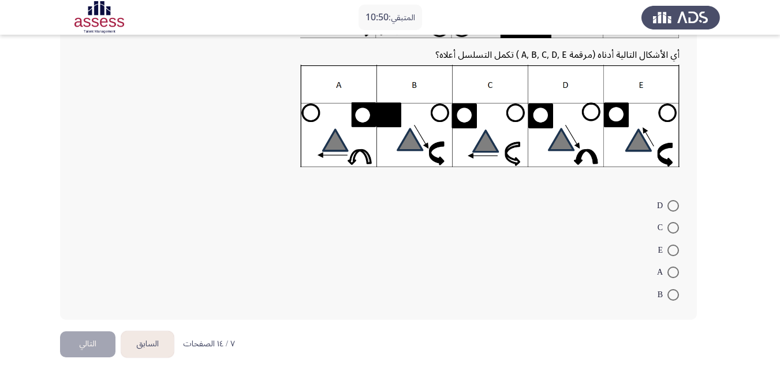
scroll to position [150, 0]
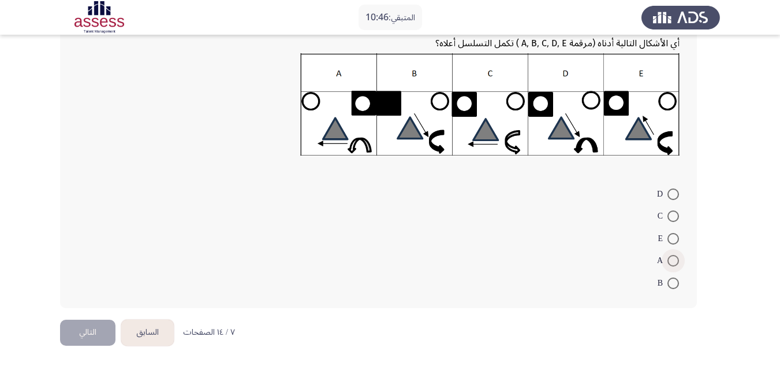
click at [676, 260] on span at bounding box center [674, 261] width 12 height 12
click at [676, 260] on input "A" at bounding box center [674, 261] width 12 height 12
radio input "true"
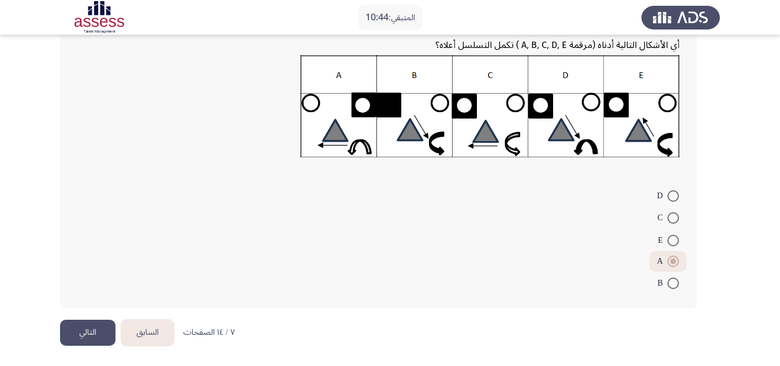
click at [87, 329] on button "التالي" at bounding box center [87, 332] width 55 height 26
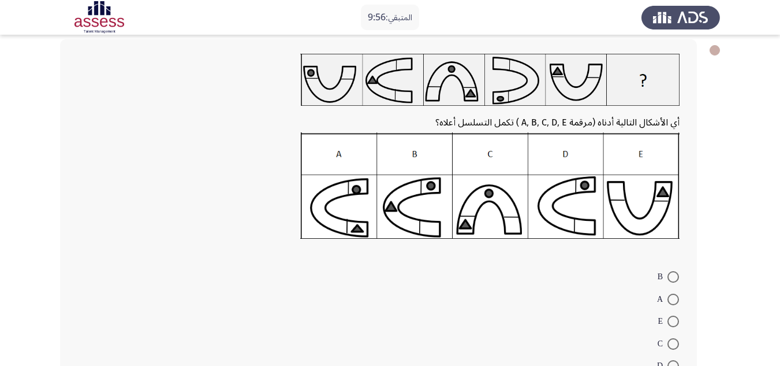
scroll to position [115, 0]
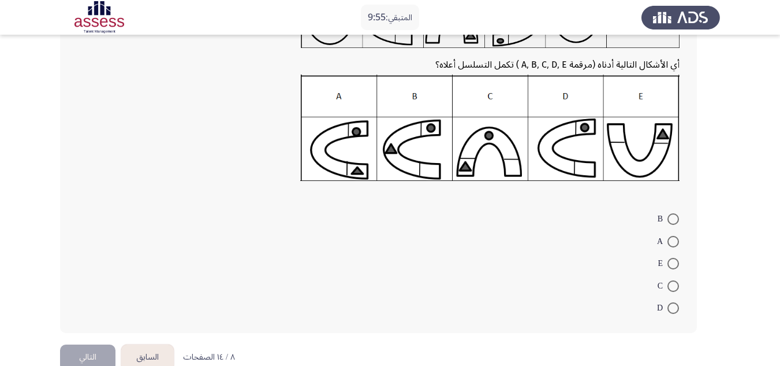
click at [672, 262] on span at bounding box center [674, 264] width 12 height 12
click at [672, 262] on input "E" at bounding box center [674, 264] width 12 height 12
radio input "true"
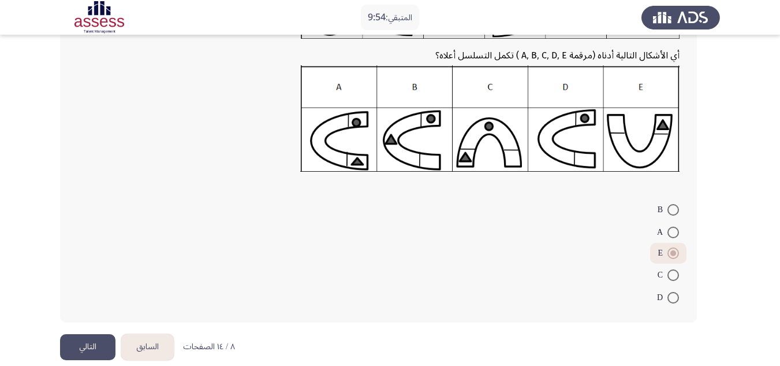
scroll to position [139, 0]
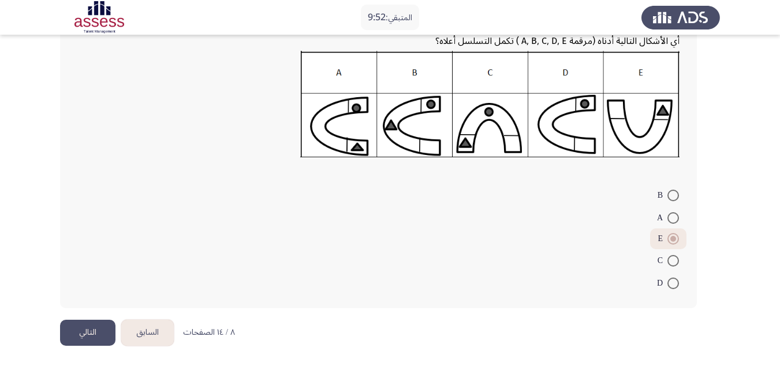
click at [80, 331] on button "التالي" at bounding box center [87, 332] width 55 height 26
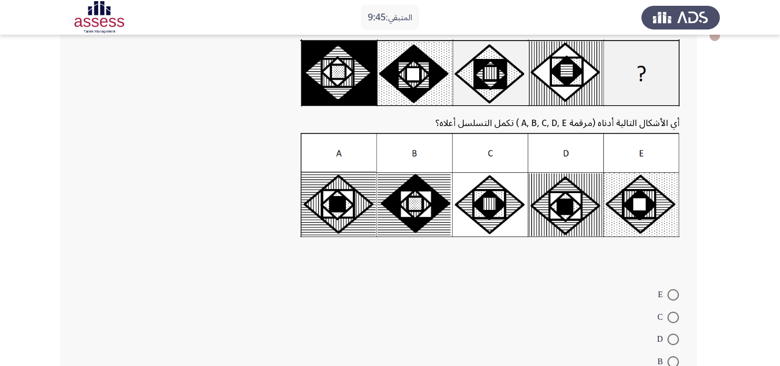
scroll to position [173, 0]
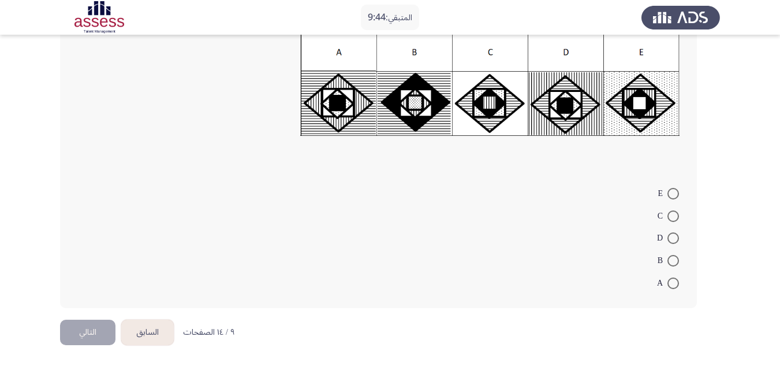
click at [141, 337] on button "السابق" at bounding box center [147, 332] width 53 height 26
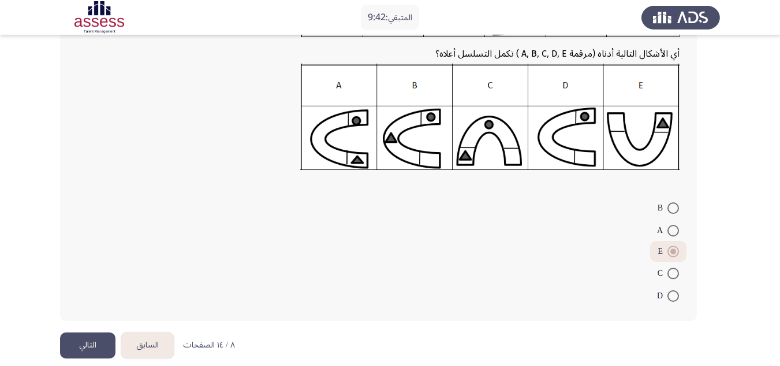
scroll to position [139, 0]
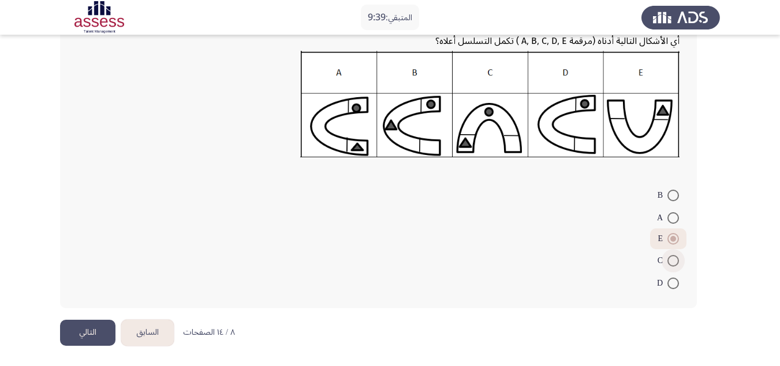
click at [673, 262] on span at bounding box center [674, 261] width 12 height 12
click at [673, 262] on input "C" at bounding box center [674, 261] width 12 height 12
radio input "true"
click at [82, 328] on button "التالي" at bounding box center [87, 332] width 55 height 26
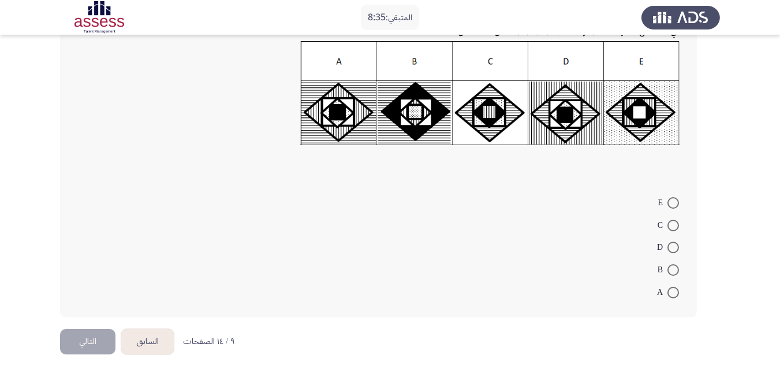
scroll to position [173, 0]
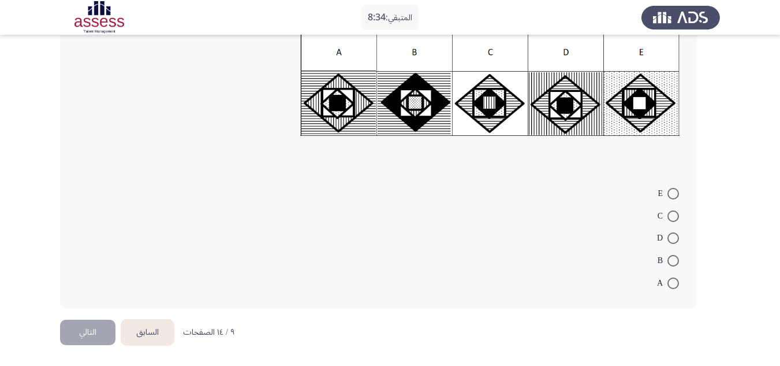
click at [671, 238] on span at bounding box center [674, 238] width 12 height 12
click at [671, 238] on input "D" at bounding box center [674, 238] width 12 height 12
radio input "true"
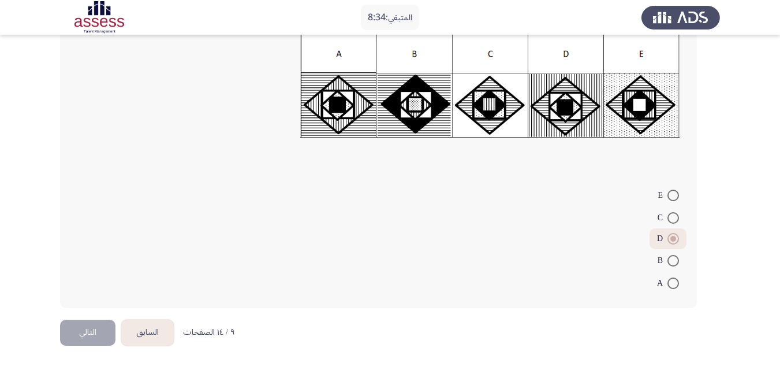
scroll to position [172, 0]
click at [91, 331] on button "التالي" at bounding box center [87, 332] width 55 height 26
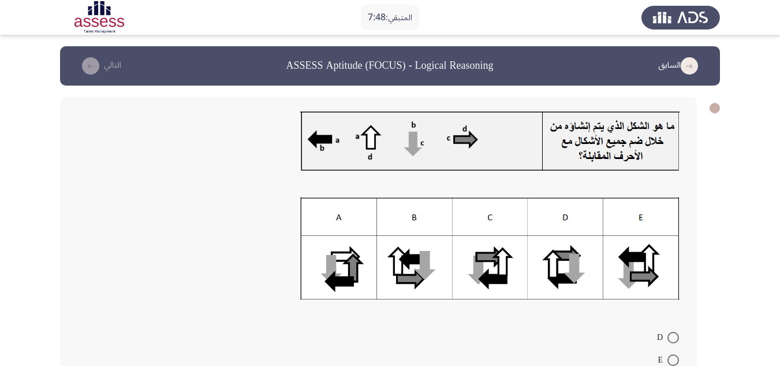
scroll to position [144, 0]
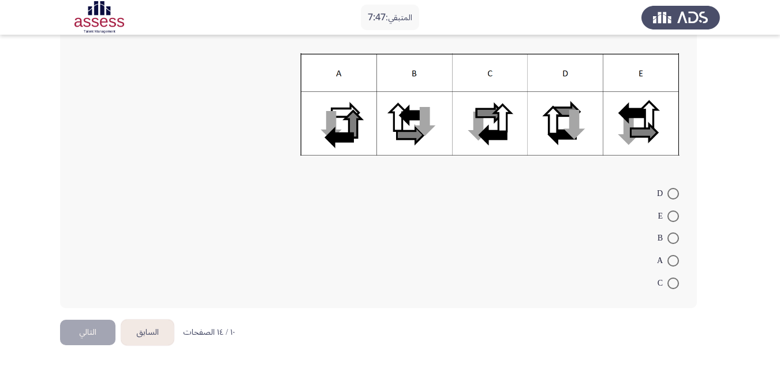
click at [670, 261] on span at bounding box center [674, 261] width 12 height 12
click at [670, 261] on input "A" at bounding box center [674, 261] width 12 height 12
radio input "true"
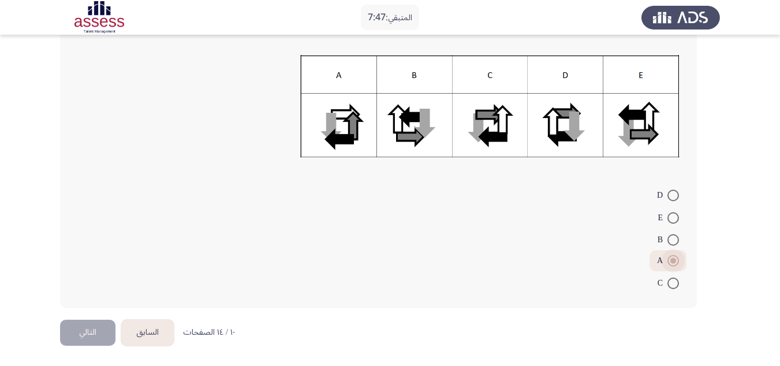
scroll to position [142, 0]
click at [90, 324] on button "التالي" at bounding box center [87, 332] width 55 height 26
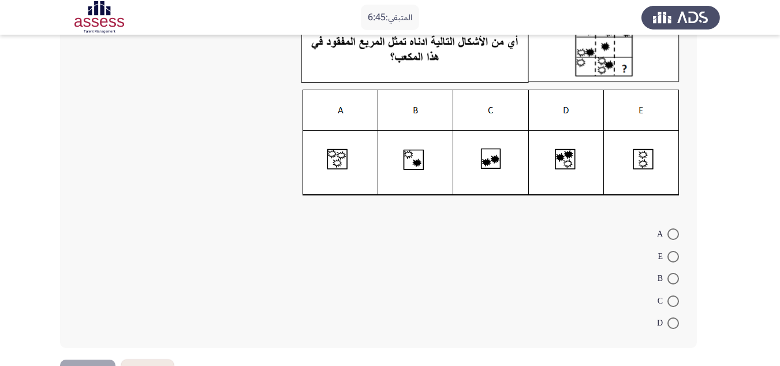
scroll to position [115, 0]
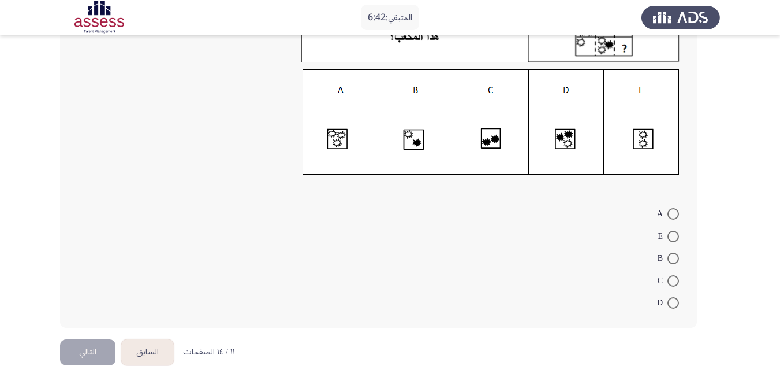
click at [672, 307] on span at bounding box center [674, 303] width 12 height 12
click at [672, 307] on input "D" at bounding box center [674, 303] width 12 height 12
radio input "true"
click at [95, 348] on button "التالي" at bounding box center [87, 351] width 55 height 26
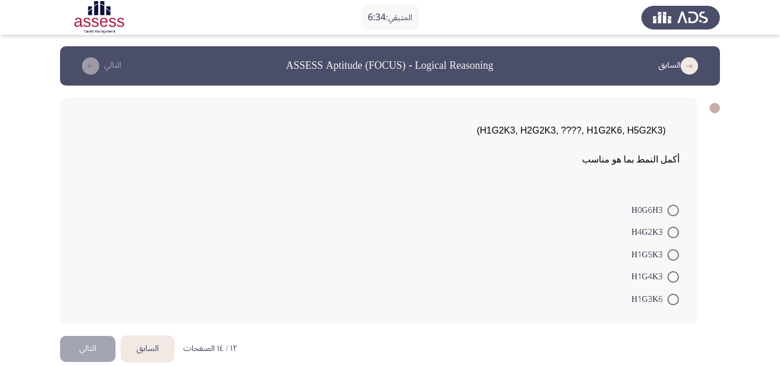
scroll to position [16, 0]
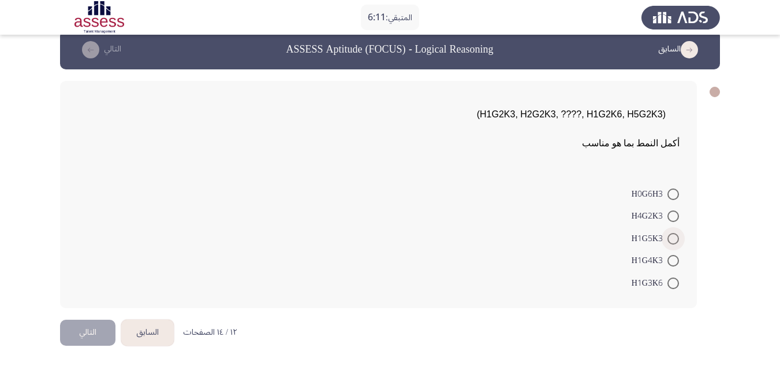
click at [672, 237] on span at bounding box center [674, 239] width 12 height 12
click at [672, 237] on input "H1G5K3" at bounding box center [674, 239] width 12 height 12
radio input "true"
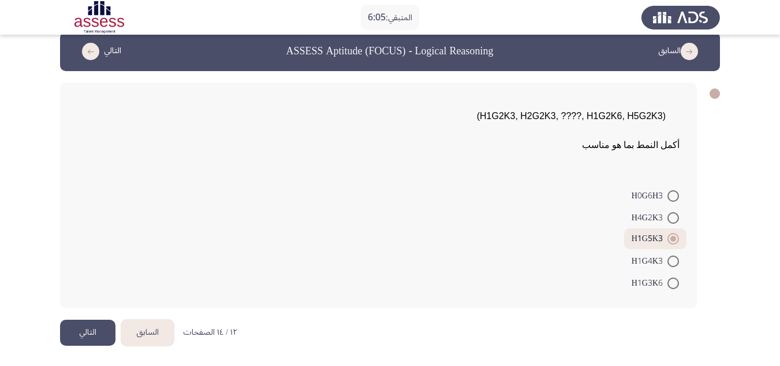
click at [84, 331] on button "التالي" at bounding box center [87, 332] width 55 height 26
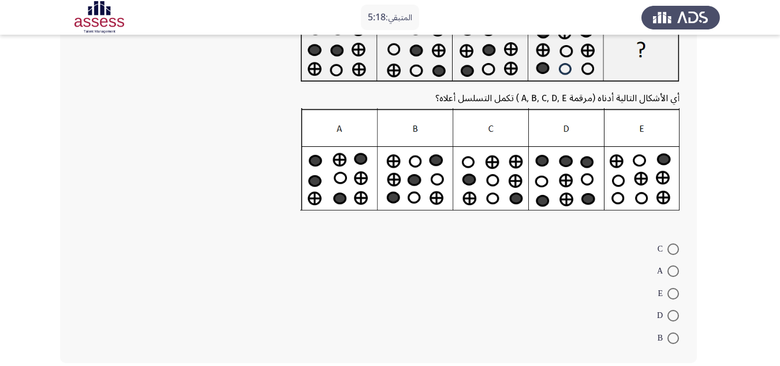
scroll to position [115, 0]
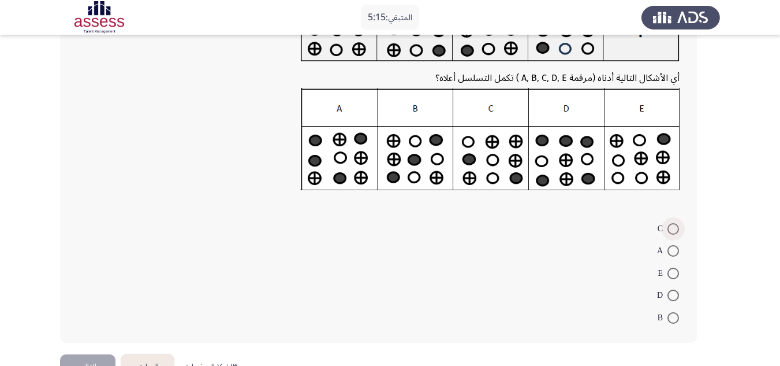
click at [676, 233] on span at bounding box center [674, 229] width 12 height 12
click at [676, 233] on input "C" at bounding box center [674, 229] width 12 height 12
radio input "true"
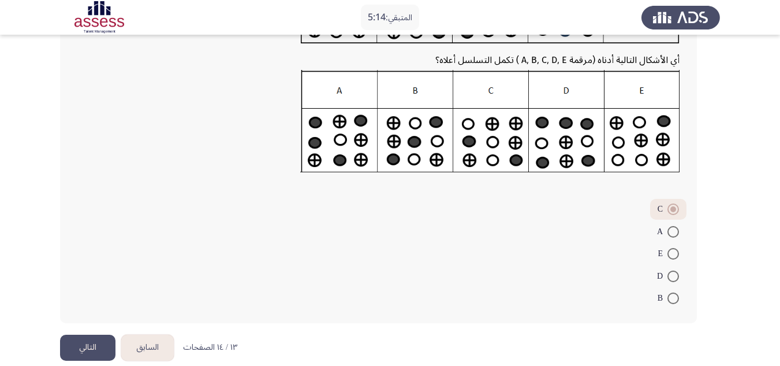
scroll to position [148, 0]
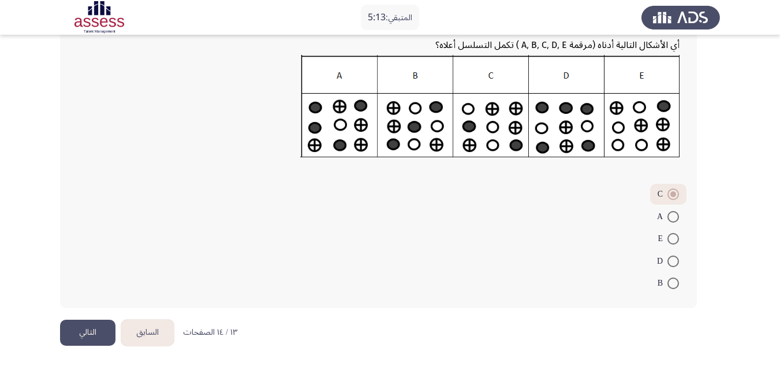
click at [80, 330] on button "التالي" at bounding box center [87, 332] width 55 height 26
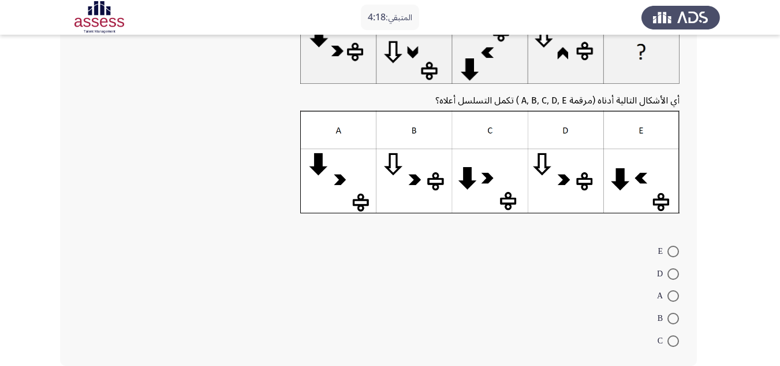
scroll to position [150, 0]
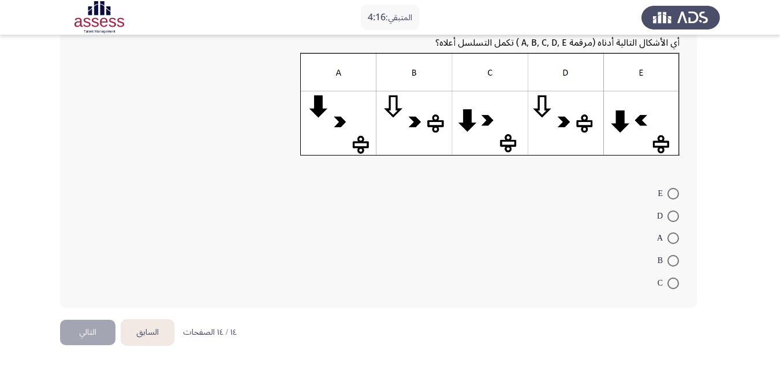
click at [672, 215] on span at bounding box center [674, 216] width 12 height 12
click at [672, 215] on input "D" at bounding box center [674, 216] width 12 height 12
radio input "true"
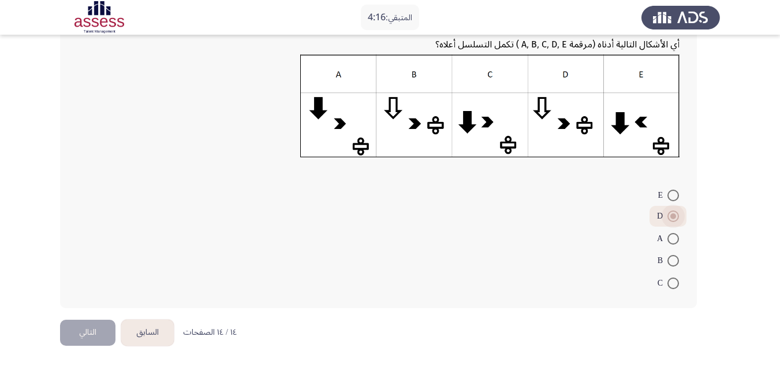
scroll to position [148, 0]
click at [91, 329] on button "التالي" at bounding box center [87, 332] width 55 height 26
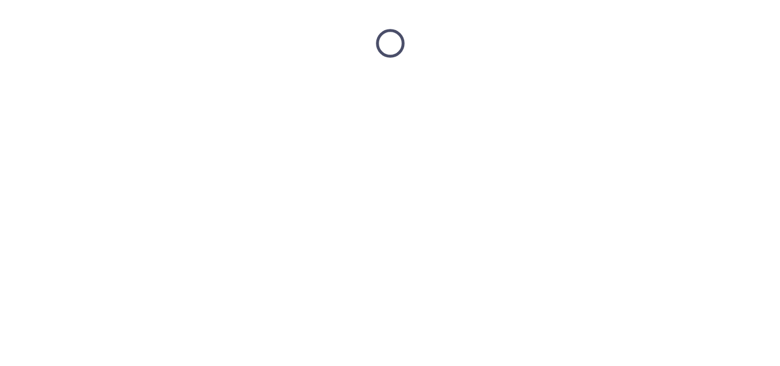
scroll to position [0, 0]
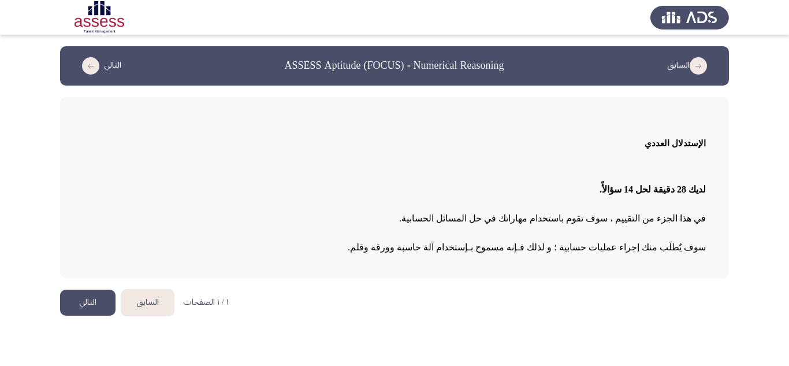
click at [88, 299] on button "التالي" at bounding box center [87, 302] width 55 height 26
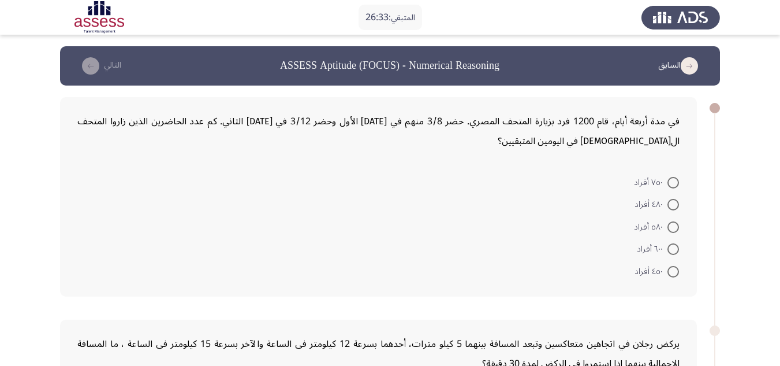
click at [676, 269] on span at bounding box center [674, 272] width 12 height 12
click at [676, 269] on input "٤٥٠ أفراد" at bounding box center [674, 272] width 12 height 12
radio input "true"
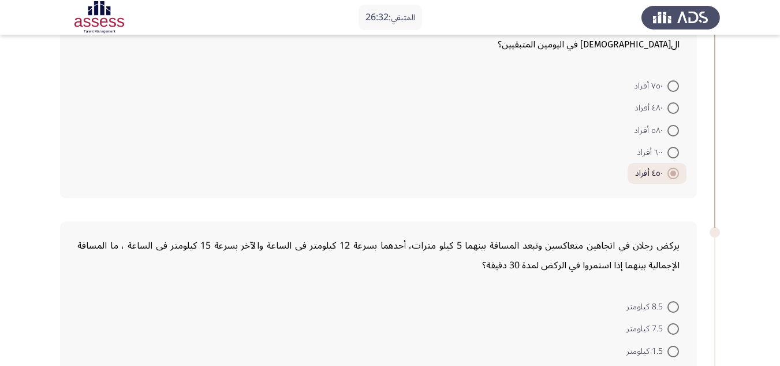
scroll to position [173, 0]
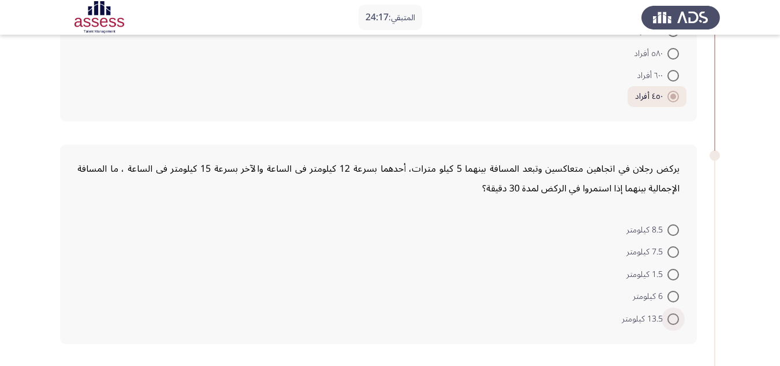
click at [672, 319] on span at bounding box center [674, 319] width 12 height 12
click at [672, 319] on input "13.5 كيلومتر" at bounding box center [674, 319] width 12 height 12
radio input "true"
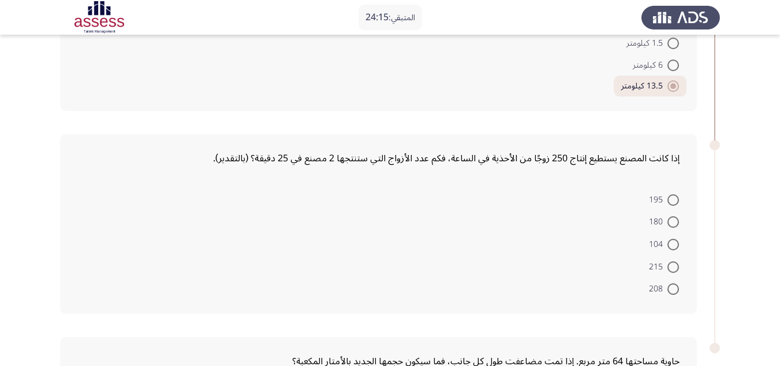
scroll to position [462, 0]
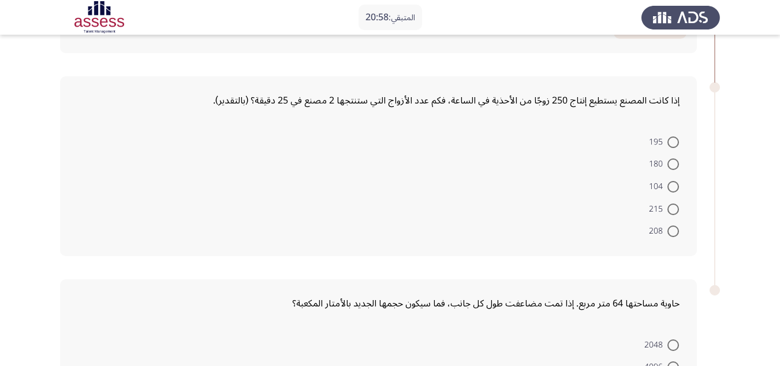
click at [669, 234] on span at bounding box center [674, 231] width 12 height 12
click at [669, 234] on input "208" at bounding box center [674, 231] width 12 height 12
radio input "true"
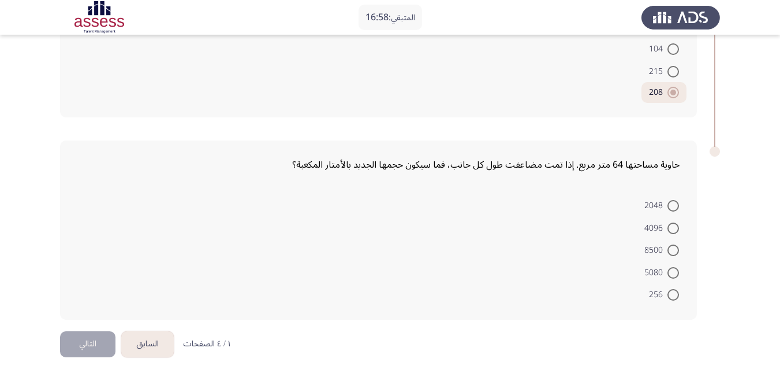
scroll to position [611, 0]
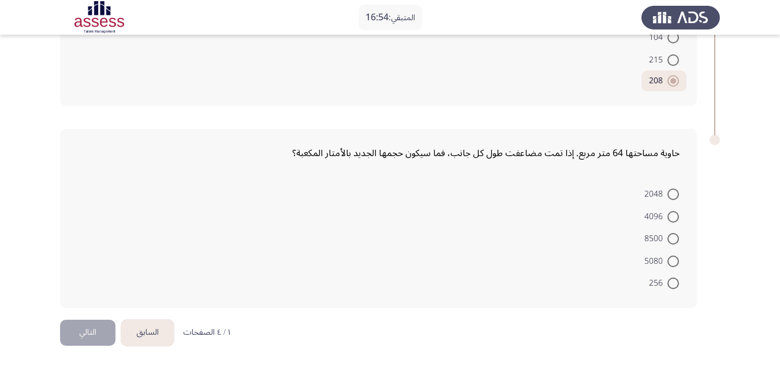
click at [82, 330] on button "التالي" at bounding box center [87, 332] width 55 height 26
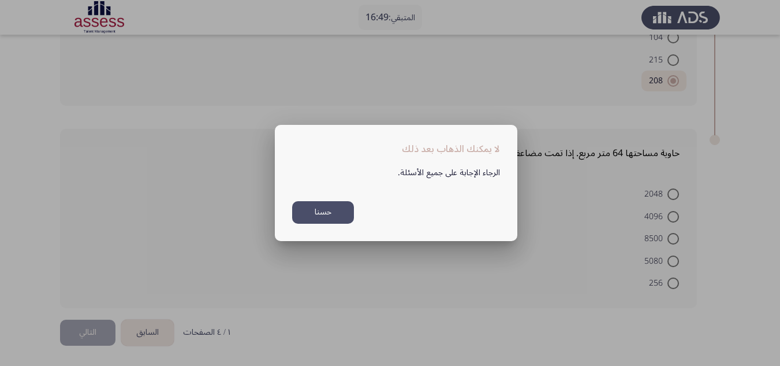
click at [323, 217] on button "حسنا" at bounding box center [323, 212] width 62 height 23
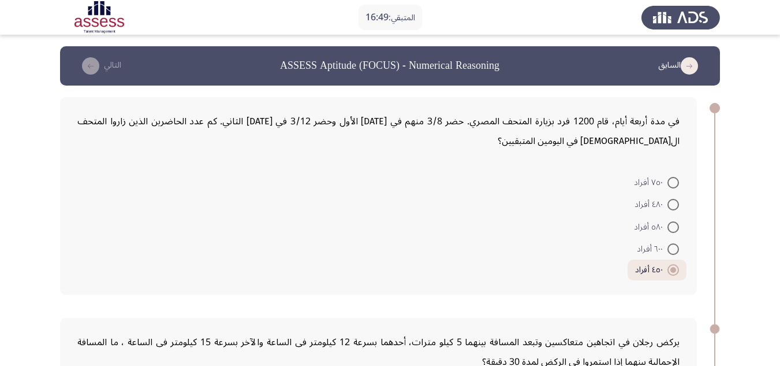
scroll to position [611, 0]
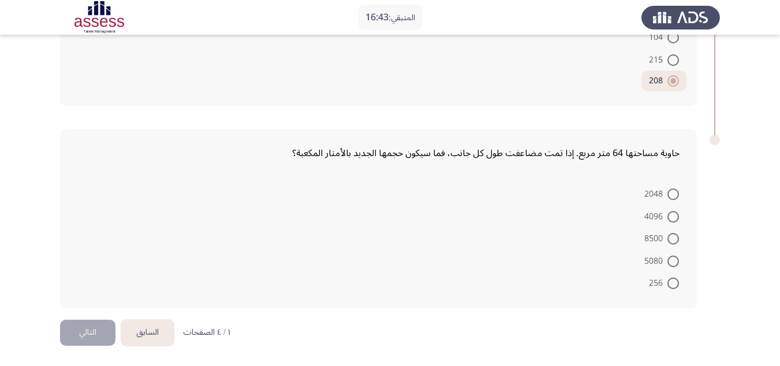
click at [672, 282] on span at bounding box center [674, 283] width 12 height 12
click at [672, 282] on input "256" at bounding box center [674, 283] width 12 height 12
radio input "true"
click at [85, 329] on button "التالي" at bounding box center [87, 332] width 55 height 26
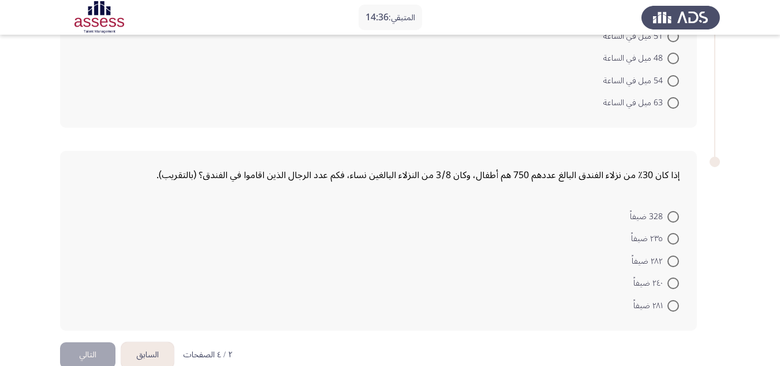
scroll to position [596, 0]
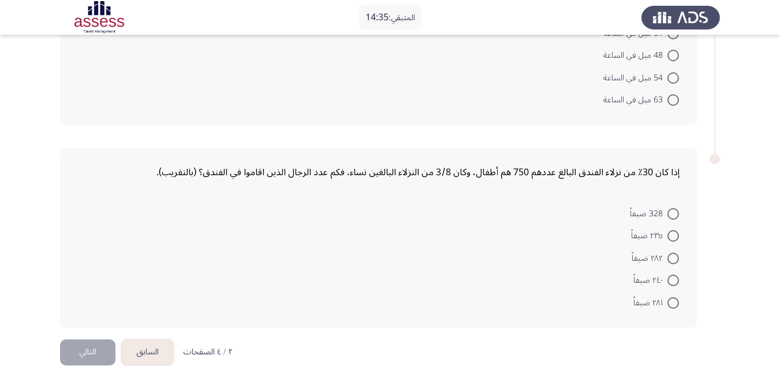
click at [146, 339] on button "السابق" at bounding box center [147, 352] width 53 height 26
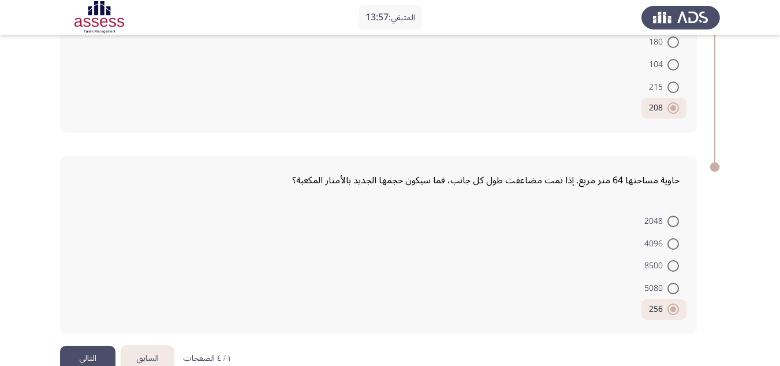
scroll to position [610, 0]
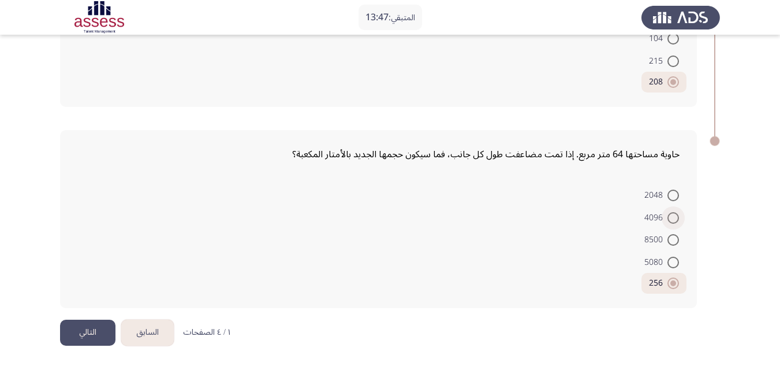
click at [672, 215] on span at bounding box center [674, 218] width 12 height 12
click at [672, 215] on input "4096" at bounding box center [674, 218] width 12 height 12
radio input "true"
click at [80, 331] on button "التالي" at bounding box center [87, 332] width 55 height 26
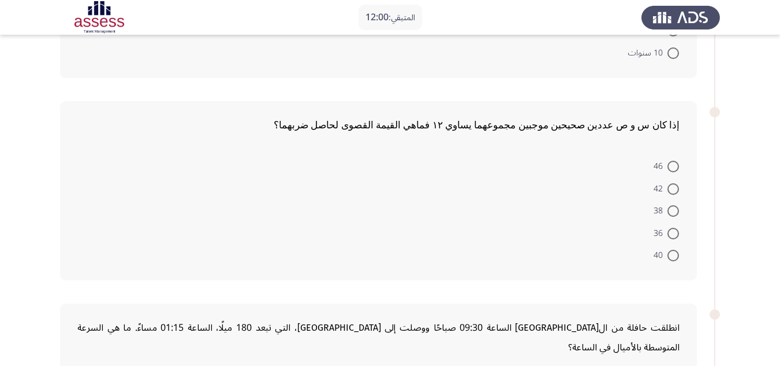
scroll to position [231, 0]
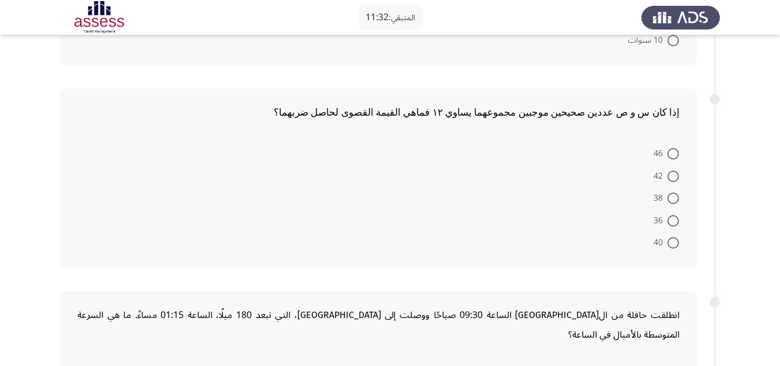
click at [676, 221] on span at bounding box center [674, 221] width 12 height 12
click at [676, 221] on input "36" at bounding box center [674, 221] width 12 height 12
radio input "true"
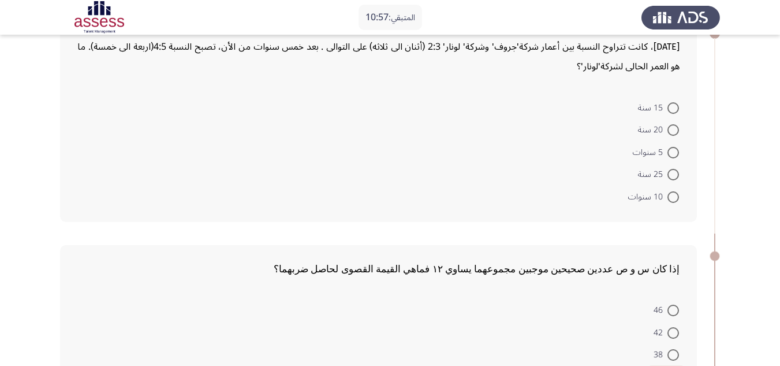
scroll to position [58, 0]
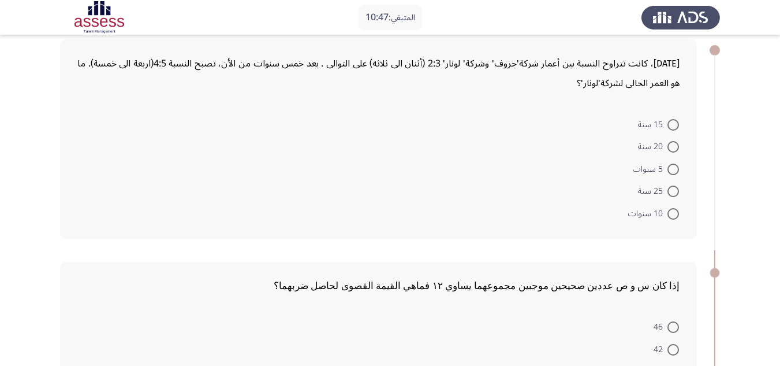
click at [673, 125] on span at bounding box center [673, 125] width 0 height 0
click at [673, 125] on input "15 سنة" at bounding box center [674, 125] width 12 height 12
radio input "true"
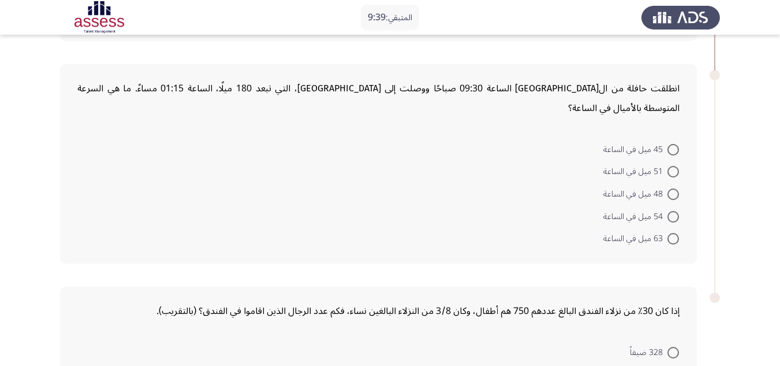
scroll to position [462, 0]
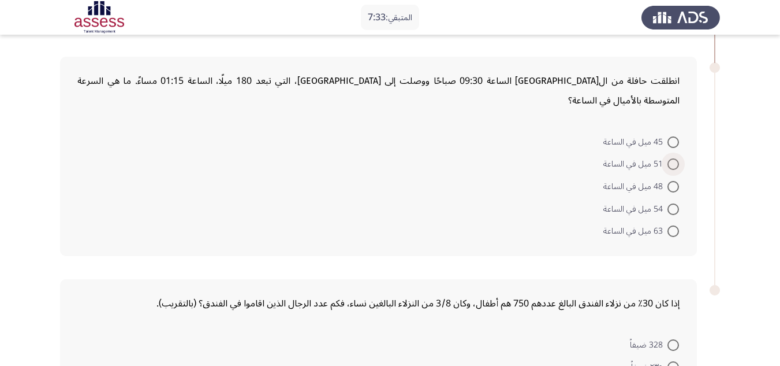
click at [648, 157] on span "51 ميل في الساعة" at bounding box center [635, 164] width 64 height 14
click at [668, 158] on input "51 ميل في الساعة" at bounding box center [674, 164] width 12 height 12
radio input "true"
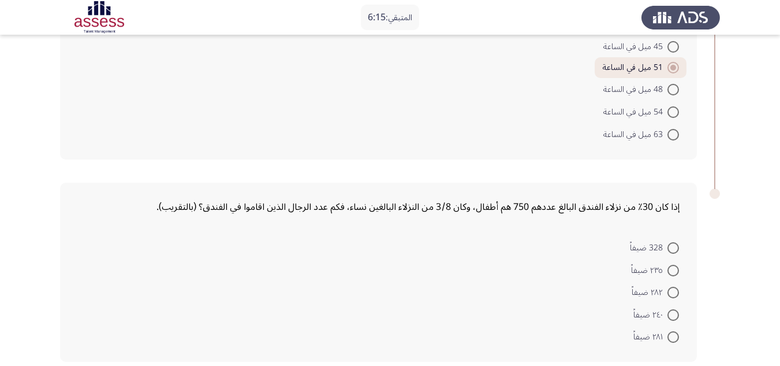
scroll to position [577, 0]
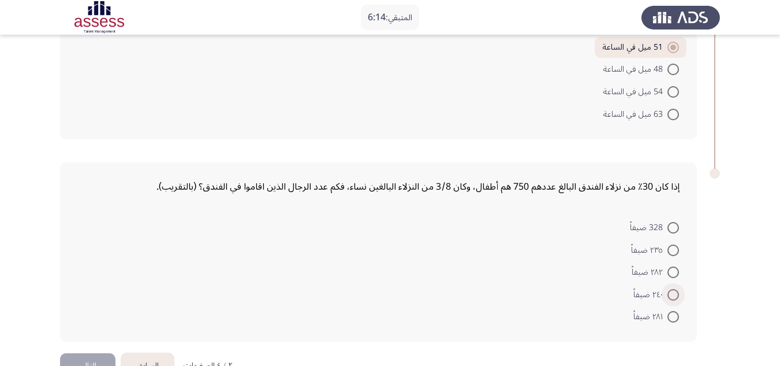
click at [669, 289] on span at bounding box center [674, 295] width 12 height 12
click at [669, 289] on input "٢٤٠ ضيفاً" at bounding box center [674, 295] width 12 height 12
radio input "true"
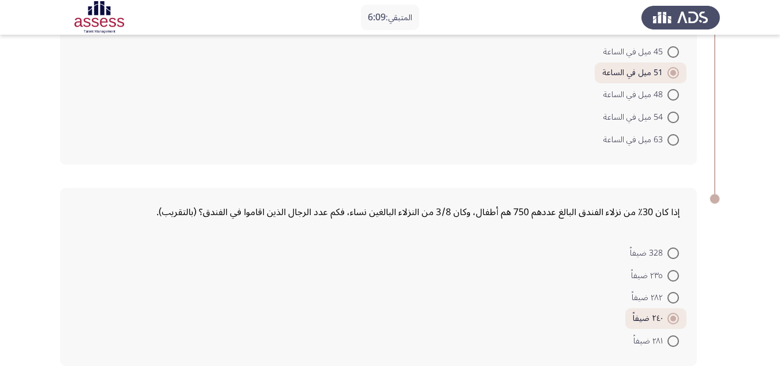
scroll to position [590, 0]
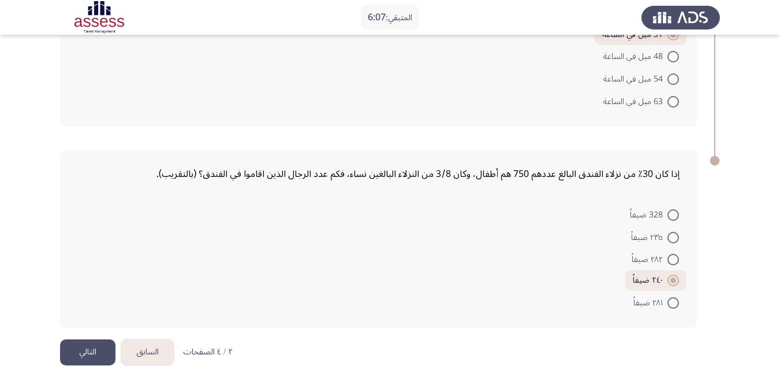
click at [87, 339] on button "التالي" at bounding box center [87, 352] width 55 height 26
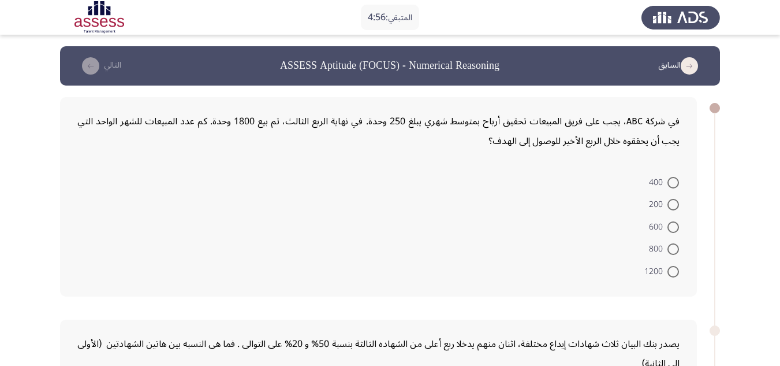
click at [671, 182] on span at bounding box center [674, 183] width 12 height 12
click at [671, 182] on input "400" at bounding box center [674, 183] width 12 height 12
radio input "true"
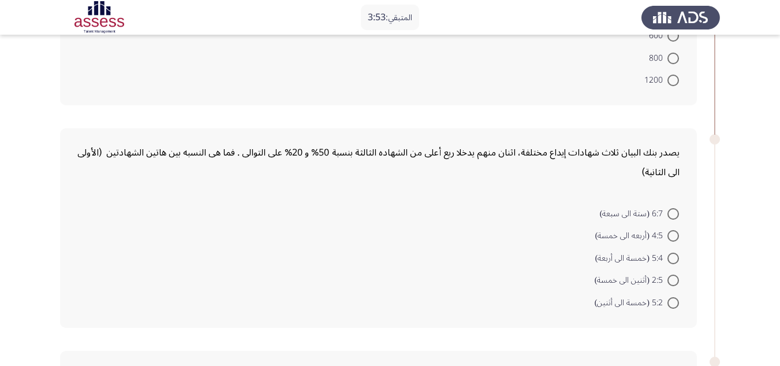
scroll to position [210, 0]
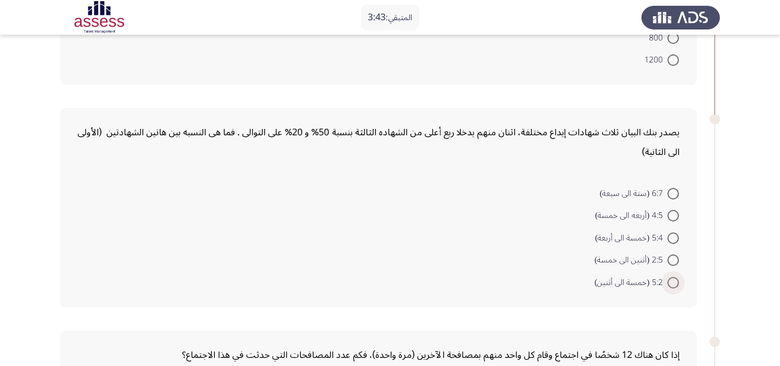
click at [669, 283] on span at bounding box center [674, 283] width 12 height 12
click at [669, 283] on input "5:2 (خمسة الى أثنين)" at bounding box center [674, 283] width 12 height 12
radio input "true"
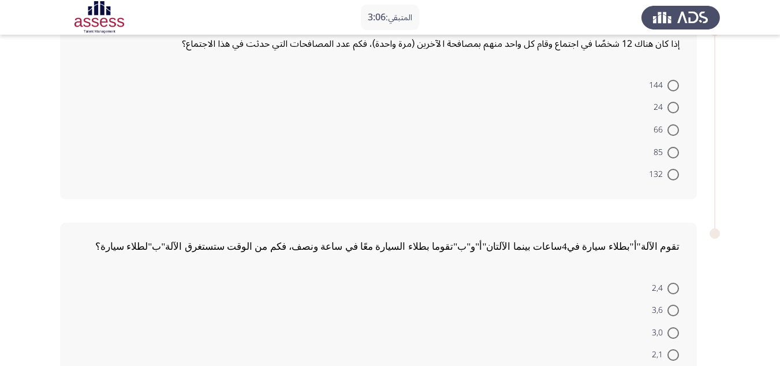
scroll to position [498, 0]
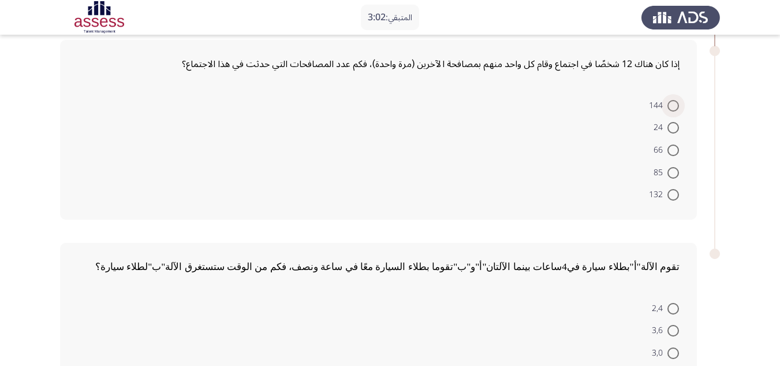
click at [669, 106] on span at bounding box center [674, 106] width 12 height 12
click at [669, 106] on input "144" at bounding box center [674, 106] width 12 height 12
radio input "true"
click at [673, 194] on span at bounding box center [674, 194] width 12 height 12
click at [673, 194] on input "132" at bounding box center [674, 194] width 12 height 12
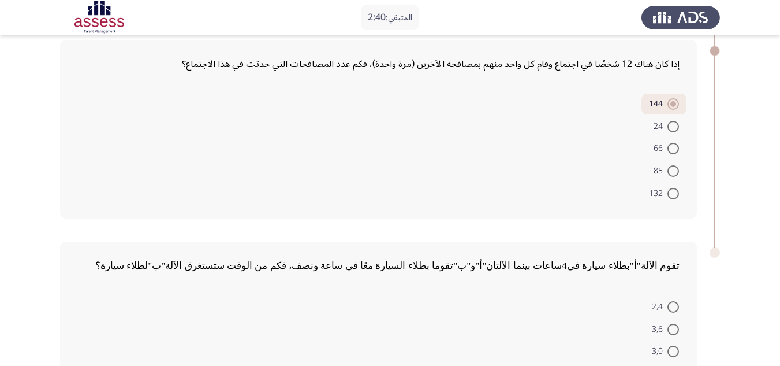
radio input "true"
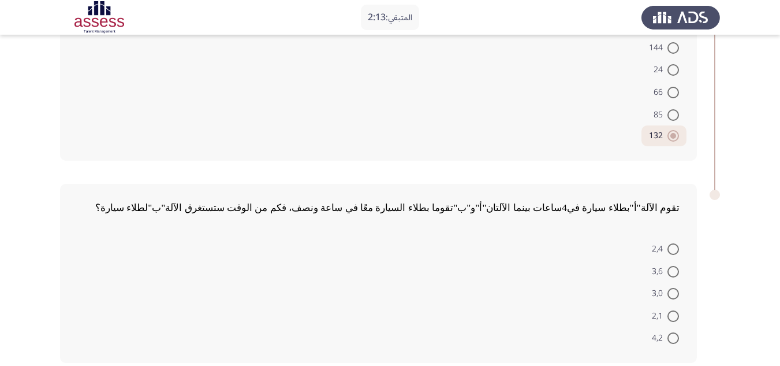
scroll to position [611, 0]
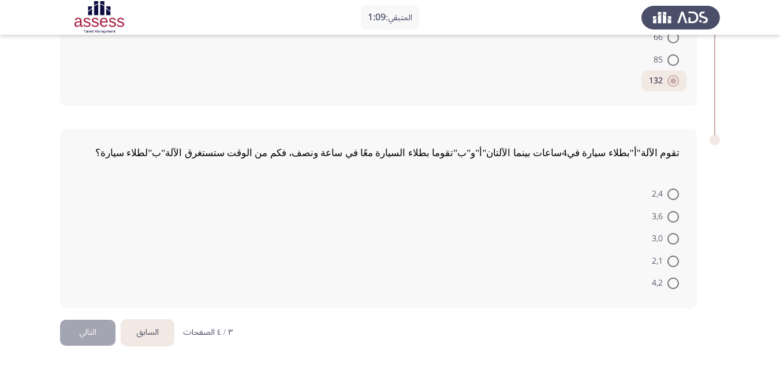
click at [673, 283] on span at bounding box center [673, 283] width 0 height 0
click at [673, 282] on input "4,2" at bounding box center [674, 283] width 12 height 12
radio input "true"
click at [87, 333] on button "التالي" at bounding box center [87, 332] width 55 height 26
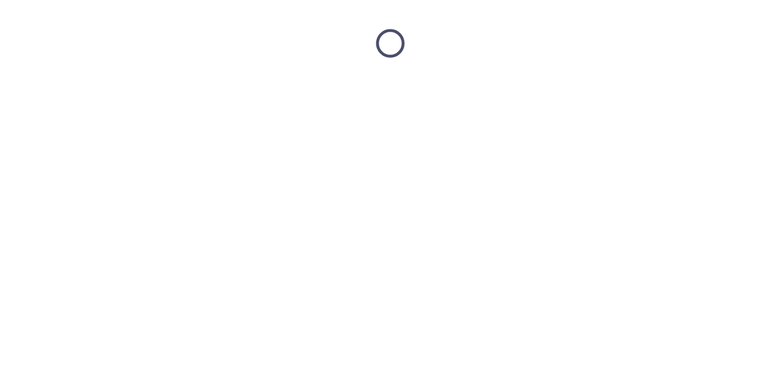
scroll to position [0, 0]
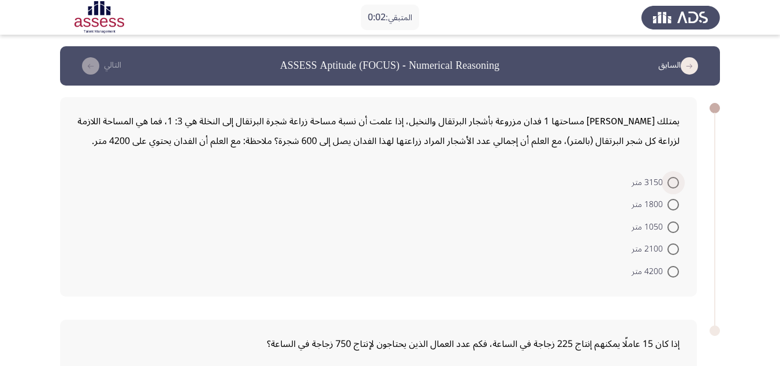
click at [676, 180] on span at bounding box center [674, 183] width 12 height 12
click at [676, 180] on input "3150 متر" at bounding box center [674, 183] width 12 height 12
radio input "true"
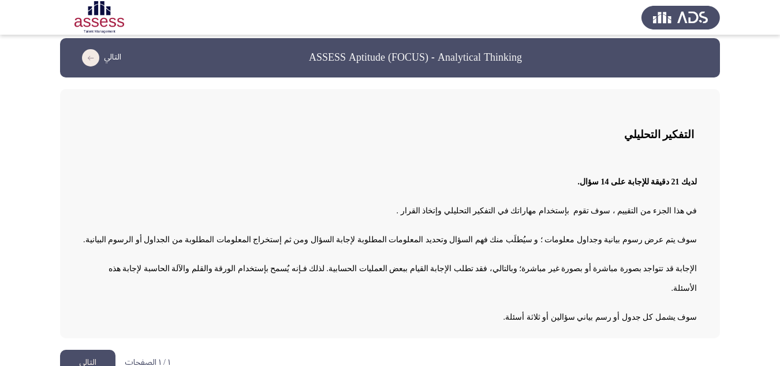
scroll to position [10, 0]
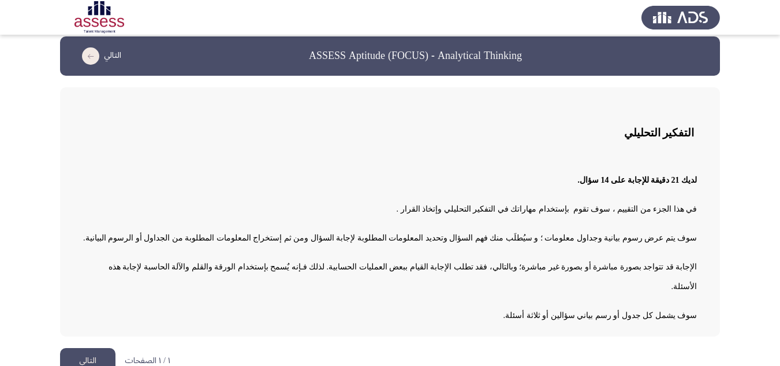
click at [78, 348] on button "التالي" at bounding box center [87, 361] width 55 height 26
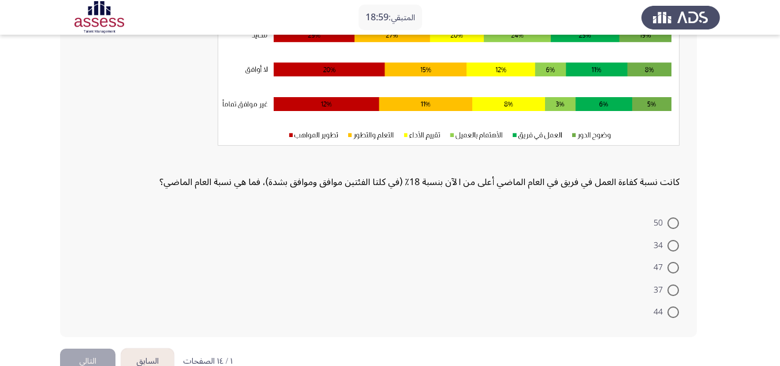
scroll to position [215, 0]
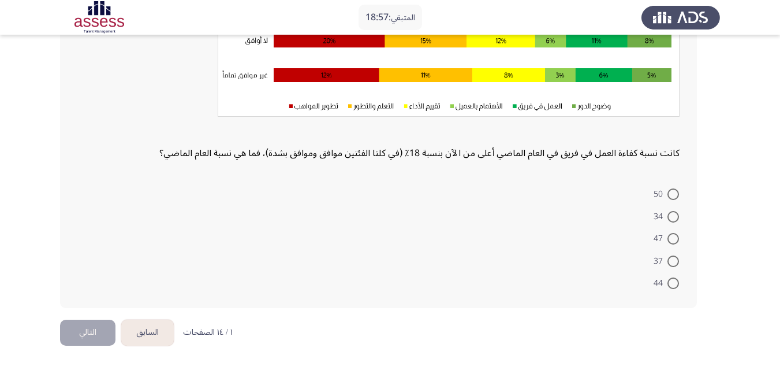
click at [672, 193] on span at bounding box center [674, 194] width 12 height 12
click at [672, 193] on input "50" at bounding box center [674, 194] width 12 height 12
radio input "true"
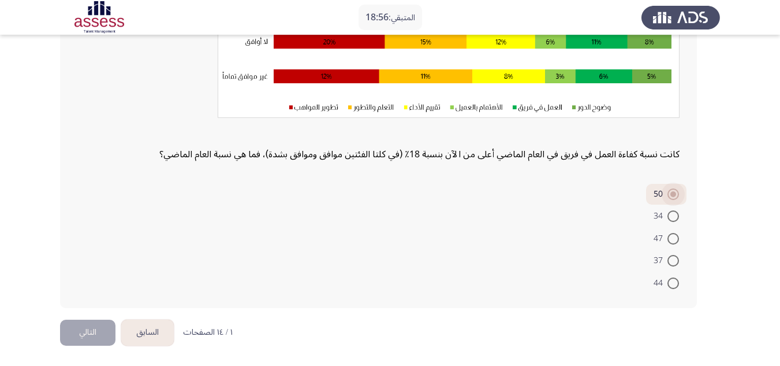
scroll to position [214, 0]
click at [79, 334] on button "التالي" at bounding box center [87, 332] width 55 height 26
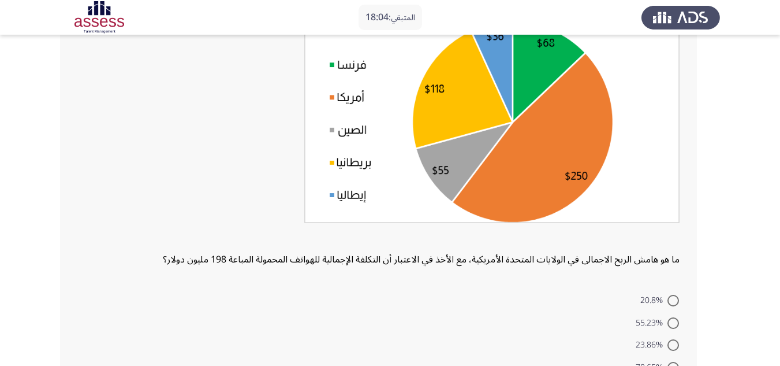
scroll to position [221, 0]
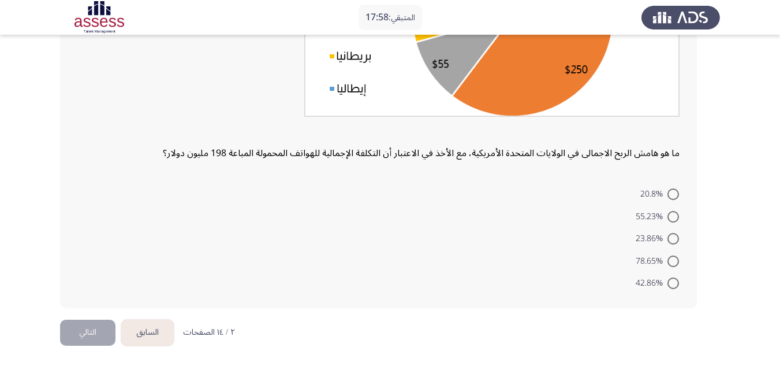
click at [676, 284] on span at bounding box center [674, 283] width 12 height 12
click at [676, 284] on input "42.86%" at bounding box center [674, 283] width 12 height 12
radio input "true"
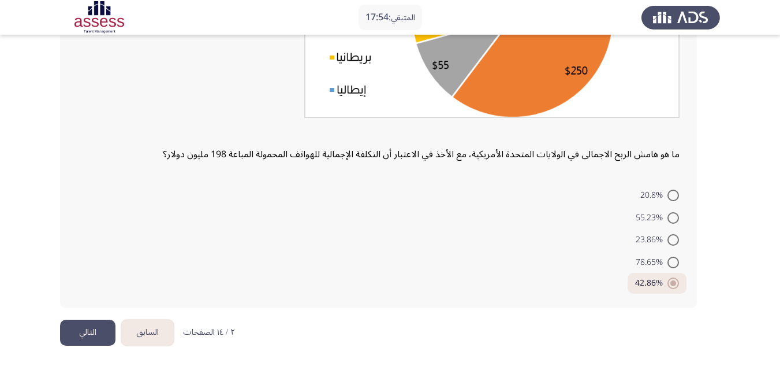
click at [95, 336] on button "التالي" at bounding box center [87, 332] width 55 height 26
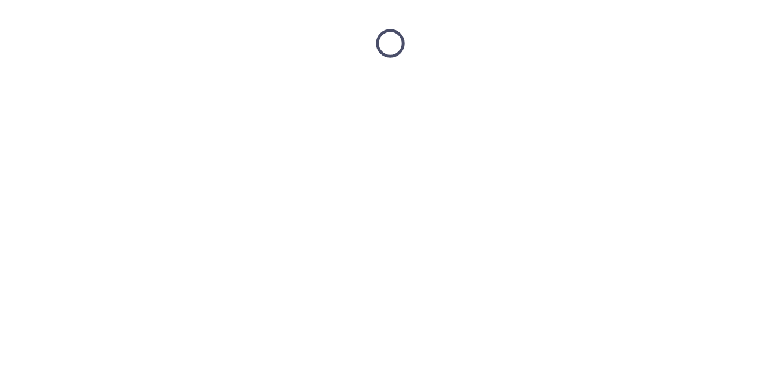
scroll to position [0, 0]
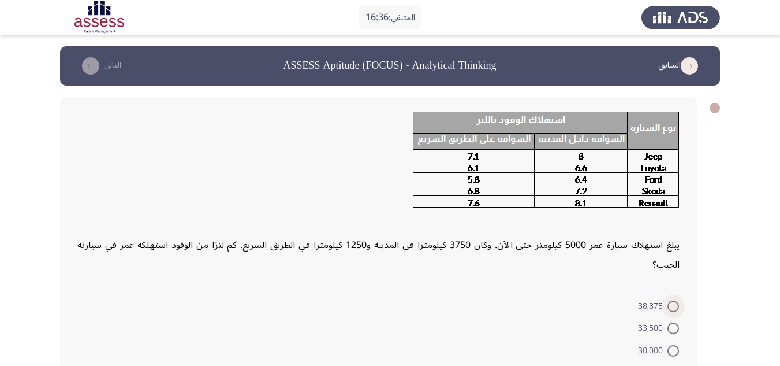
click at [673, 306] on span at bounding box center [673, 306] width 0 height 0
click at [673, 300] on input "38,875" at bounding box center [674, 306] width 12 height 12
radio input "true"
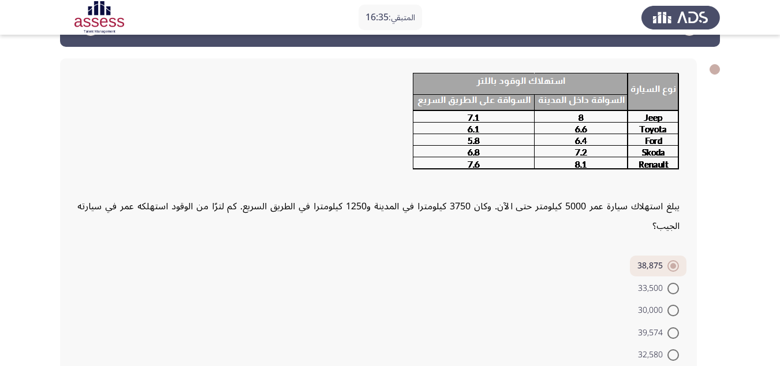
scroll to position [91, 0]
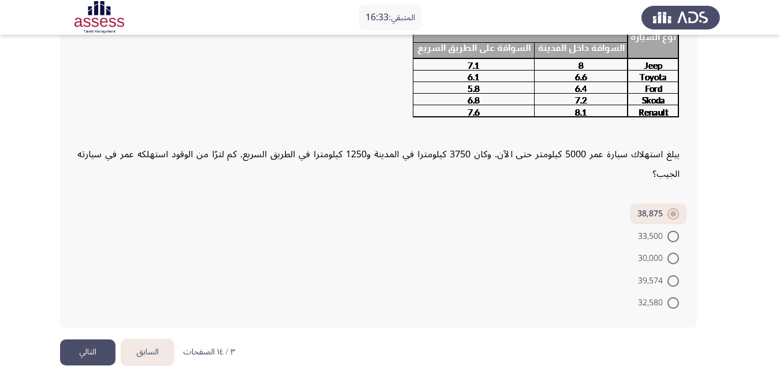
click at [79, 339] on button "التالي" at bounding box center [87, 352] width 55 height 26
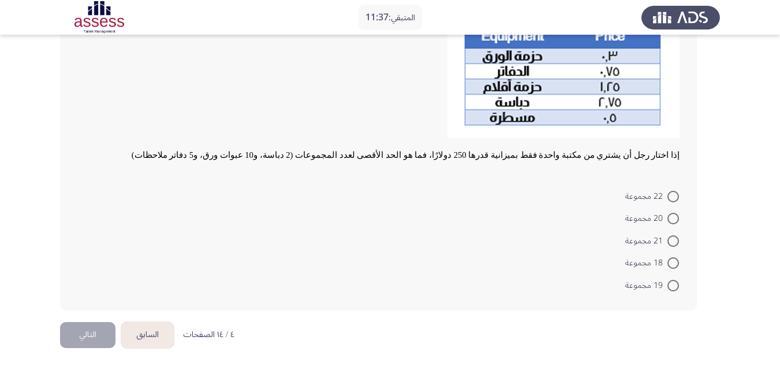
scroll to position [266, 0]
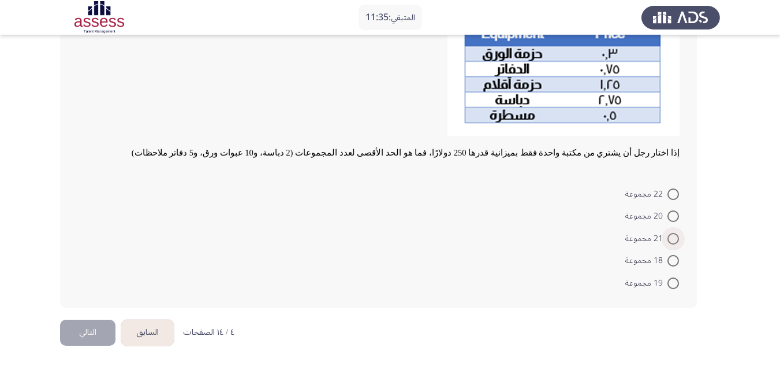
click at [672, 237] on span at bounding box center [674, 239] width 12 height 12
click at [672, 237] on input "21 مجموعة" at bounding box center [674, 239] width 12 height 12
radio input "true"
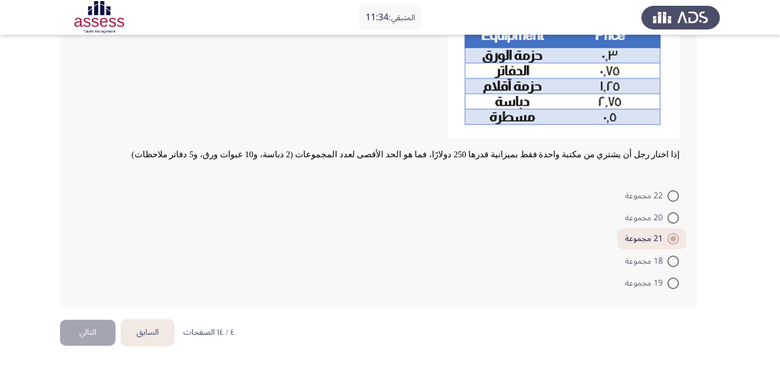
click at [80, 333] on button "التالي" at bounding box center [87, 332] width 55 height 26
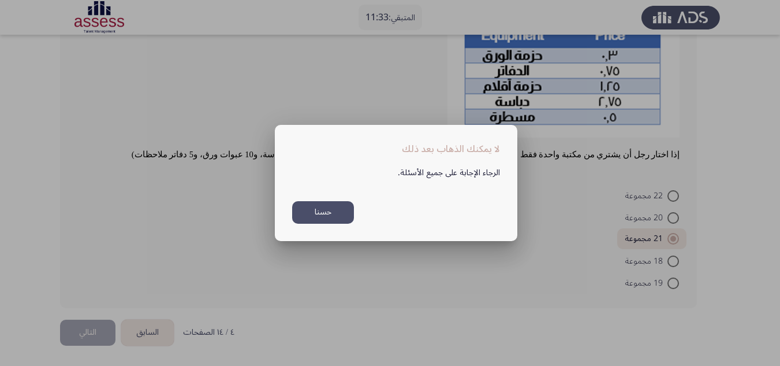
click at [329, 212] on button "حسنا" at bounding box center [323, 212] width 62 height 23
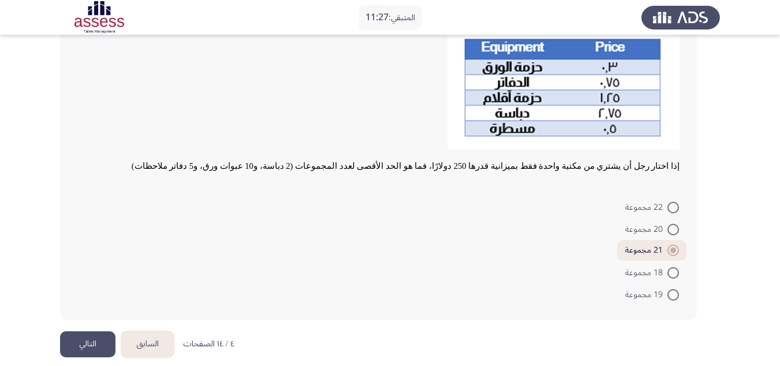
scroll to position [264, 0]
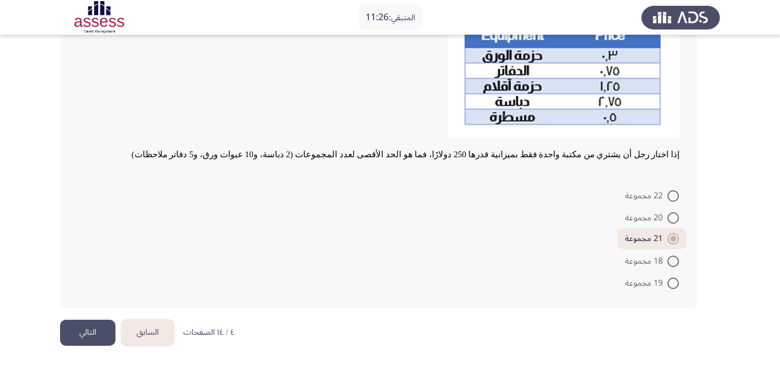
click at [100, 332] on button "التالي" at bounding box center [87, 332] width 55 height 26
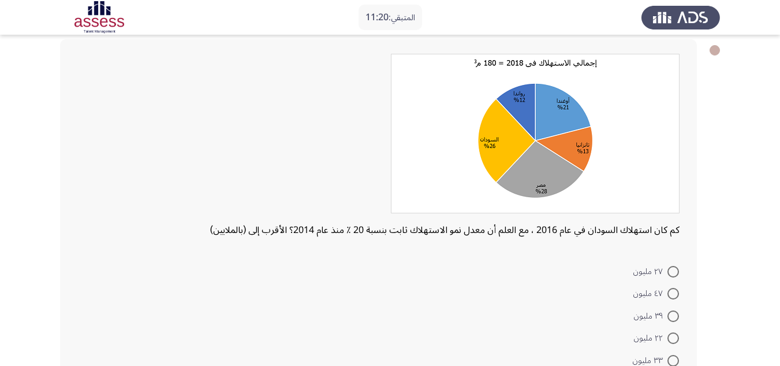
scroll to position [135, 0]
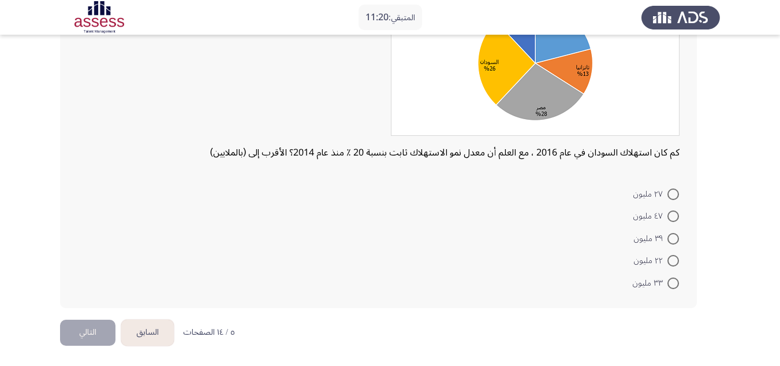
click at [145, 330] on button "السابق" at bounding box center [147, 332] width 53 height 26
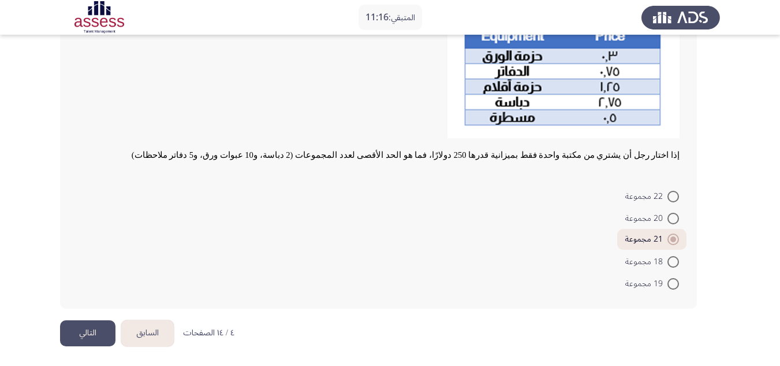
scroll to position [264, 0]
click at [84, 330] on button "التالي" at bounding box center [87, 332] width 55 height 26
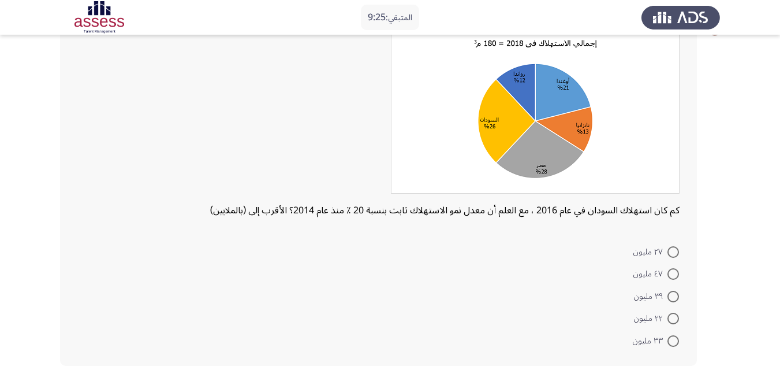
scroll to position [135, 0]
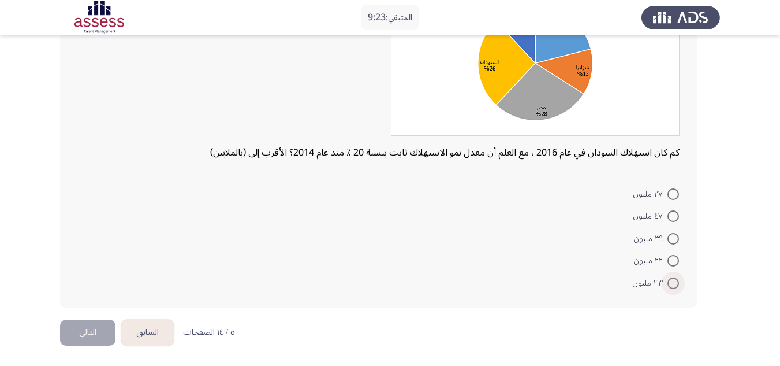
click at [679, 282] on span at bounding box center [674, 283] width 12 height 12
click at [679, 282] on input "٣٣ مليون" at bounding box center [674, 283] width 12 height 12
radio input "true"
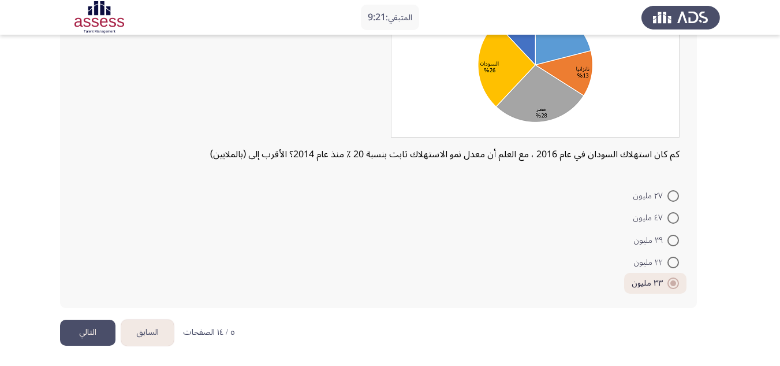
click at [95, 333] on button "التالي" at bounding box center [87, 332] width 55 height 26
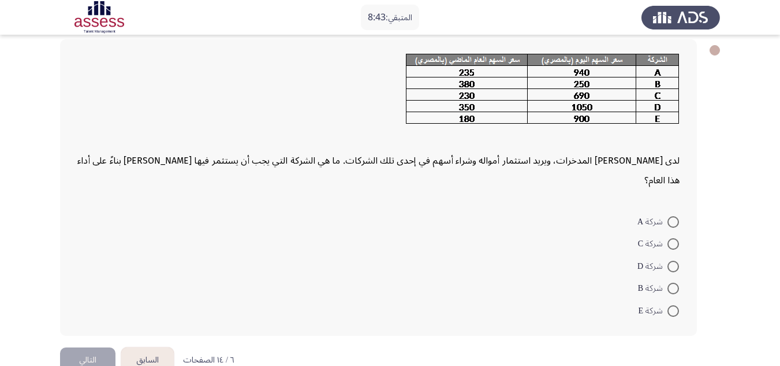
scroll to position [66, 0]
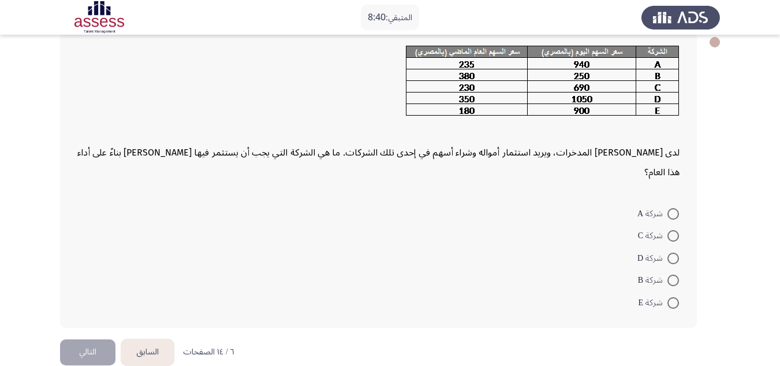
click at [675, 208] on span at bounding box center [674, 214] width 12 height 12
click at [675, 208] on input "شركة A" at bounding box center [674, 214] width 12 height 12
radio input "true"
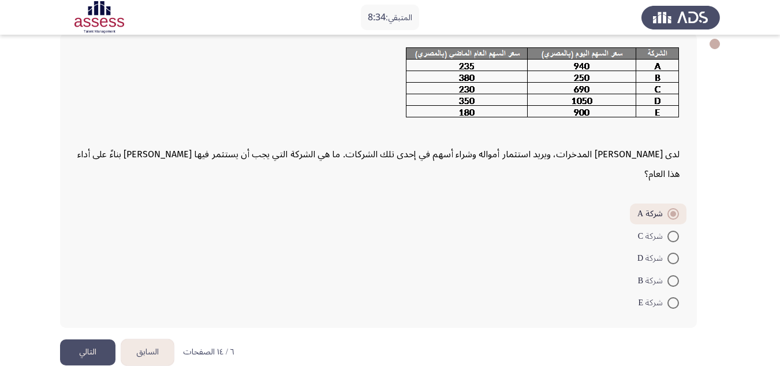
click at [95, 339] on button "التالي" at bounding box center [87, 352] width 55 height 26
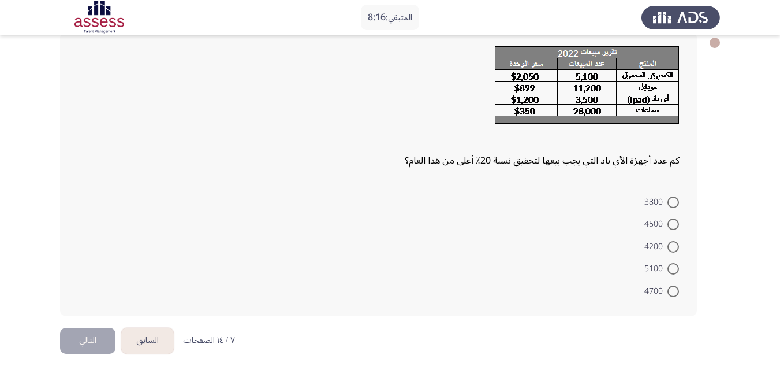
scroll to position [73, 0]
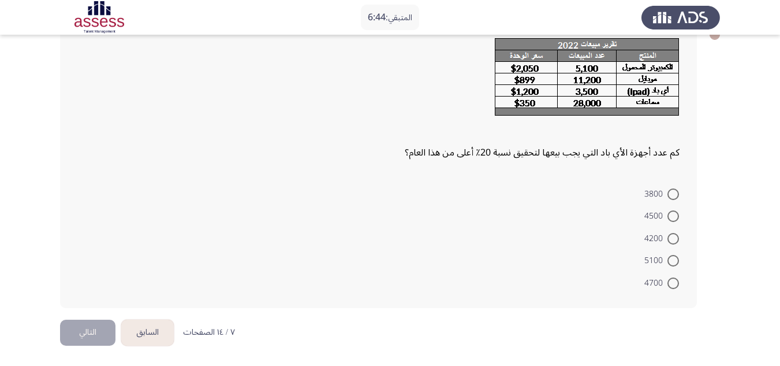
click at [142, 331] on button "السابق" at bounding box center [147, 332] width 53 height 26
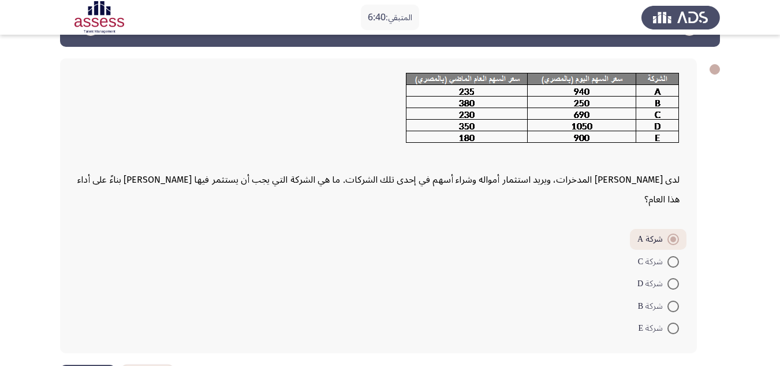
scroll to position [64, 0]
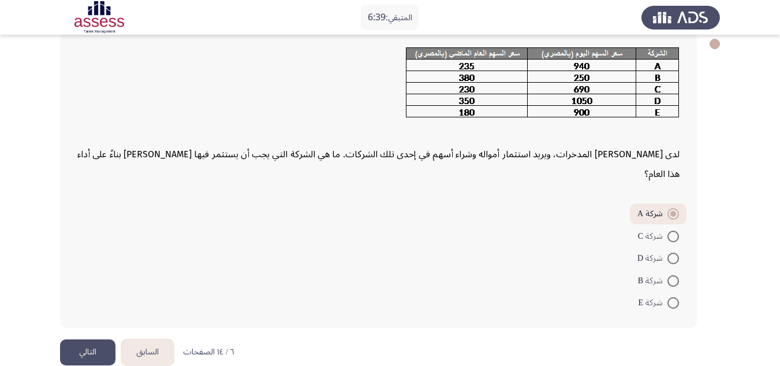
click at [679, 291] on mat-radio-button "شركة E" at bounding box center [659, 302] width 56 height 23
click at [675, 297] on span at bounding box center [674, 303] width 12 height 12
click at [675, 297] on input "شركة E" at bounding box center [674, 303] width 12 height 12
radio input "true"
drag, startPoint x: 89, startPoint y: 331, endPoint x: 96, endPoint y: 326, distance: 8.3
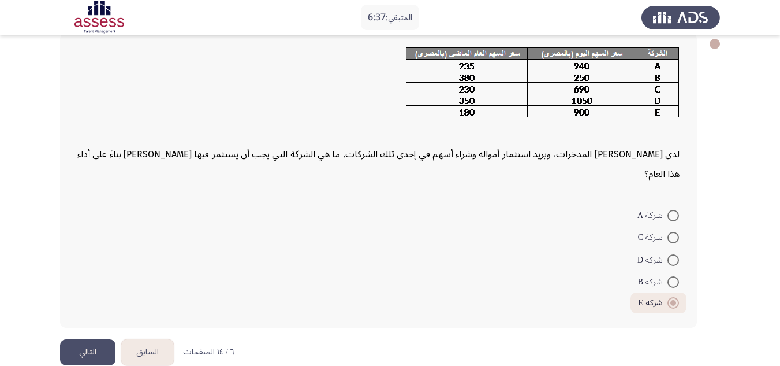
click at [88, 339] on button "التالي" at bounding box center [87, 352] width 55 height 26
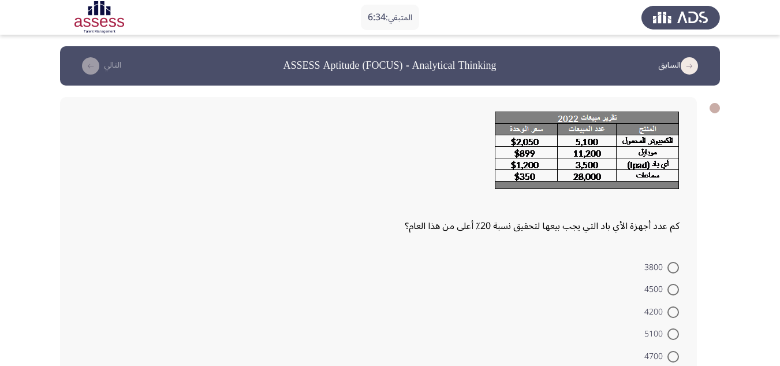
scroll to position [58, 0]
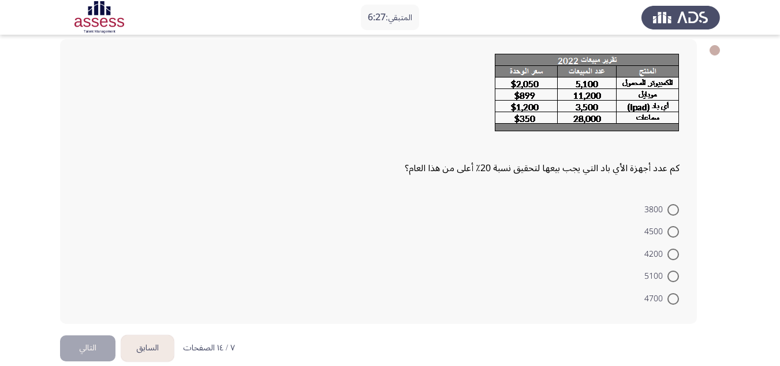
click at [673, 254] on span at bounding box center [673, 254] width 0 height 0
click at [673, 254] on input "4200" at bounding box center [674, 254] width 12 height 12
radio input "true"
click at [94, 341] on button "التالي" at bounding box center [87, 346] width 55 height 26
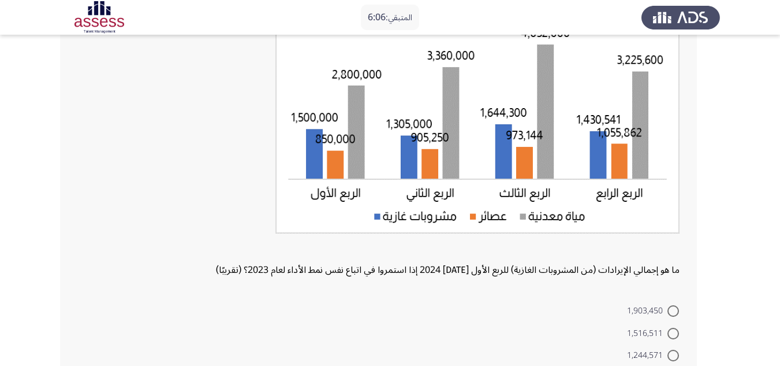
scroll to position [238, 0]
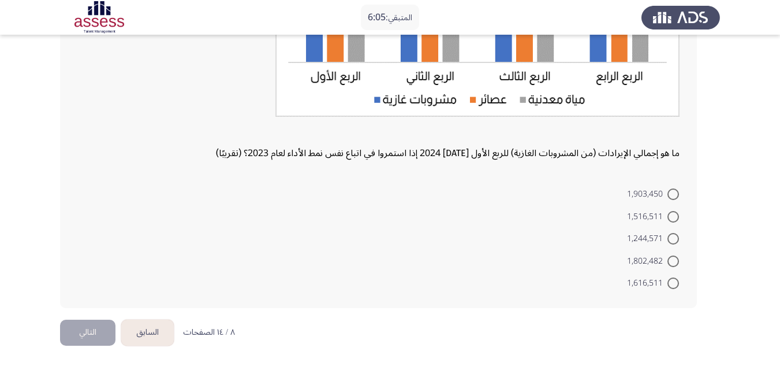
click at [141, 333] on button "السابق" at bounding box center [147, 332] width 53 height 26
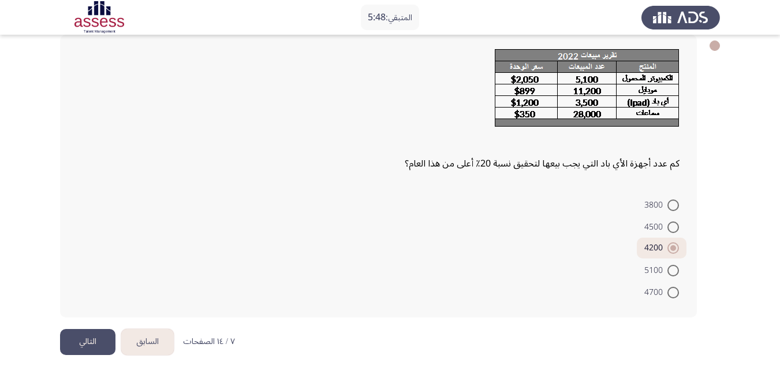
scroll to position [72, 0]
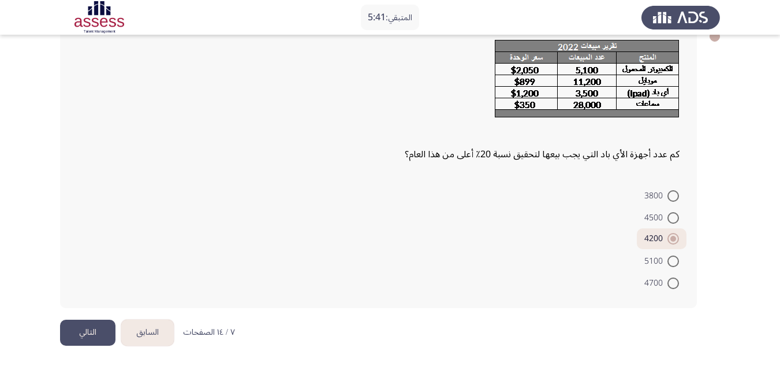
click at [85, 330] on button "التالي" at bounding box center [87, 332] width 55 height 26
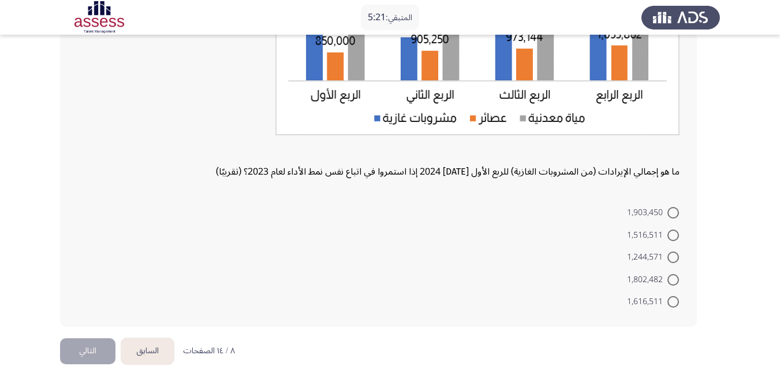
scroll to position [238, 0]
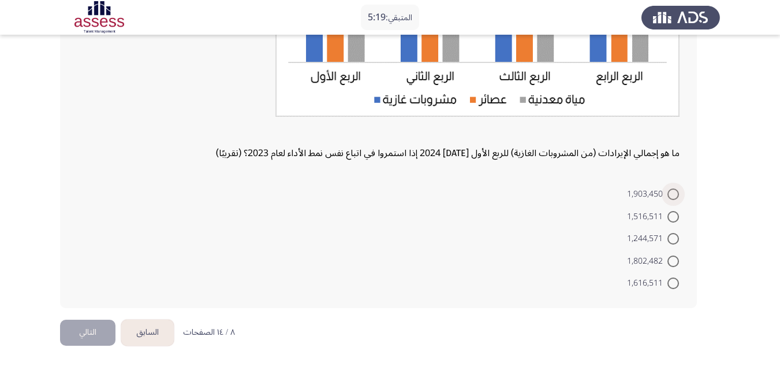
click at [676, 196] on span at bounding box center [674, 194] width 12 height 12
click at [676, 196] on input "1,903,450" at bounding box center [674, 194] width 12 height 12
radio input "true"
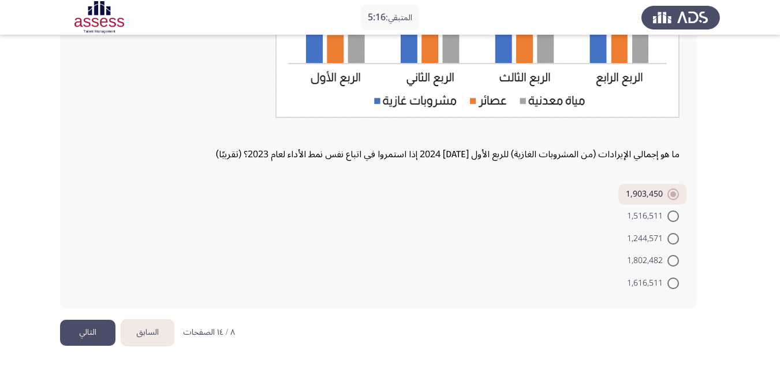
click at [95, 334] on button "التالي" at bounding box center [87, 332] width 55 height 26
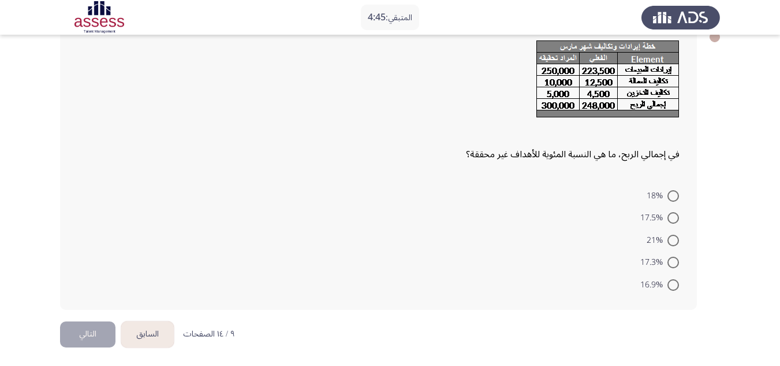
scroll to position [73, 0]
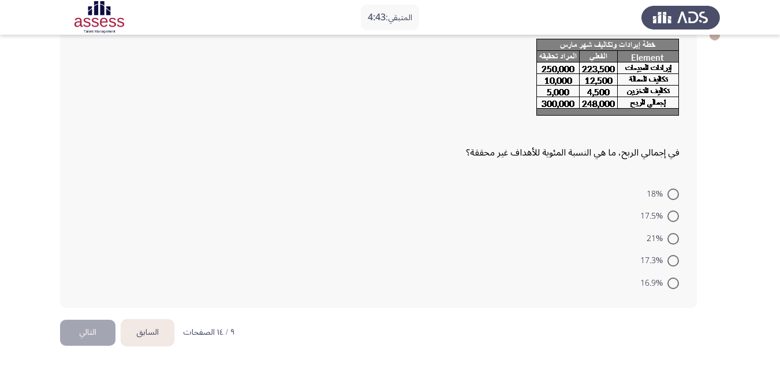
click at [140, 331] on button "السابق" at bounding box center [147, 332] width 53 height 26
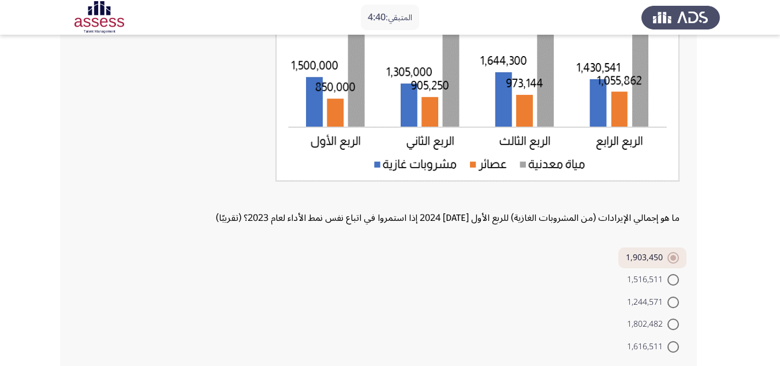
scroll to position [237, 0]
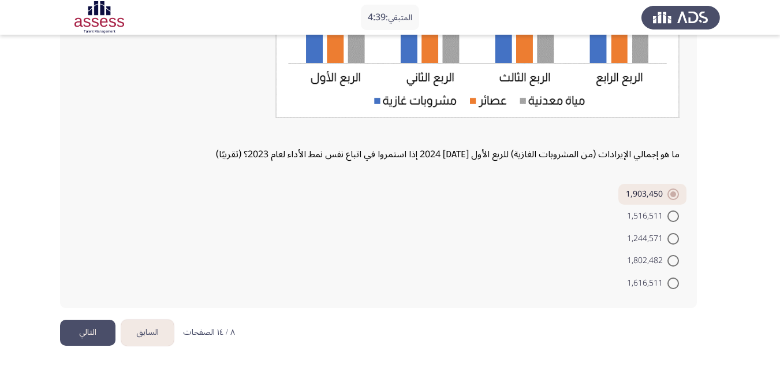
click at [153, 331] on button "السابق" at bounding box center [147, 332] width 53 height 26
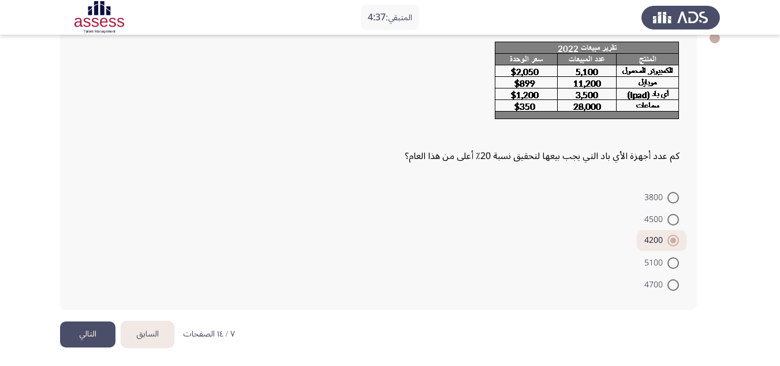
scroll to position [72, 0]
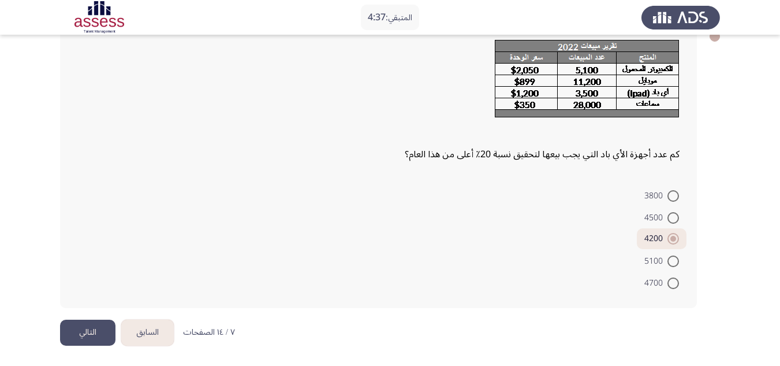
click at [148, 330] on button "السابق" at bounding box center [147, 332] width 53 height 26
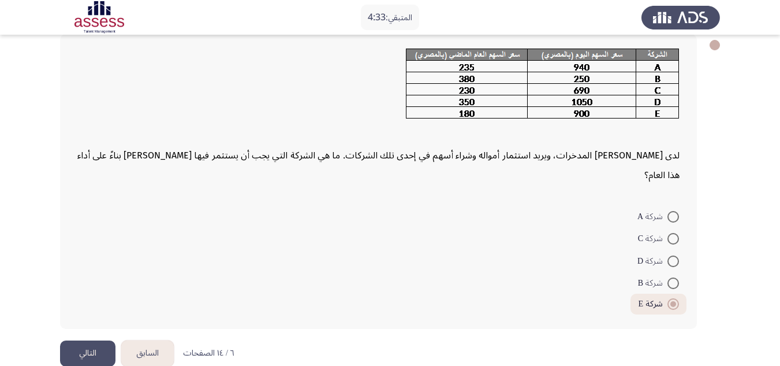
scroll to position [64, 0]
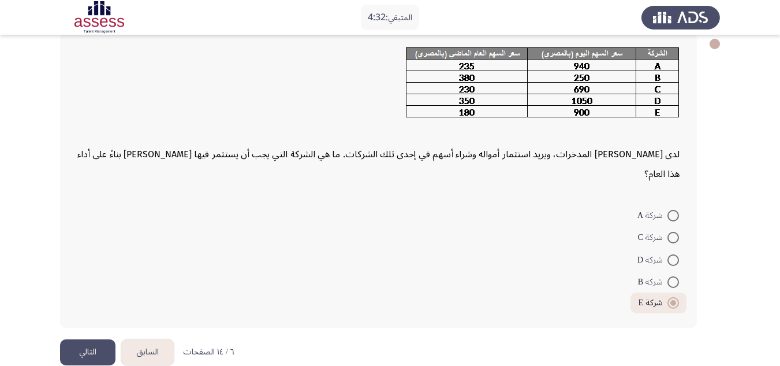
click at [150, 339] on button "السابق" at bounding box center [147, 352] width 53 height 26
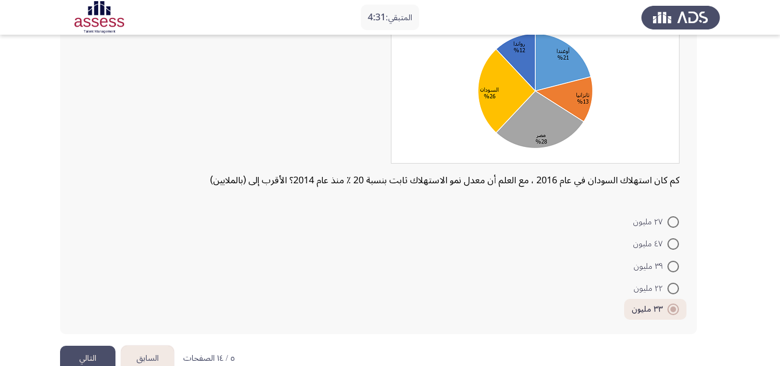
scroll to position [115, 0]
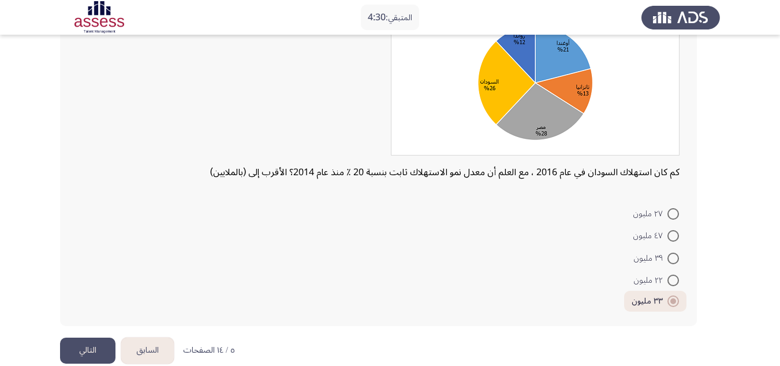
click at [648, 231] on span "٤٧ مليون" at bounding box center [650, 236] width 34 height 14
click at [668, 231] on input "٤٧ مليون" at bounding box center [674, 236] width 12 height 12
radio input "true"
click at [92, 346] on button "التالي" at bounding box center [87, 350] width 55 height 26
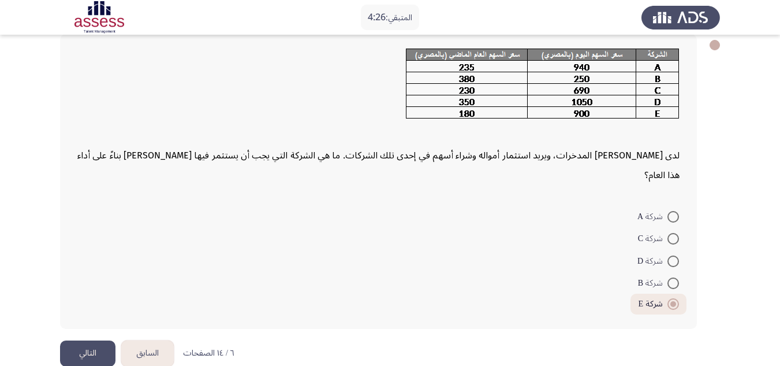
scroll to position [64, 0]
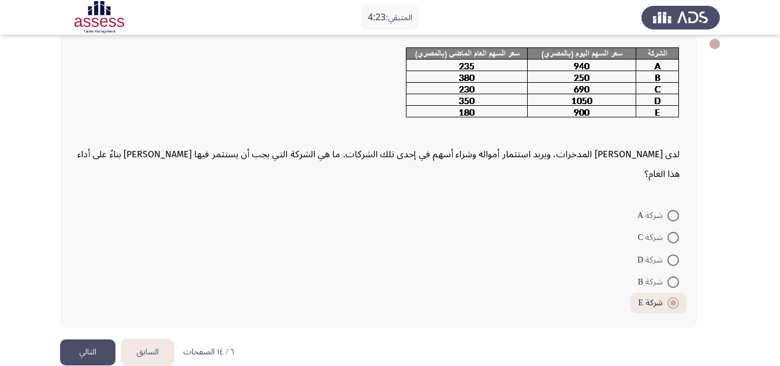
click at [94, 339] on button "التالي" at bounding box center [87, 352] width 55 height 26
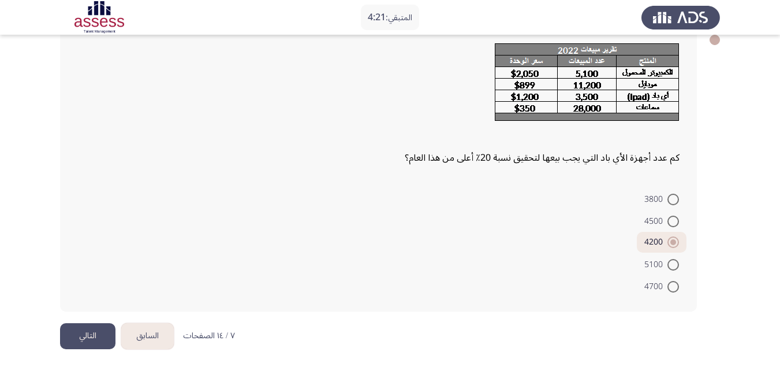
scroll to position [72, 0]
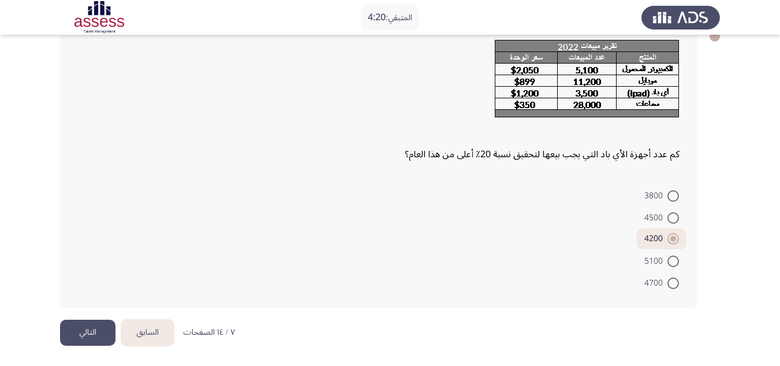
click at [84, 326] on button "التالي" at bounding box center [87, 332] width 55 height 26
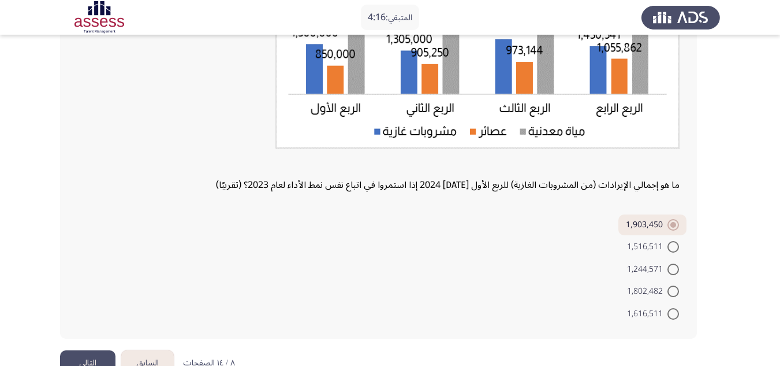
scroll to position [237, 0]
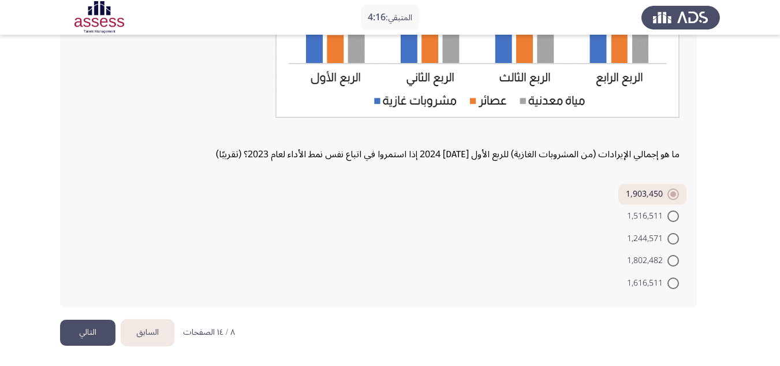
click at [91, 335] on button "التالي" at bounding box center [87, 332] width 55 height 26
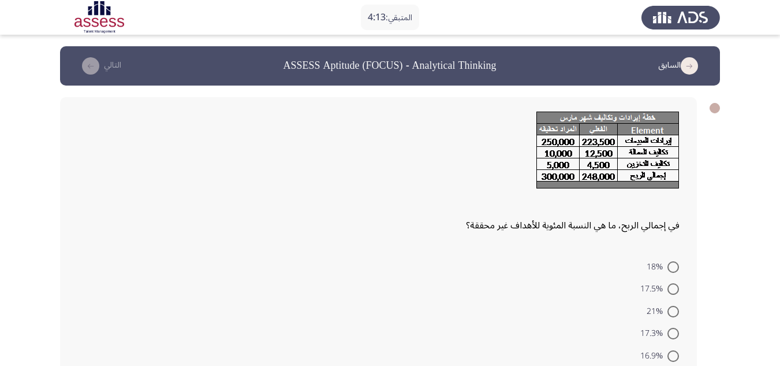
scroll to position [58, 0]
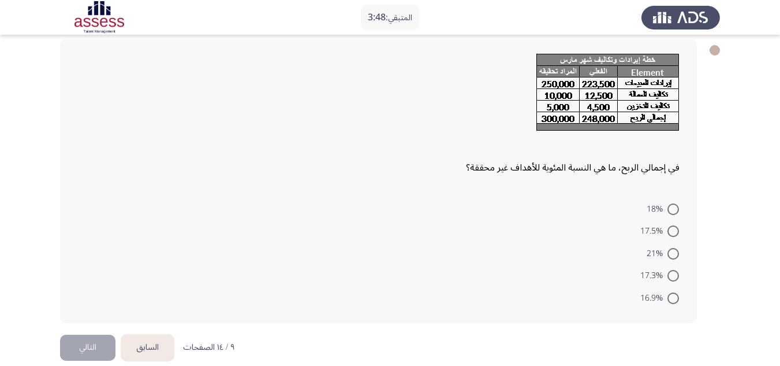
click at [143, 340] on button "السابق" at bounding box center [147, 347] width 53 height 26
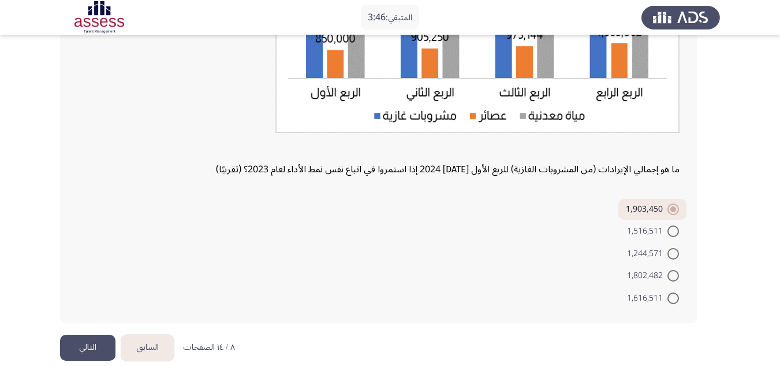
scroll to position [231, 0]
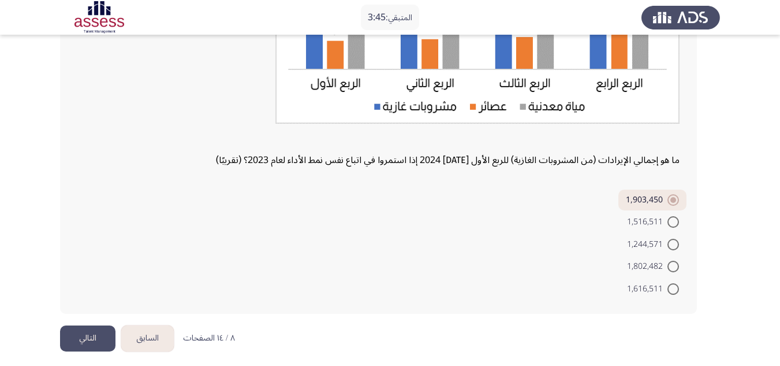
click at [146, 334] on button "السابق" at bounding box center [147, 338] width 53 height 26
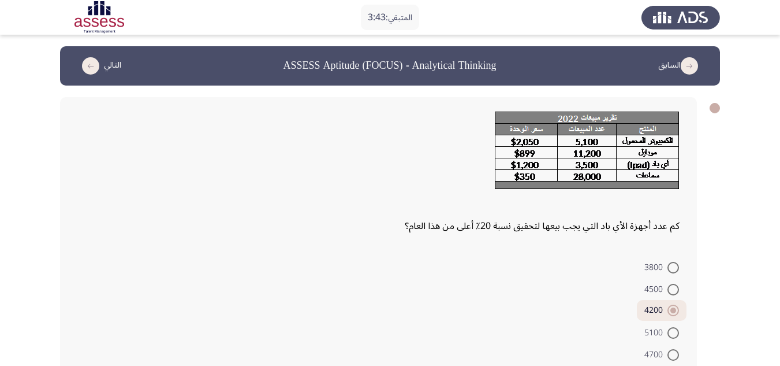
scroll to position [58, 0]
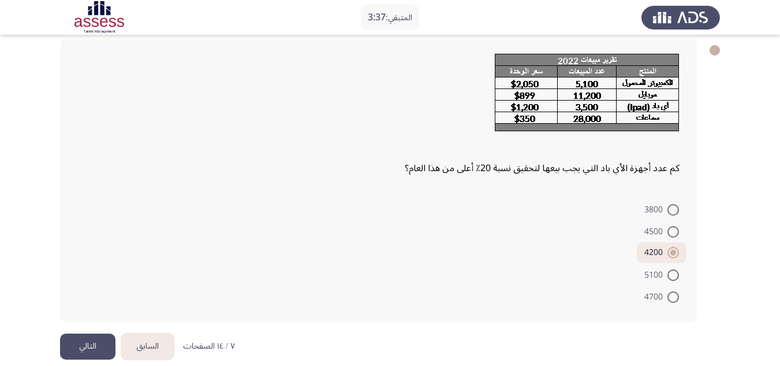
click at [90, 345] on button "التالي" at bounding box center [87, 346] width 55 height 26
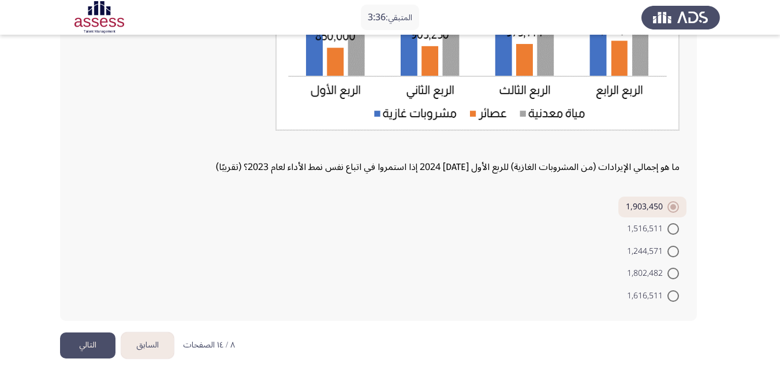
scroll to position [231, 0]
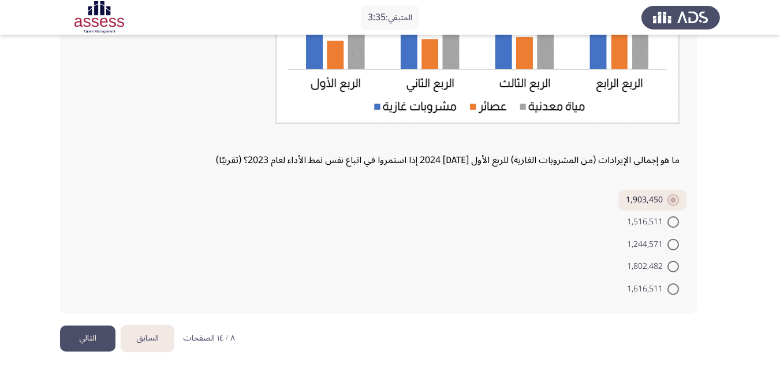
click at [90, 340] on button "التالي" at bounding box center [87, 338] width 55 height 26
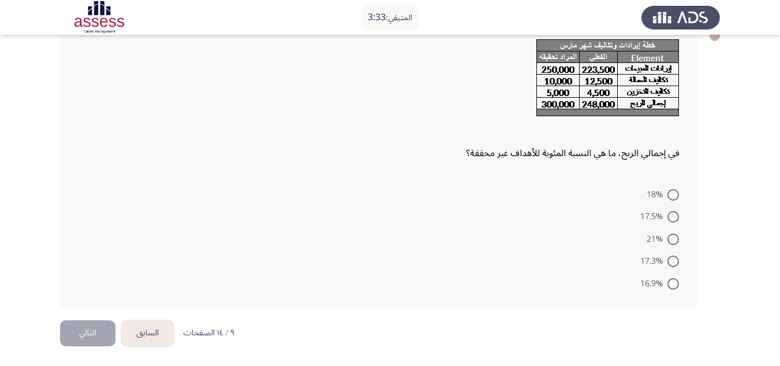
scroll to position [73, 0]
click at [671, 195] on span at bounding box center [674, 194] width 12 height 12
click at [671, 195] on input "18%" at bounding box center [674, 194] width 12 height 12
radio input "true"
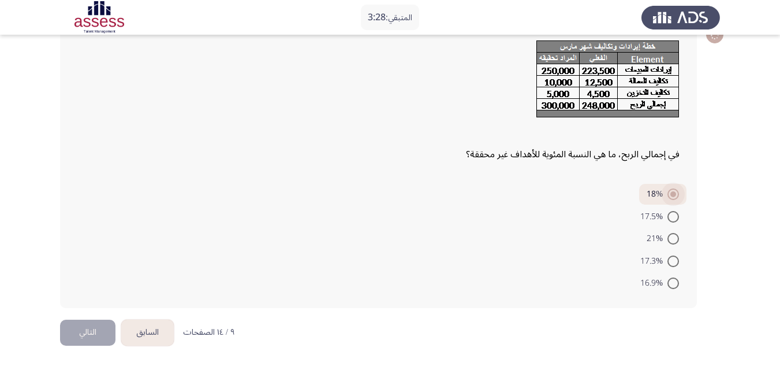
scroll to position [71, 0]
click at [92, 331] on button "التالي" at bounding box center [87, 332] width 55 height 26
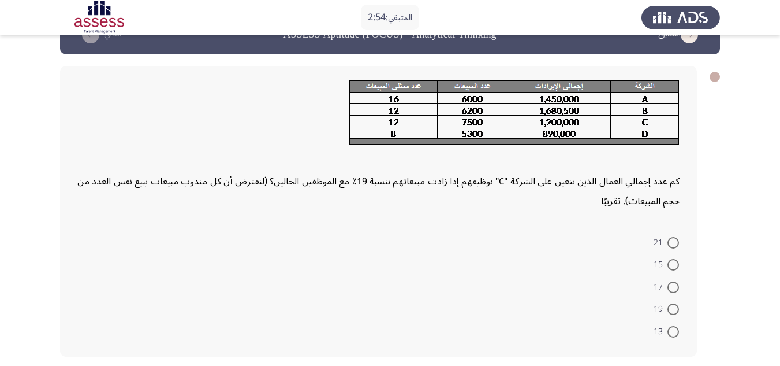
scroll to position [80, 0]
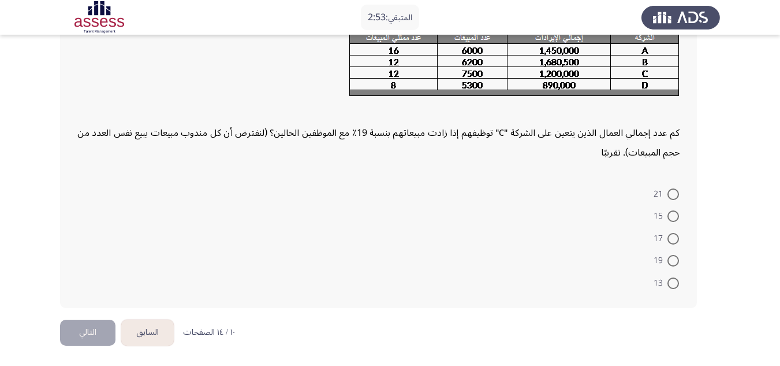
click at [148, 329] on button "السابق" at bounding box center [147, 332] width 53 height 26
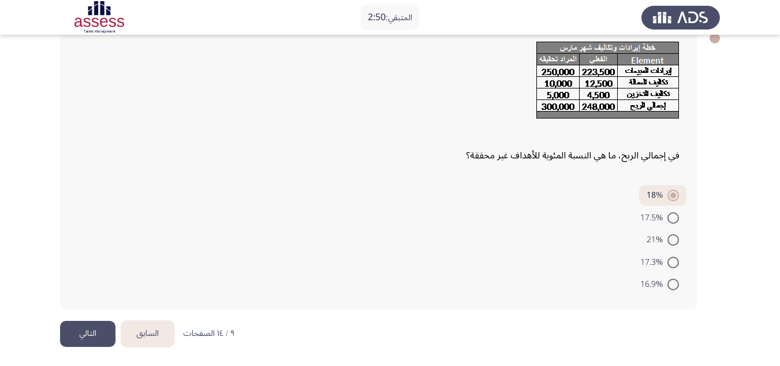
scroll to position [71, 0]
click at [152, 335] on button "السابق" at bounding box center [147, 332] width 53 height 26
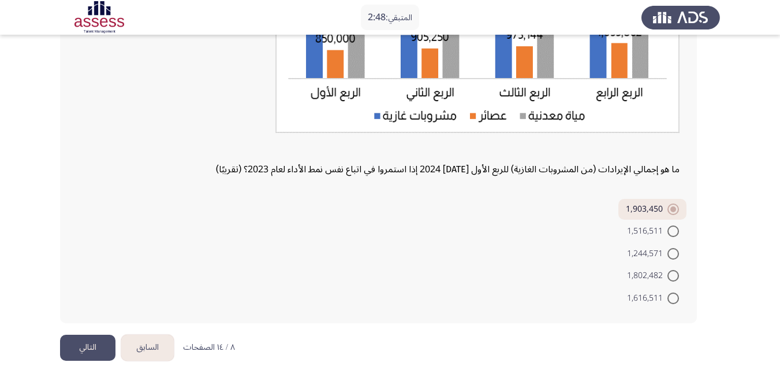
scroll to position [231, 0]
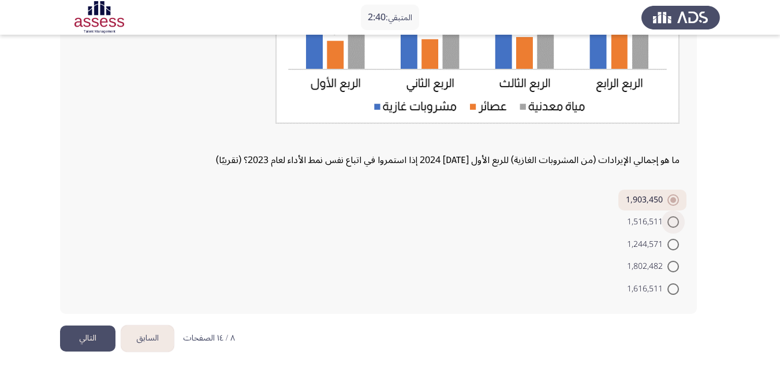
click at [672, 219] on span at bounding box center [674, 222] width 12 height 12
click at [672, 219] on input "1,516,511" at bounding box center [674, 222] width 12 height 12
radio input "true"
click at [87, 336] on button "التالي" at bounding box center [87, 338] width 55 height 26
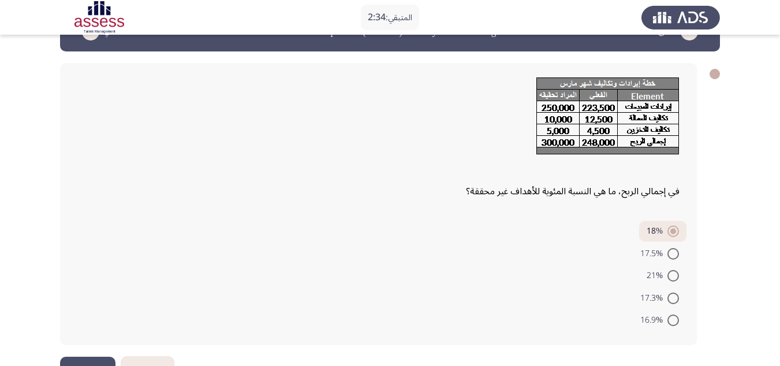
scroll to position [71, 0]
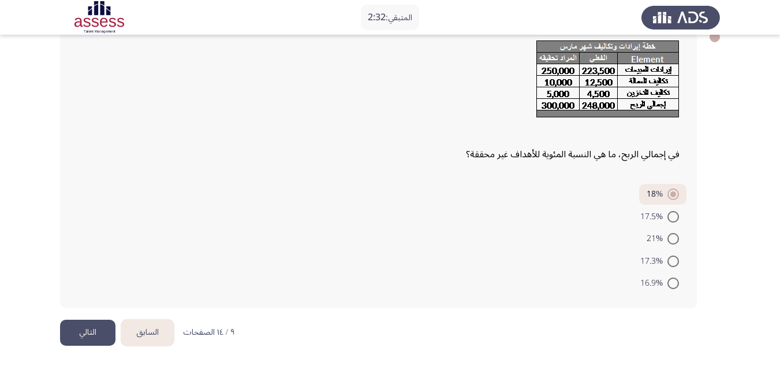
click at [154, 333] on button "السابق" at bounding box center [147, 332] width 53 height 26
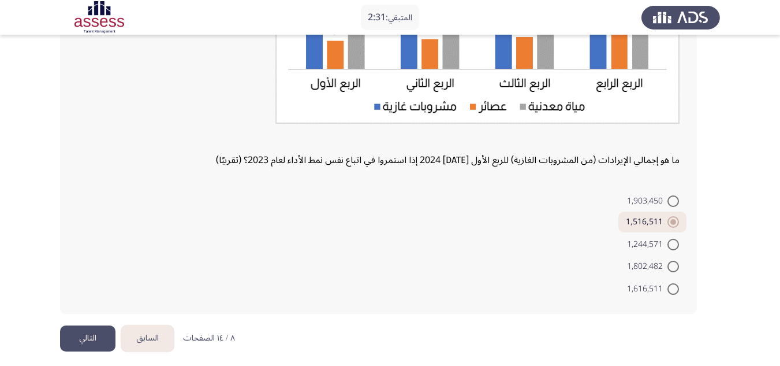
scroll to position [237, 0]
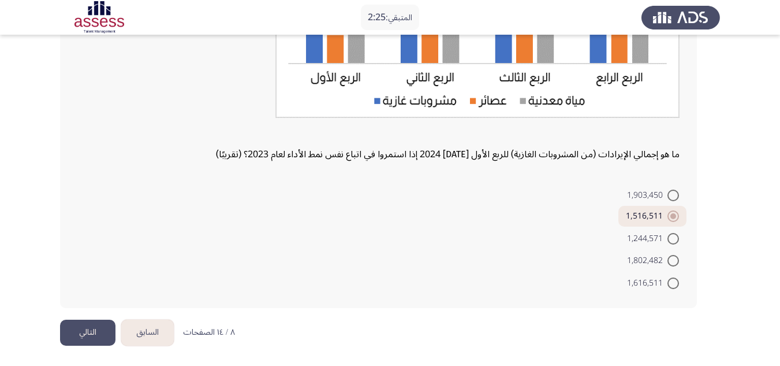
click at [87, 330] on button "التالي" at bounding box center [87, 332] width 55 height 26
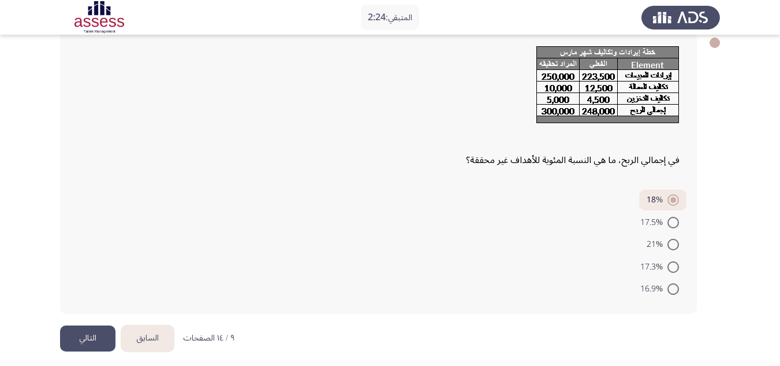
scroll to position [71, 0]
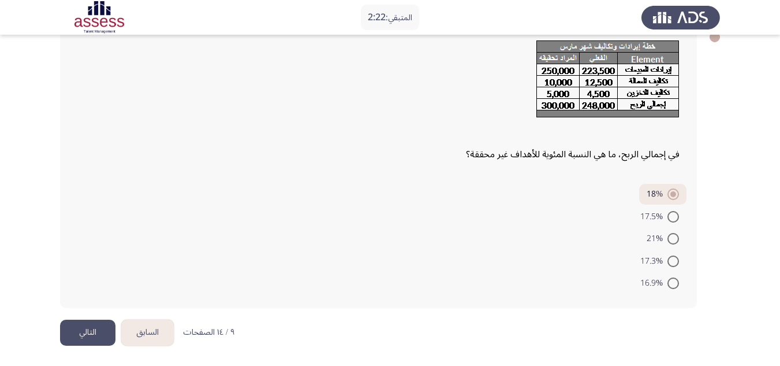
click at [96, 333] on button "التالي" at bounding box center [87, 332] width 55 height 26
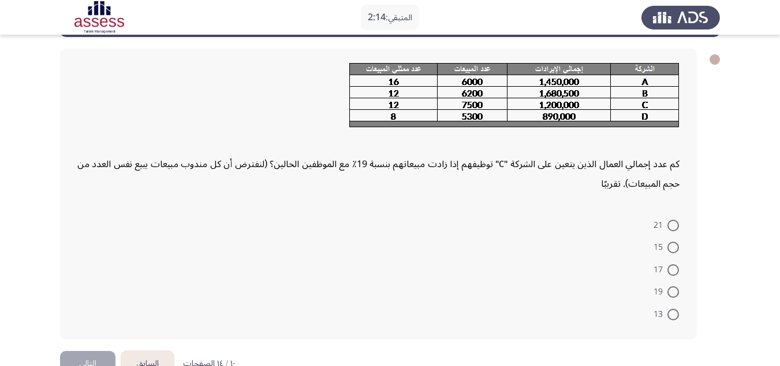
scroll to position [22, 0]
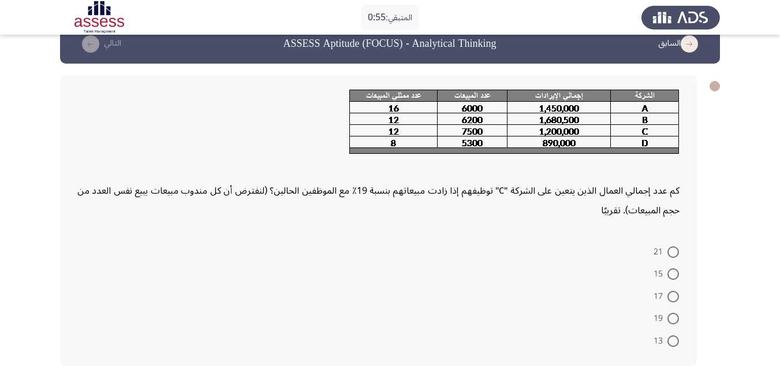
click at [672, 298] on span at bounding box center [674, 296] width 12 height 12
click at [672, 298] on input "17" at bounding box center [674, 296] width 12 height 12
radio input "true"
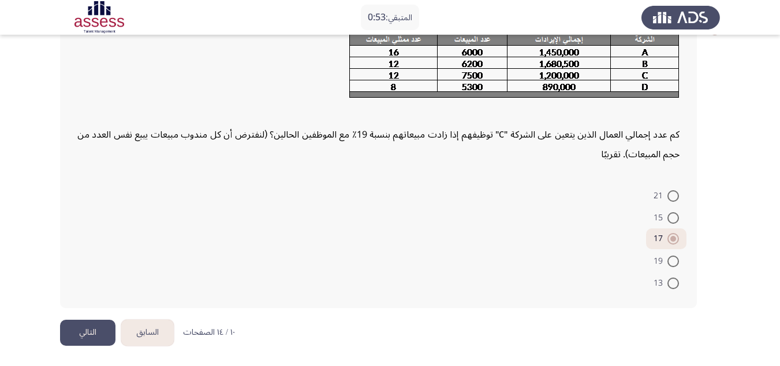
click at [88, 330] on button "التالي" at bounding box center [87, 332] width 55 height 26
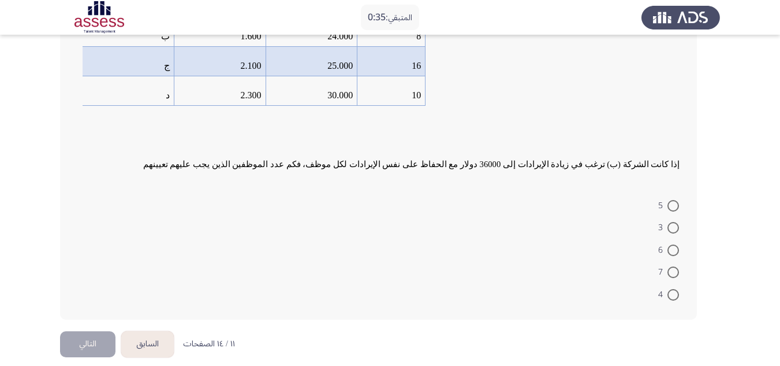
scroll to position [185, 0]
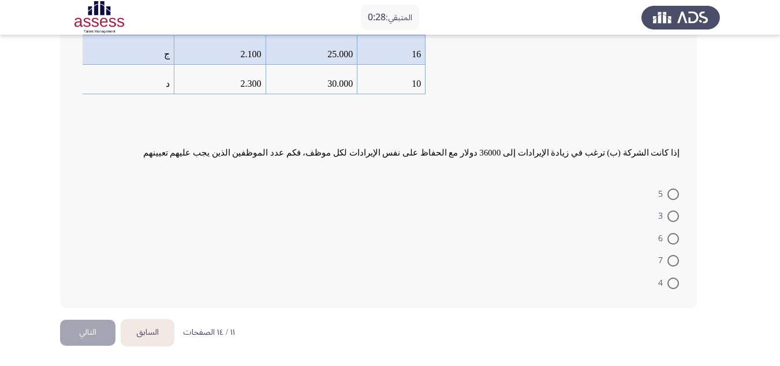
click at [670, 258] on span at bounding box center [674, 261] width 12 height 12
click at [670, 258] on input "7" at bounding box center [674, 261] width 12 height 12
radio input "true"
click at [81, 330] on button "التالي" at bounding box center [87, 332] width 55 height 26
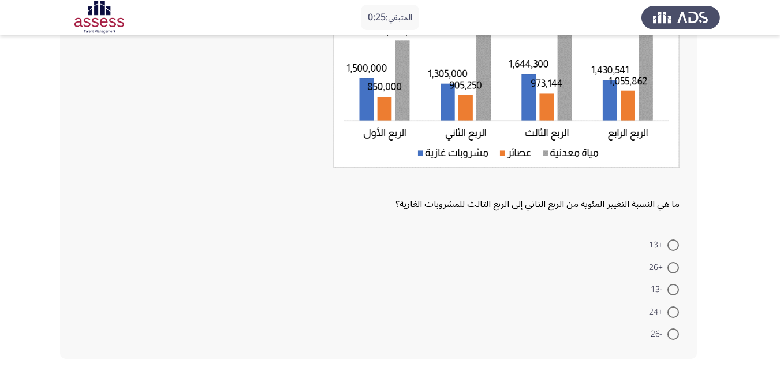
scroll to position [203, 0]
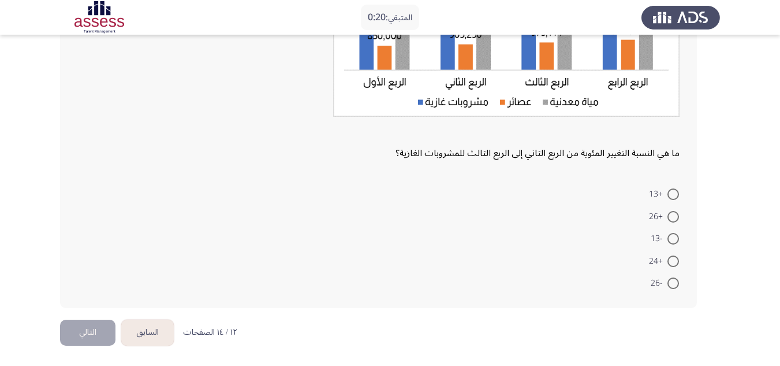
click at [674, 262] on span at bounding box center [674, 261] width 12 height 12
click at [674, 262] on input "+24" at bounding box center [674, 261] width 12 height 12
radio input "true"
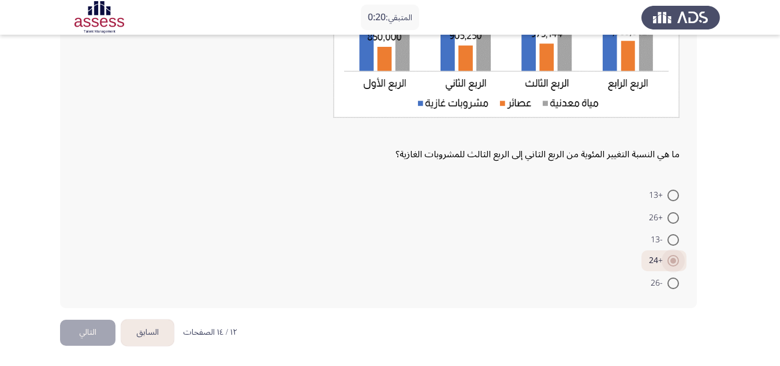
scroll to position [202, 0]
click at [99, 326] on button "التالي" at bounding box center [87, 332] width 55 height 26
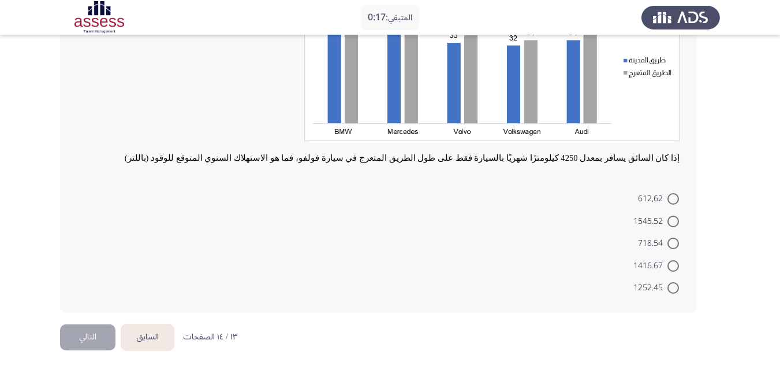
scroll to position [143, 0]
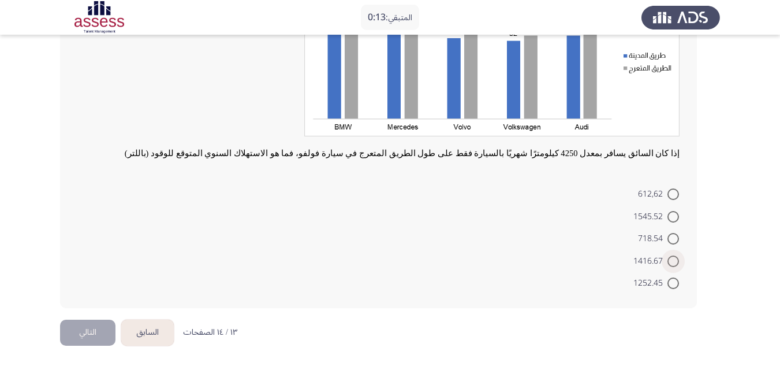
click at [673, 260] on span at bounding box center [674, 261] width 12 height 12
click at [673, 260] on input "1416.67" at bounding box center [674, 261] width 12 height 12
radio input "true"
click at [87, 322] on button "التالي" at bounding box center [87, 332] width 55 height 26
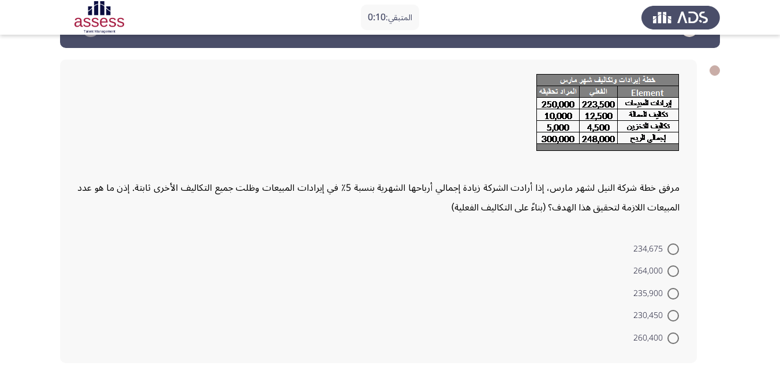
scroll to position [58, 0]
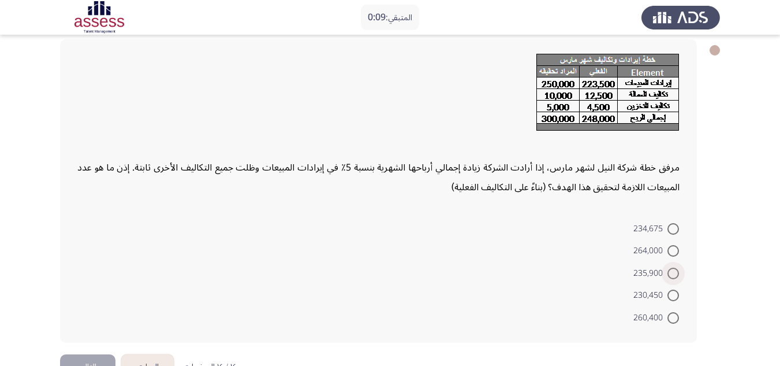
click at [675, 275] on span at bounding box center [674, 273] width 12 height 12
click at [675, 275] on input "235,900" at bounding box center [674, 273] width 12 height 12
radio input "true"
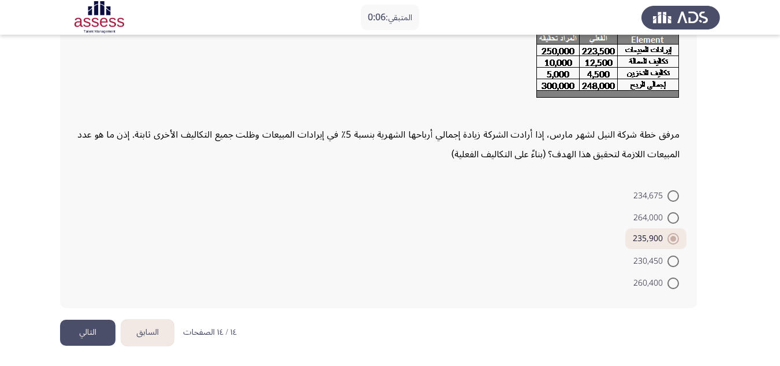
click at [87, 330] on button "التالي" at bounding box center [87, 332] width 55 height 26
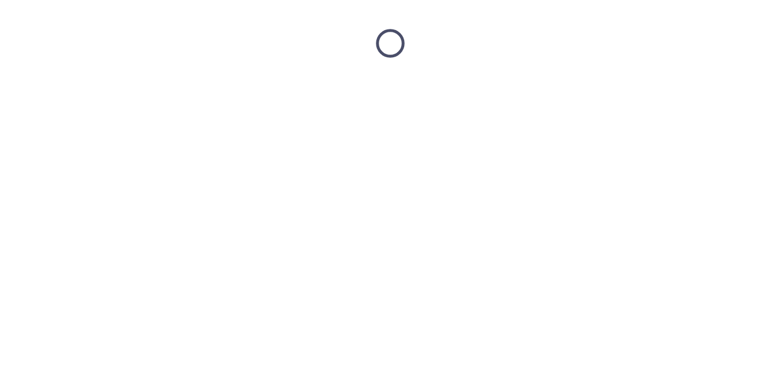
scroll to position [0, 0]
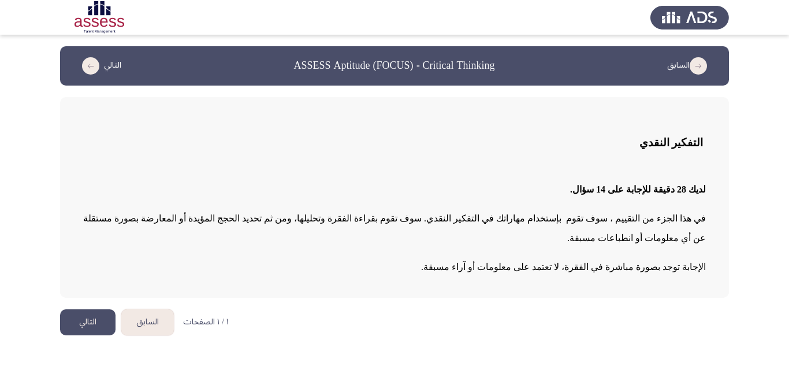
click at [144, 309] on button "السابق" at bounding box center [147, 322] width 53 height 26
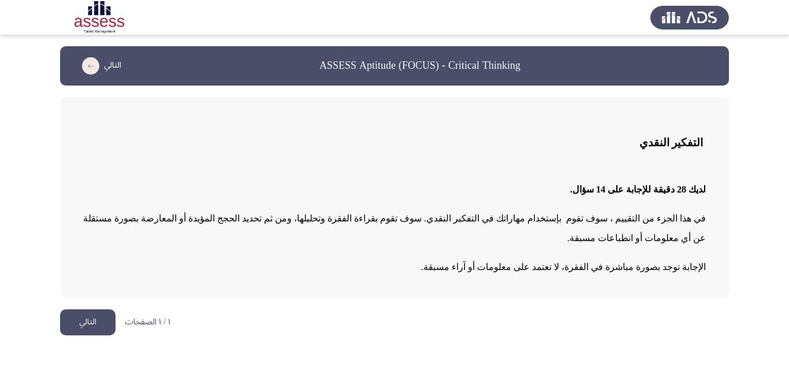
click at [94, 309] on button "التالي" at bounding box center [87, 322] width 55 height 26
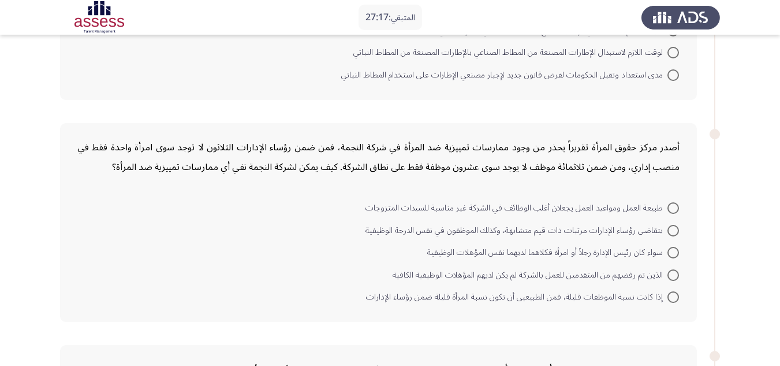
scroll to position [231, 0]
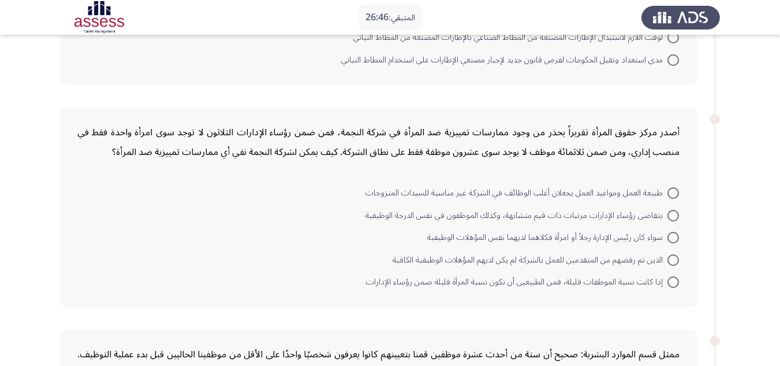
click at [673, 237] on span at bounding box center [673, 237] width 0 height 0
click at [673, 237] on input "سواء كان رئيس الإدارة رجلاً أو امرأة فكلاهما لديهما نفس المؤهلات الوظيفية" at bounding box center [674, 238] width 12 height 12
radio input "true"
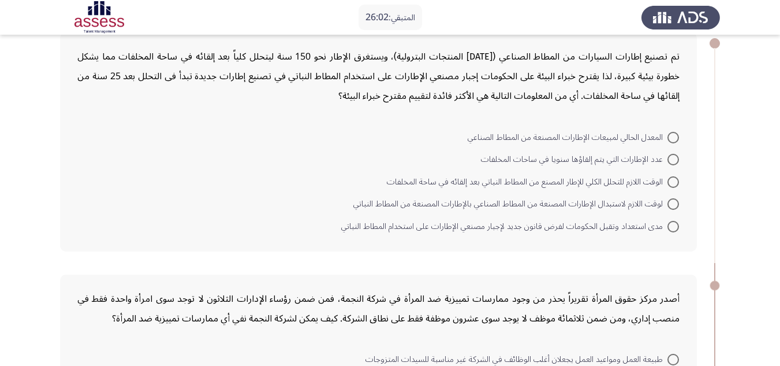
scroll to position [58, 0]
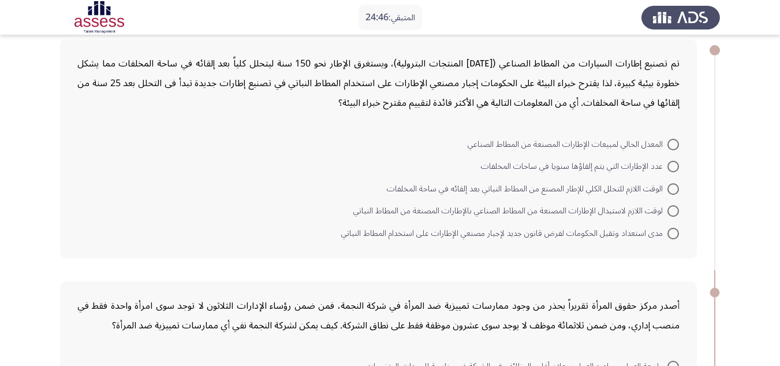
click at [664, 165] on span "عدد الإطارات التي يتم إلقاؤها سنويا في ساحات المخلفات" at bounding box center [574, 166] width 187 height 14
click at [668, 165] on input "عدد الإطارات التي يتم إلقاؤها سنويا في ساحات المخلفات" at bounding box center [674, 167] width 12 height 12
radio input "true"
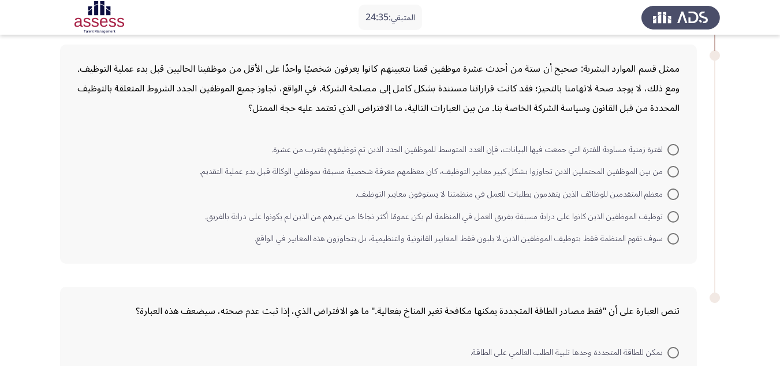
scroll to position [520, 0]
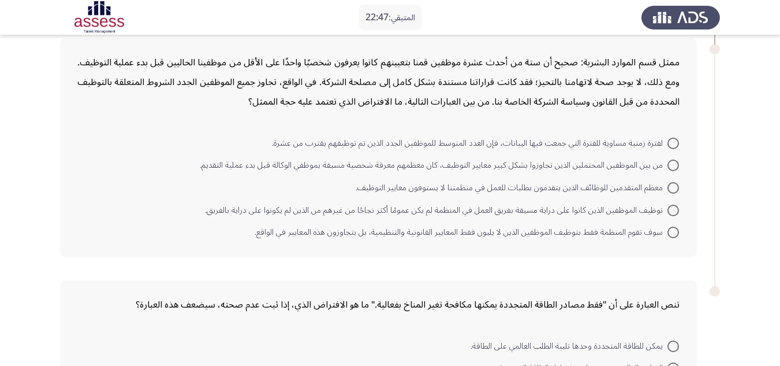
click at [670, 165] on span at bounding box center [674, 165] width 12 height 12
click at [670, 165] on input "من بين الموظفين المحتملين الذين تجاوزوا بشكل كبير معايير التوظيف، كان معظمهم مع…" at bounding box center [674, 165] width 12 height 12
radio input "true"
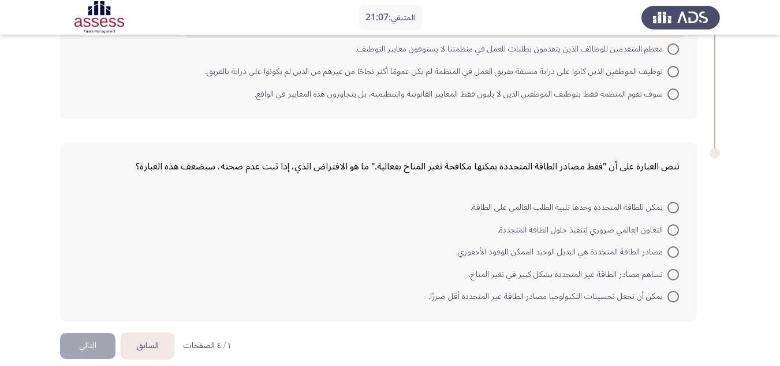
scroll to position [670, 0]
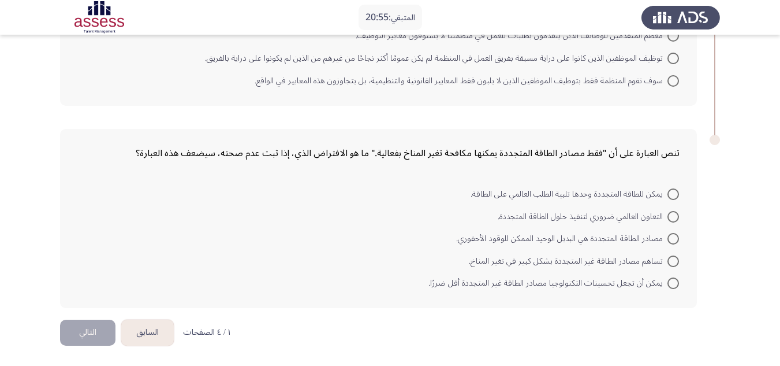
click at [674, 285] on span at bounding box center [674, 283] width 12 height 12
click at [674, 285] on input "يمكن أن تجعل تحسينات التكنولوجيا مصادر الطاقة غير المتجددة أقل ضررًا." at bounding box center [674, 283] width 12 height 12
radio input "true"
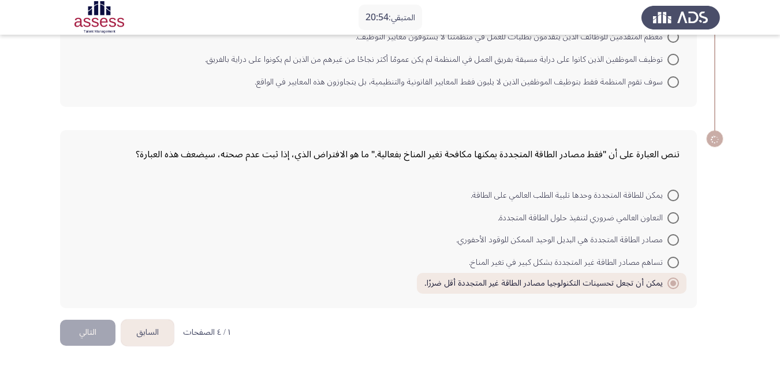
scroll to position [669, 0]
click at [85, 328] on button "التالي" at bounding box center [87, 332] width 55 height 26
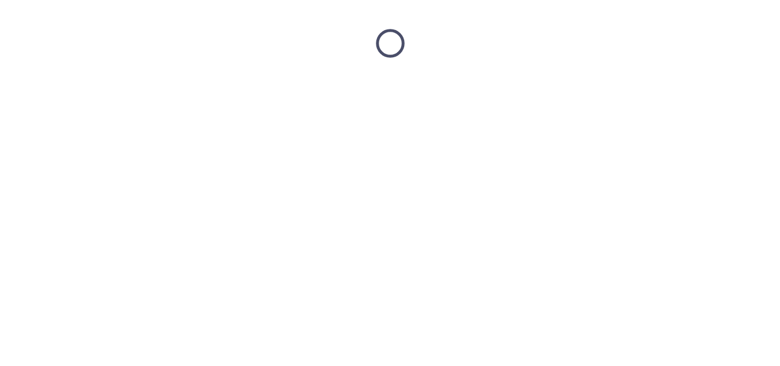
scroll to position [0, 0]
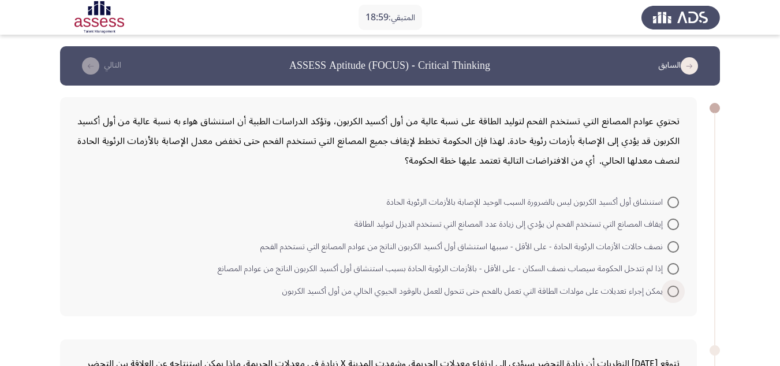
click at [670, 290] on span at bounding box center [674, 291] width 12 height 12
click at [670, 290] on input "يمكن إجراء تعديلات على مولدات الطاقة التي تعمل بالفحم حتى تتحول للعمل بالوقود ا…" at bounding box center [674, 291] width 12 height 12
radio input "true"
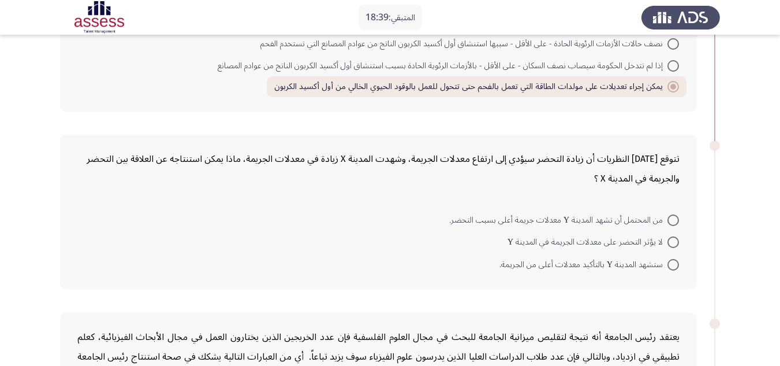
scroll to position [231, 0]
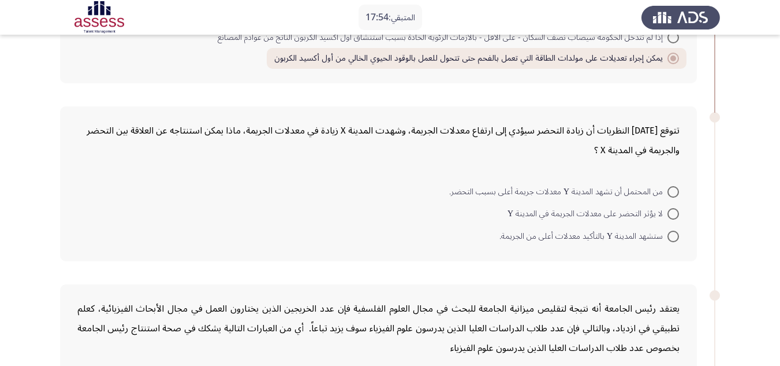
click at [636, 190] on span "من المحتمل أن تشهد المدينة Y معدلات جريمة أعلى بسبب التحضر." at bounding box center [558, 192] width 218 height 14
click at [668, 190] on input "من المحتمل أن تشهد المدينة Y معدلات جريمة أعلى بسبب التحضر." at bounding box center [674, 192] width 12 height 12
radio input "true"
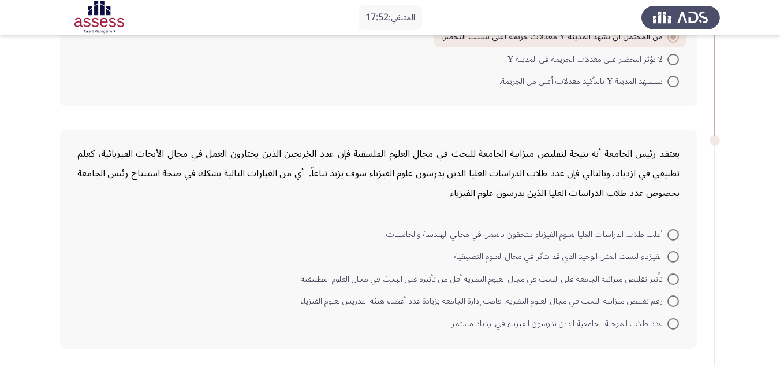
scroll to position [404, 0]
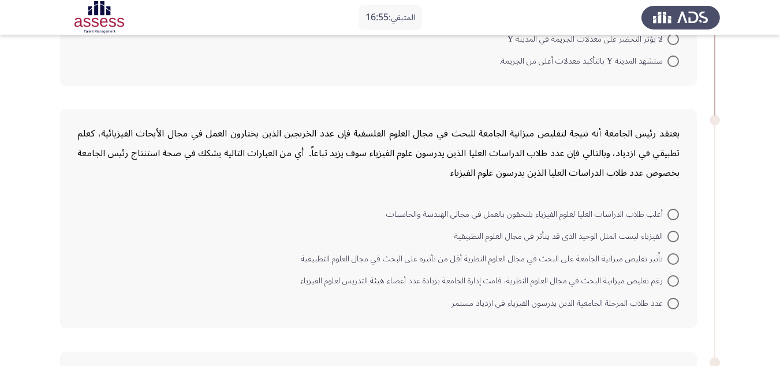
click at [672, 303] on span at bounding box center [674, 303] width 12 height 12
click at [672, 303] on input "عدد طلاب المرحلة الجامعية الذين يدرسون الفيزياء في ازدياد مستمر" at bounding box center [674, 303] width 12 height 12
radio input "true"
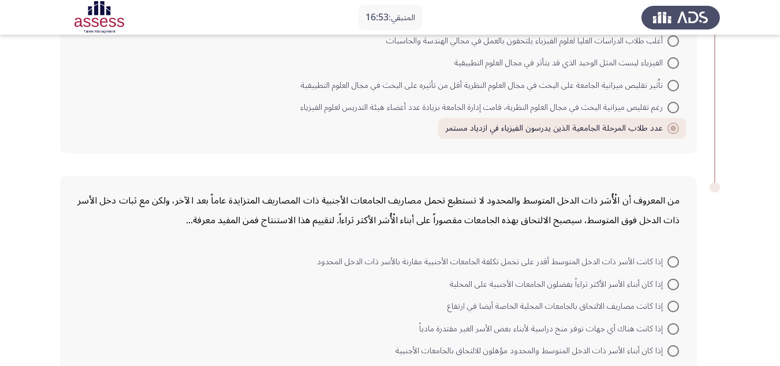
scroll to position [635, 0]
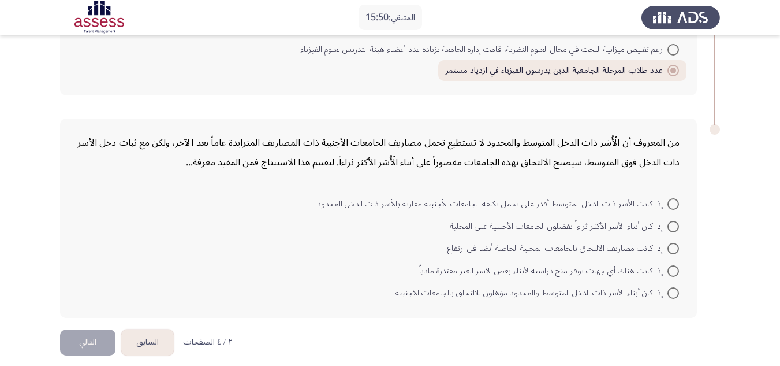
click at [670, 293] on span at bounding box center [674, 293] width 12 height 12
click at [670, 293] on input "إذا كان أبناء الأسر ذات الدخل المتوسط والمحدود مؤهلون للالتحاق بالجامعات الأجنب…" at bounding box center [674, 293] width 12 height 12
radio input "true"
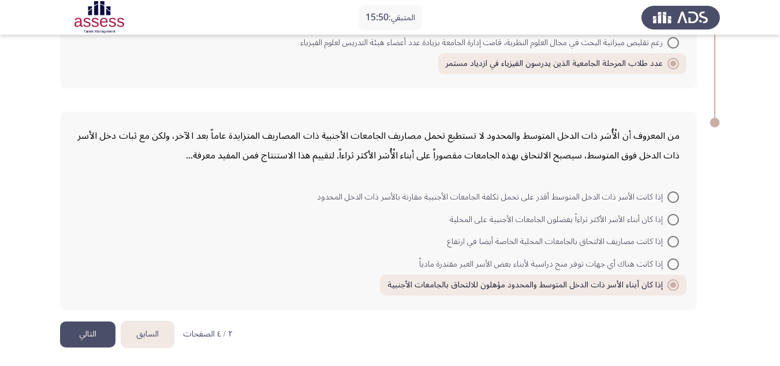
scroll to position [644, 0]
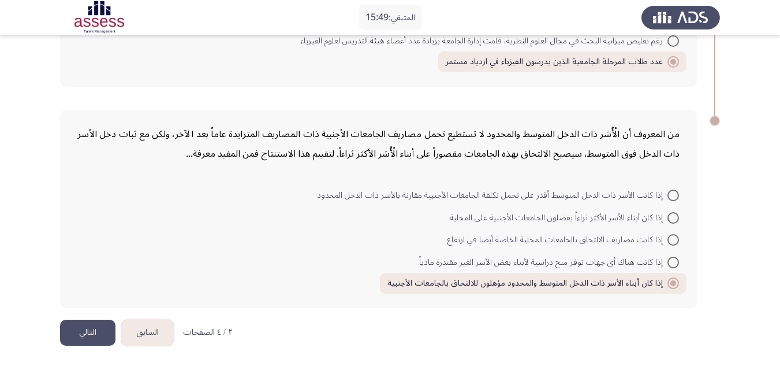
drag, startPoint x: 92, startPoint y: 331, endPoint x: 311, endPoint y: 312, distance: 219.7
click at [93, 331] on button "التالي" at bounding box center [87, 332] width 55 height 26
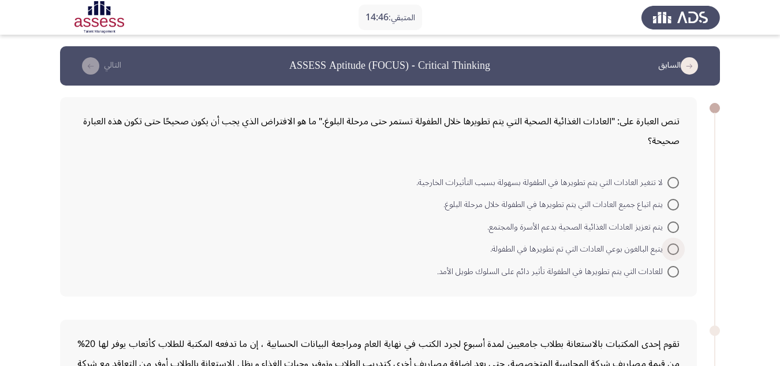
click at [669, 251] on span at bounding box center [674, 249] width 12 height 12
click at [669, 251] on input "يتبع البالغون بوعي العادات التي تم تطويرها في الطفولة." at bounding box center [674, 249] width 12 height 12
radio input "true"
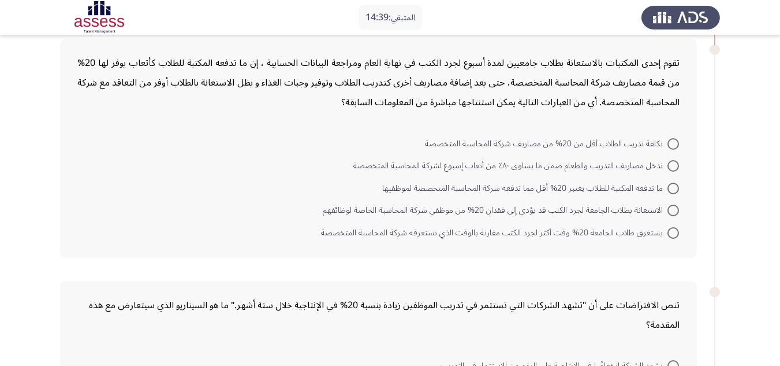
scroll to position [289, 0]
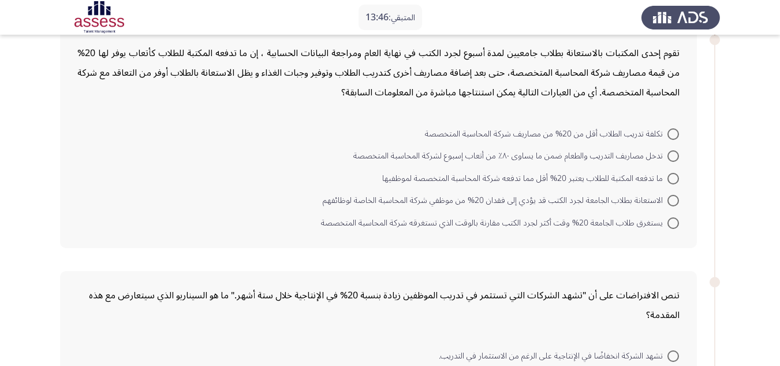
click at [678, 173] on span at bounding box center [674, 179] width 12 height 12
click at [678, 173] on input "ما تدفعه المكتبة للطلاب يعتبر 20% أقل مما تدفعه شركة المحاسبة المتخصصة لموظفيها" at bounding box center [674, 179] width 12 height 12
radio input "true"
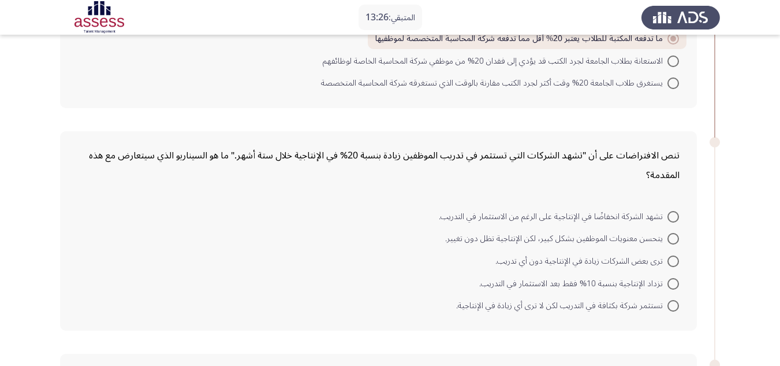
scroll to position [462, 0]
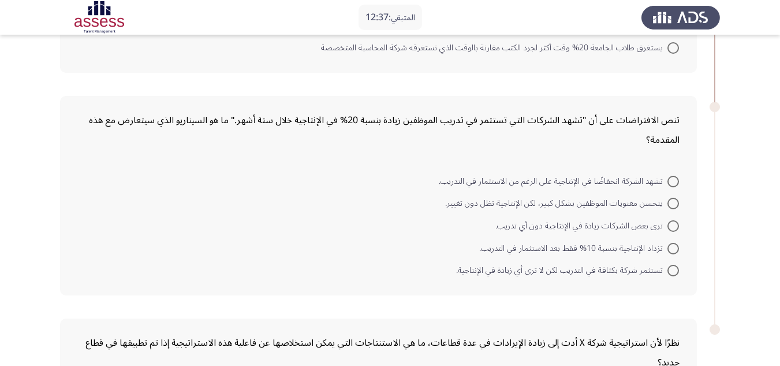
click at [672, 204] on span at bounding box center [674, 203] width 12 height 12
click at [672, 204] on input "يتحسن معنويات الموظفين بشكل كبير، لكن الإنتاجية تظل دون تغيير." at bounding box center [674, 203] width 12 height 12
radio input "true"
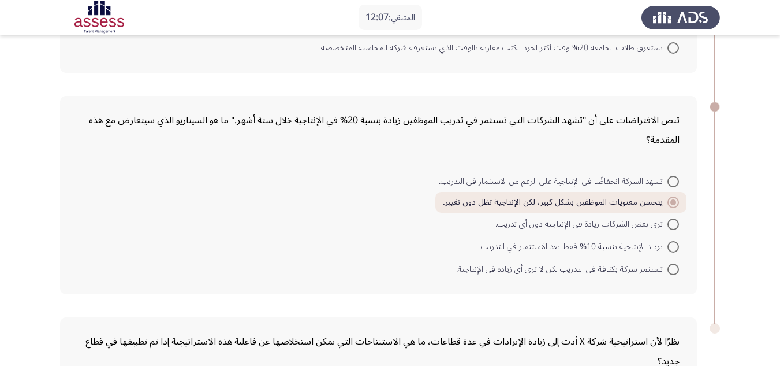
click at [550, 247] on span "تزداد الإنتاجية بنسبة 10% فقط بعد الاستثمار في التدريب." at bounding box center [573, 247] width 188 height 14
click at [668, 247] on input "تزداد الإنتاجية بنسبة 10% فقط بعد الاستثمار في التدريب." at bounding box center [674, 247] width 12 height 12
radio input "true"
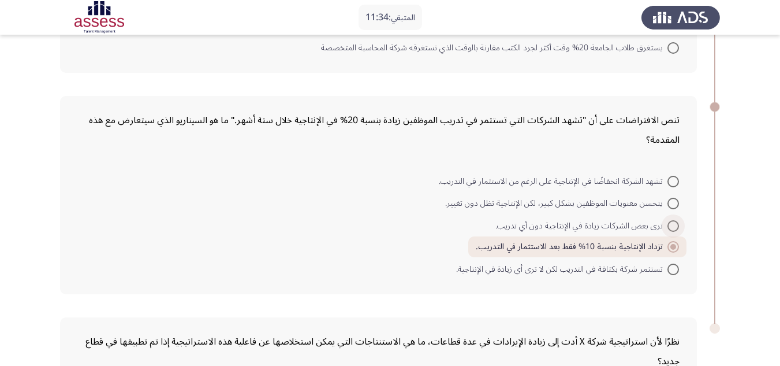
click at [673, 226] on span at bounding box center [673, 226] width 0 height 0
click at [673, 225] on input "ترى بعض الشركات زيادة في الإنتاجية دون أي تدريب." at bounding box center [674, 226] width 12 height 12
radio input "true"
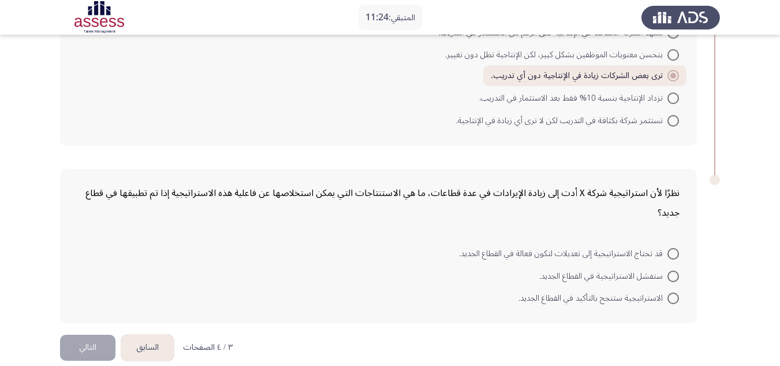
scroll to position [625, 0]
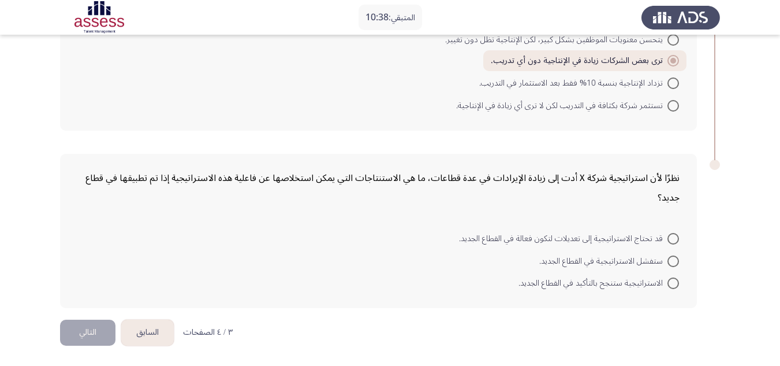
click at [669, 239] on span at bounding box center [674, 239] width 12 height 12
click at [669, 239] on input "قد تحتاج الاستراتيجية إلى تعديلات لتكون فعالة في القطاع الجديد." at bounding box center [674, 239] width 12 height 12
radio input "true"
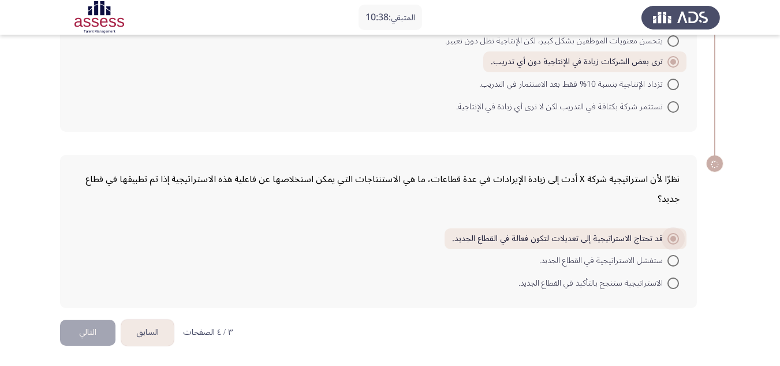
scroll to position [624, 0]
click at [93, 331] on button "التالي" at bounding box center [87, 332] width 55 height 26
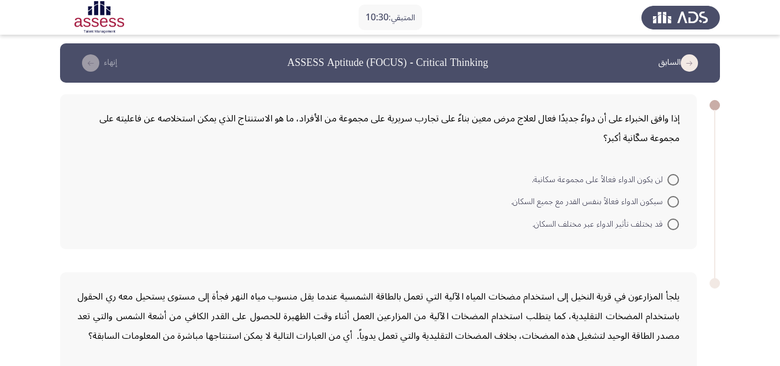
scroll to position [0, 0]
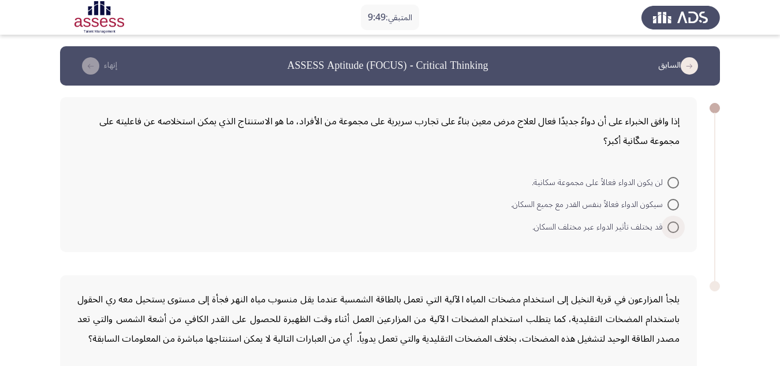
click at [672, 227] on span at bounding box center [674, 227] width 12 height 12
click at [672, 227] on input "قد يختلف تأثير الدواء عبر مختلف السكان." at bounding box center [674, 227] width 12 height 12
radio input "true"
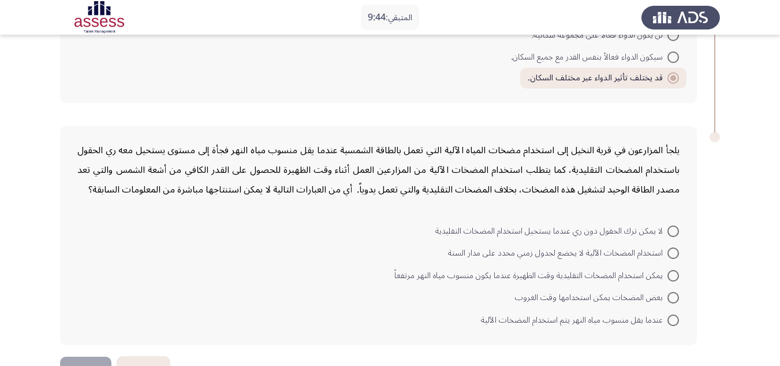
scroll to position [173, 0]
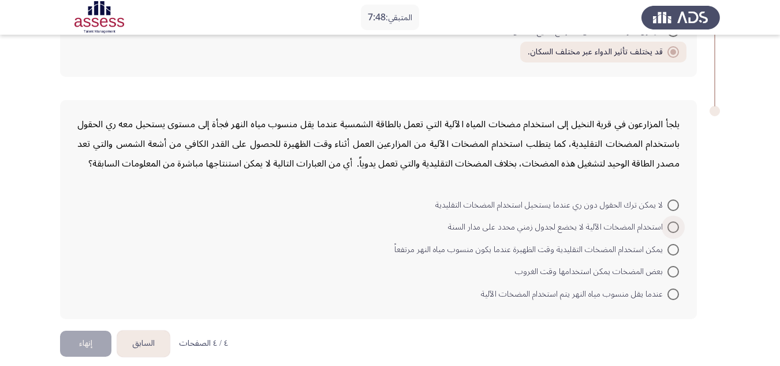
click at [676, 228] on span at bounding box center [674, 227] width 12 height 12
click at [676, 228] on input "استخدام المضخات الآلية لا يخضع لجدول زمني محدد على مدار السنة" at bounding box center [674, 227] width 12 height 12
radio input "true"
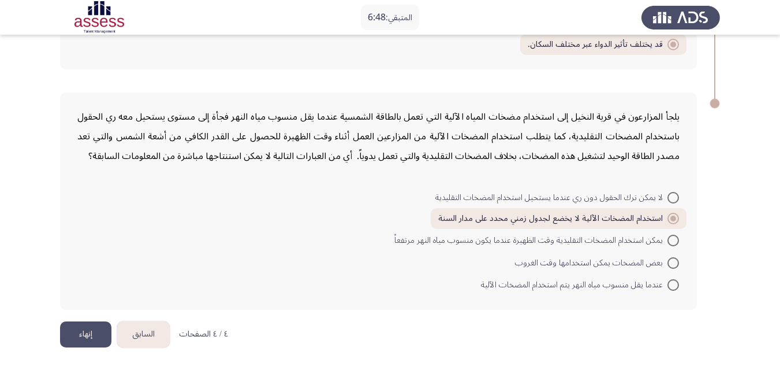
scroll to position [182, 0]
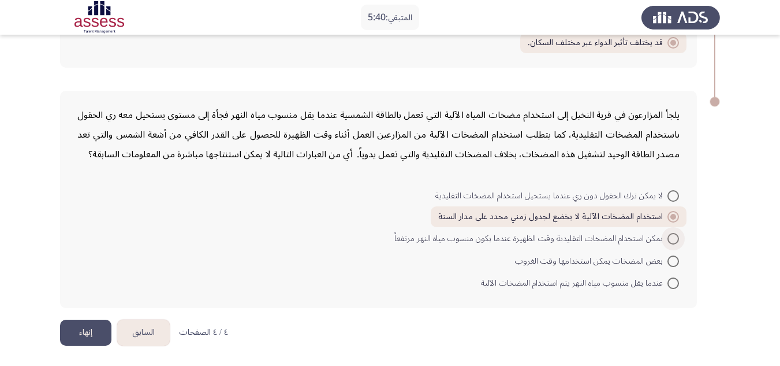
click at [425, 240] on span "يمكن استخدام المضخات التقليدية وقت الظهيرة عندما يكون منسوب مياه النهر مرتفعاً" at bounding box center [530, 239] width 273 height 14
click at [668, 240] on input "يمكن استخدام المضخات التقليدية وقت الظهيرة عندما يكون منسوب مياه النهر مرتفعاً" at bounding box center [674, 239] width 12 height 12
radio input "true"
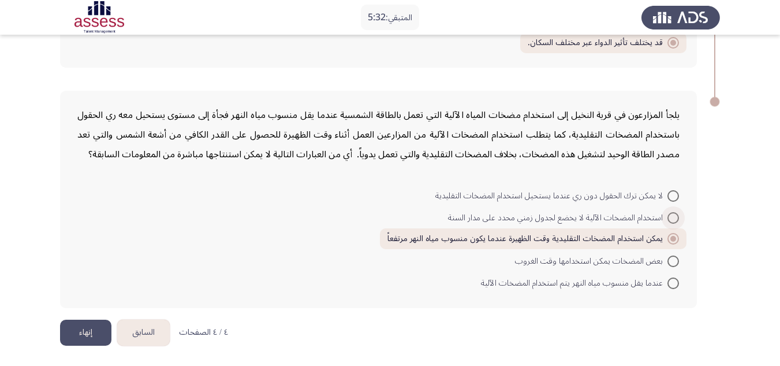
click at [575, 219] on span "استخدام المضخات الآلية لا يخضع لجدول زمني محدد على مدار السنة" at bounding box center [557, 218] width 219 height 14
click at [668, 219] on input "استخدام المضخات الآلية لا يخضع لجدول زمني محدد على مدار السنة" at bounding box center [674, 218] width 12 height 12
radio input "true"
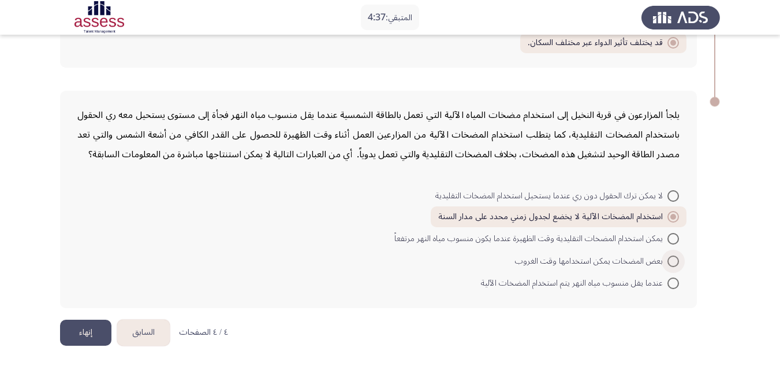
click at [612, 260] on span "بعض المضخات يمكن استخدامها وقت الغروب" at bounding box center [591, 261] width 152 height 14
click at [668, 260] on input "بعض المضخات يمكن استخدامها وقت الغروب" at bounding box center [674, 261] width 12 height 12
radio input "true"
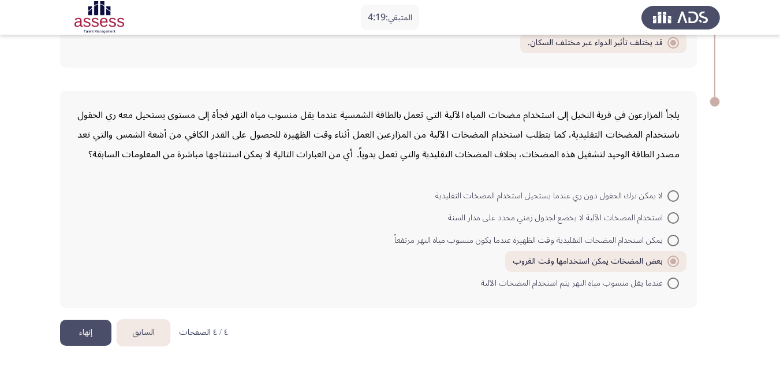
click at [139, 332] on button "السابق" at bounding box center [143, 332] width 53 height 26
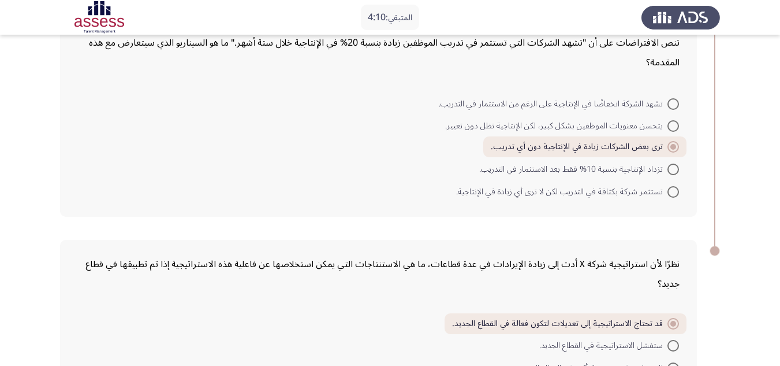
scroll to position [624, 0]
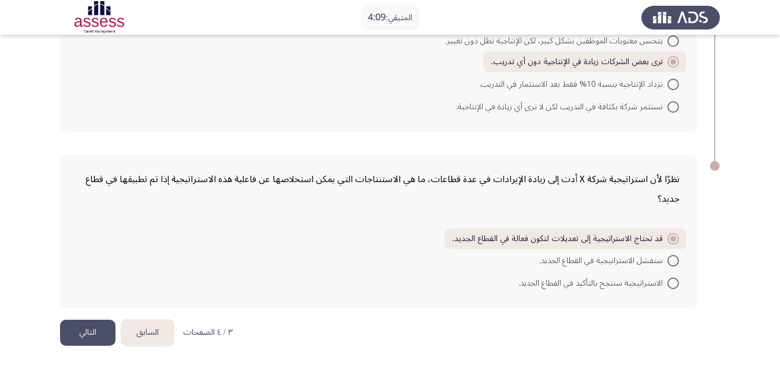
click at [151, 332] on button "السابق" at bounding box center [147, 332] width 53 height 26
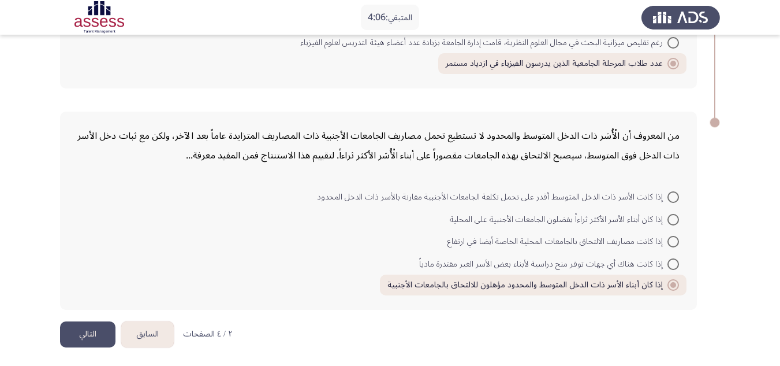
scroll to position [644, 0]
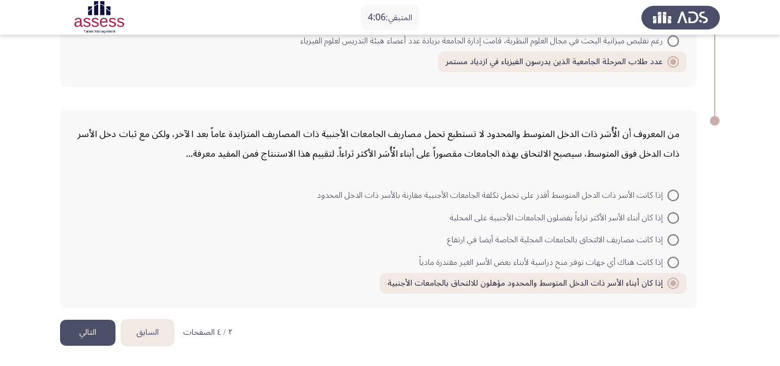
click at [147, 326] on button "السابق" at bounding box center [147, 332] width 53 height 26
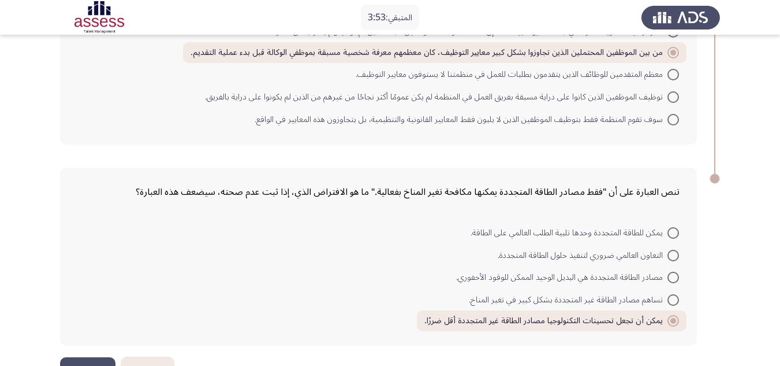
scroll to position [669, 0]
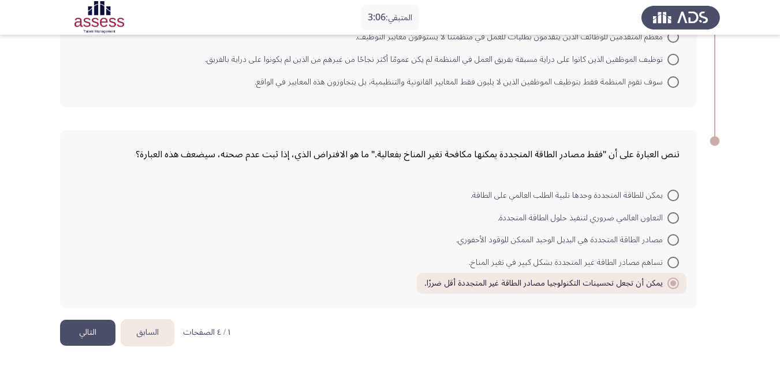
click at [77, 335] on button "التالي" at bounding box center [87, 332] width 55 height 26
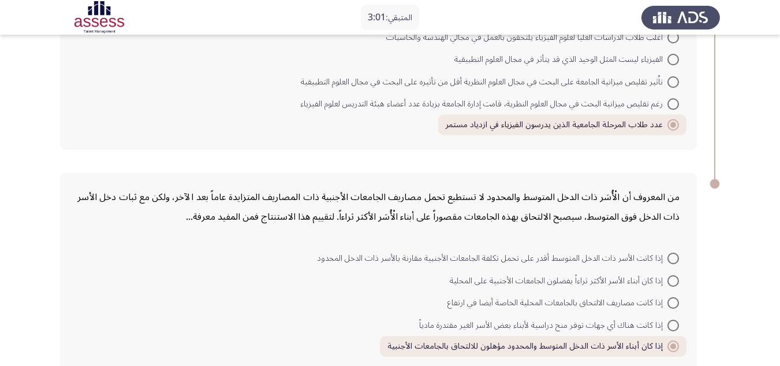
scroll to position [644, 0]
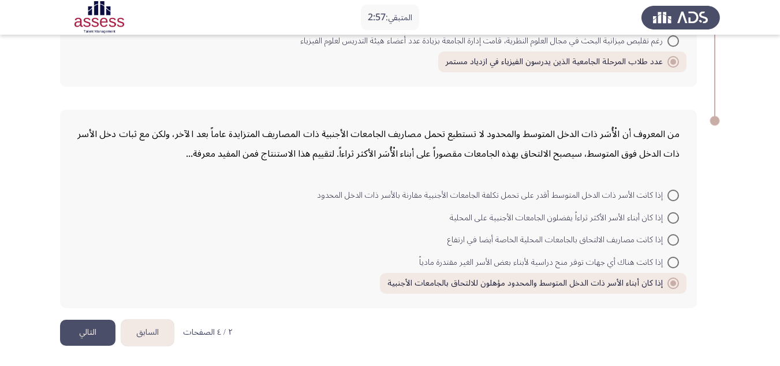
click at [88, 331] on button "التالي" at bounding box center [87, 332] width 55 height 26
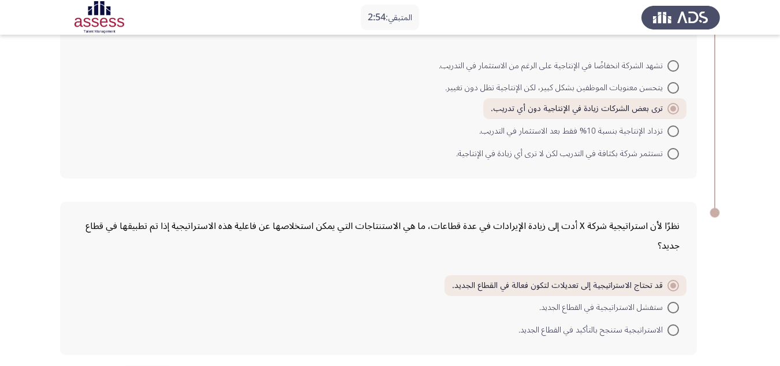
scroll to position [624, 0]
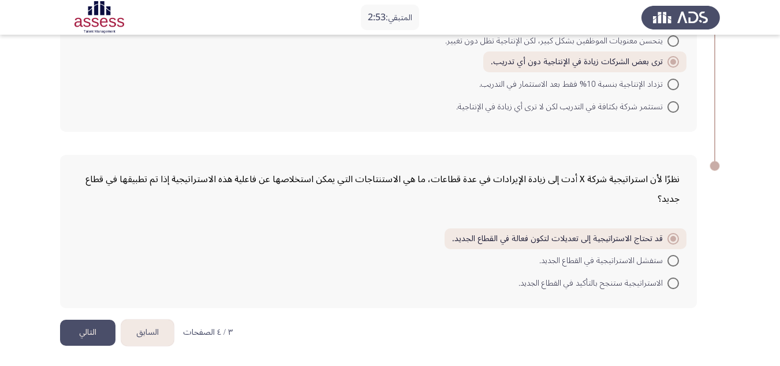
click at [91, 329] on button "التالي" at bounding box center [87, 332] width 55 height 26
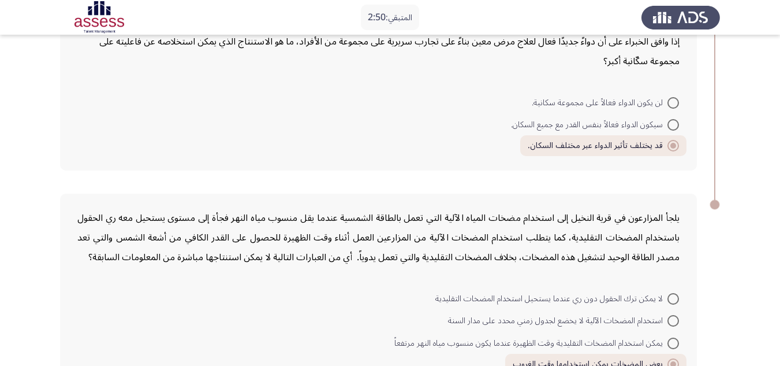
scroll to position [182, 0]
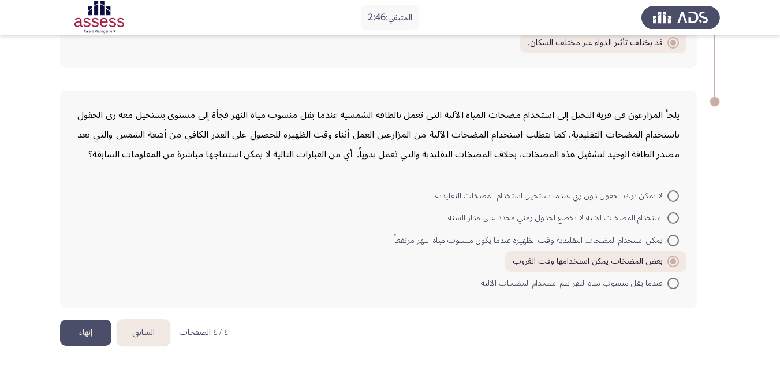
click at [84, 334] on button "إنهاء" at bounding box center [85, 332] width 51 height 26
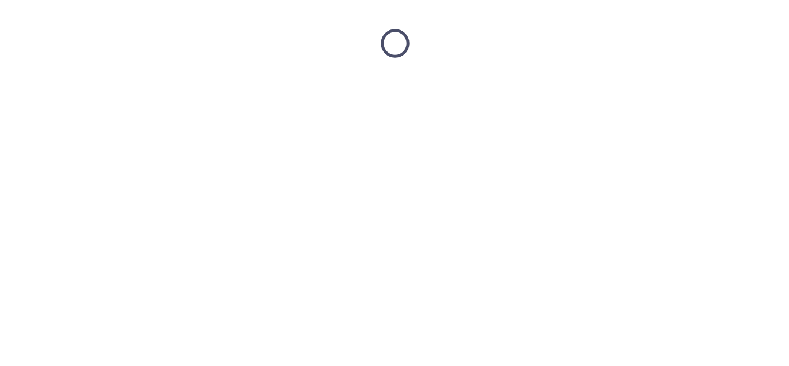
scroll to position [0, 0]
